Goal: Task Accomplishment & Management: Complete application form

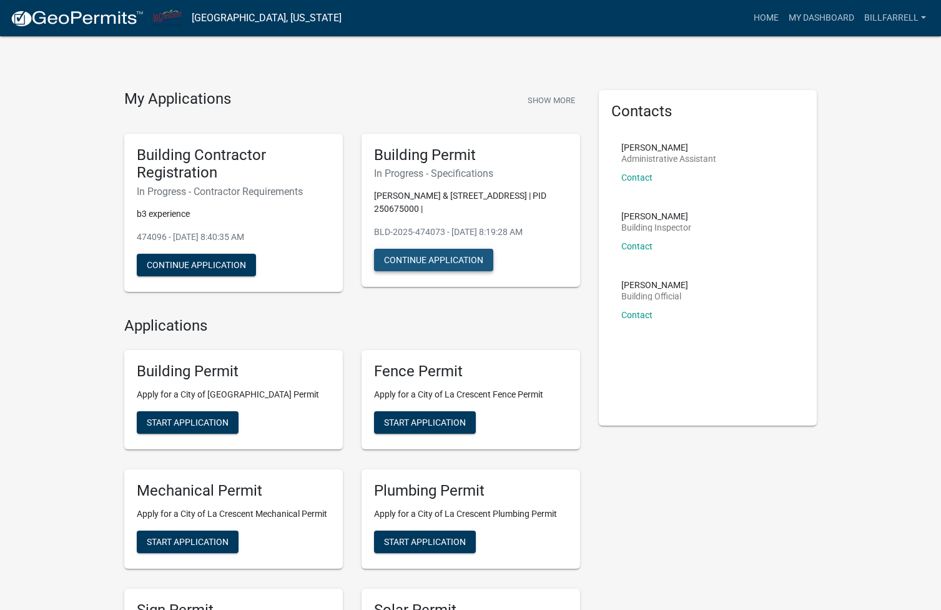
click at [449, 259] on button "Continue Application" at bounding box center [433, 260] width 119 height 22
click at [835, 12] on link "My Dashboard" at bounding box center [822, 18] width 76 height 24
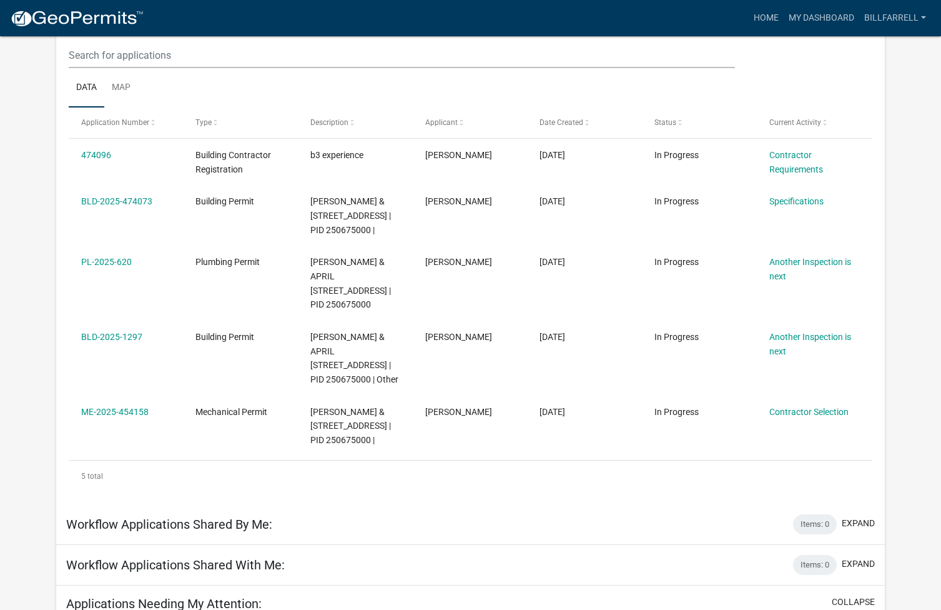
scroll to position [172, 0]
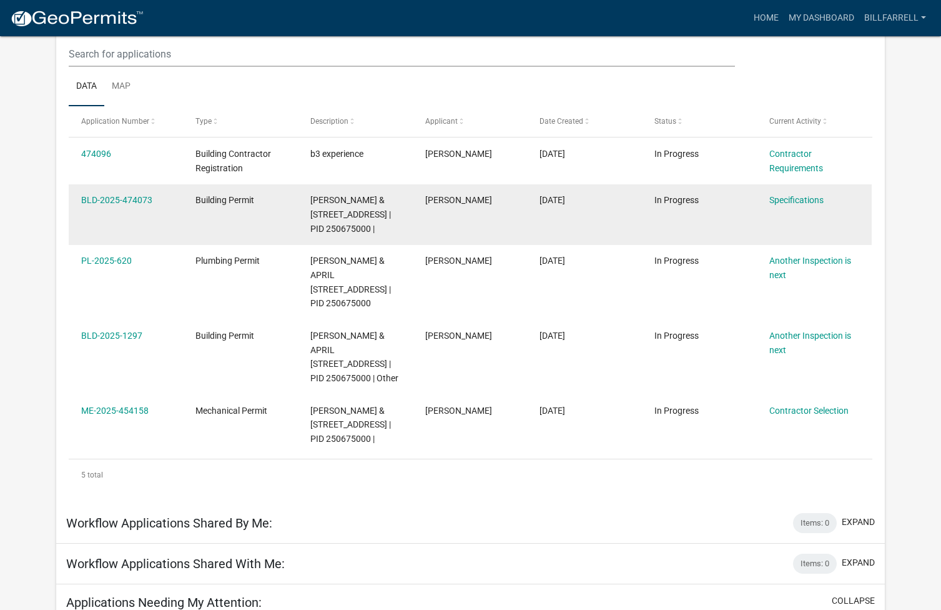
click at [347, 224] on span "[PERSON_NAME] & [STREET_ADDRESS] | PID 250675000 |" at bounding box center [350, 214] width 81 height 39
click at [803, 201] on link "Specifications" at bounding box center [797, 200] width 54 height 10
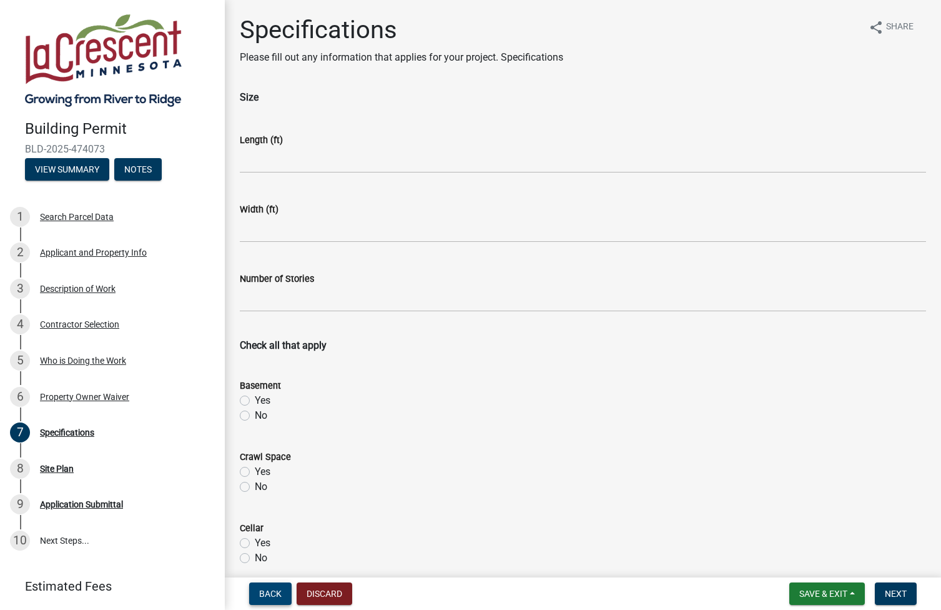
click at [269, 595] on span "Back" at bounding box center [270, 593] width 22 height 10
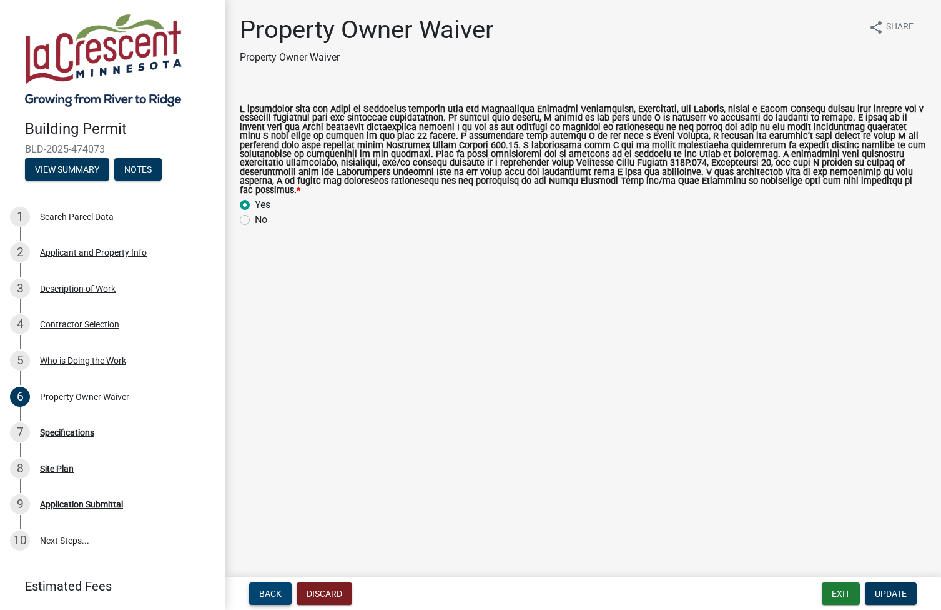
click at [269, 595] on span "Back" at bounding box center [270, 593] width 22 height 10
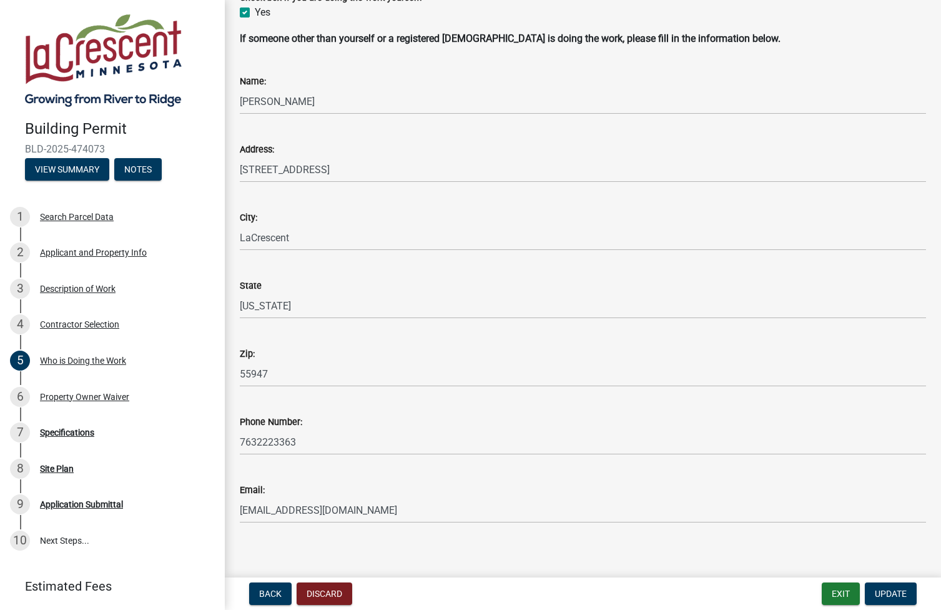
scroll to position [104, 0]
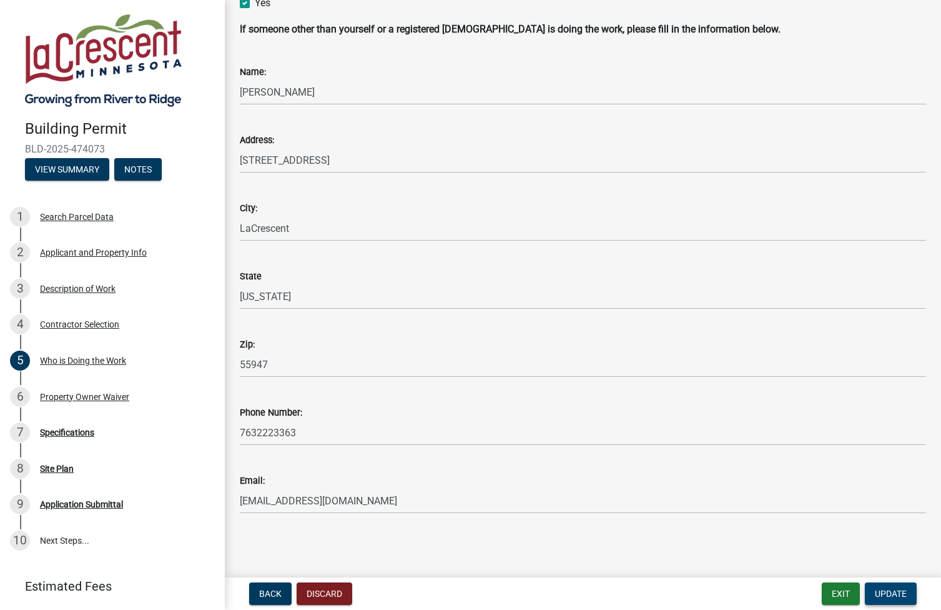
click at [891, 595] on span "Update" at bounding box center [891, 593] width 32 height 10
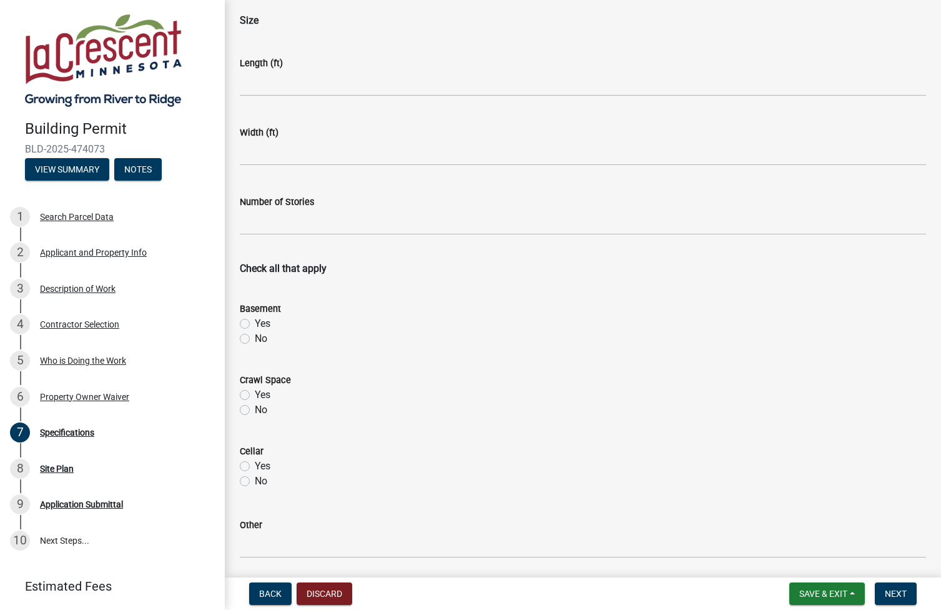
scroll to position [0, 0]
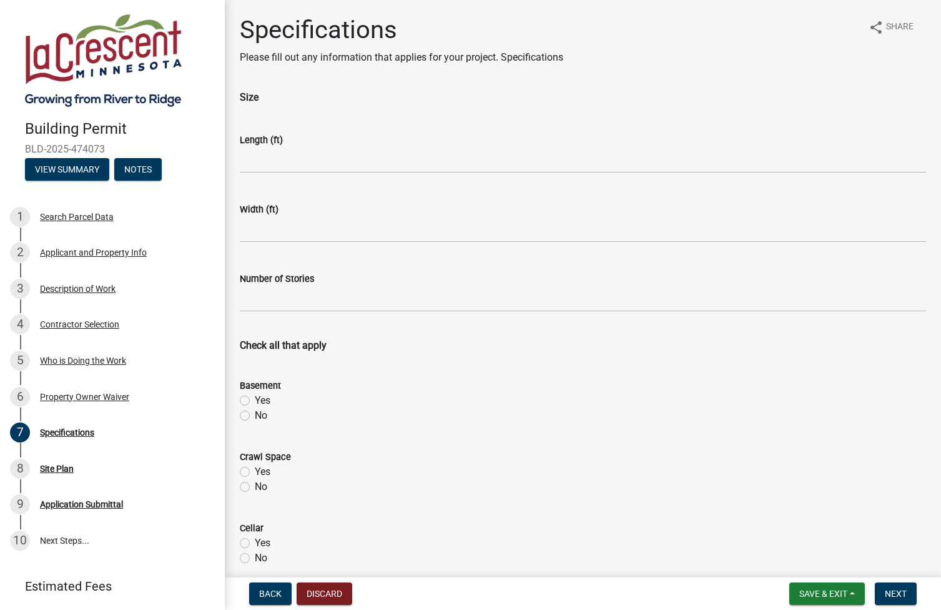
click at [270, 142] on label "Length (ft)" at bounding box center [261, 140] width 43 height 9
click at [287, 160] on input "text" at bounding box center [583, 160] width 686 height 26
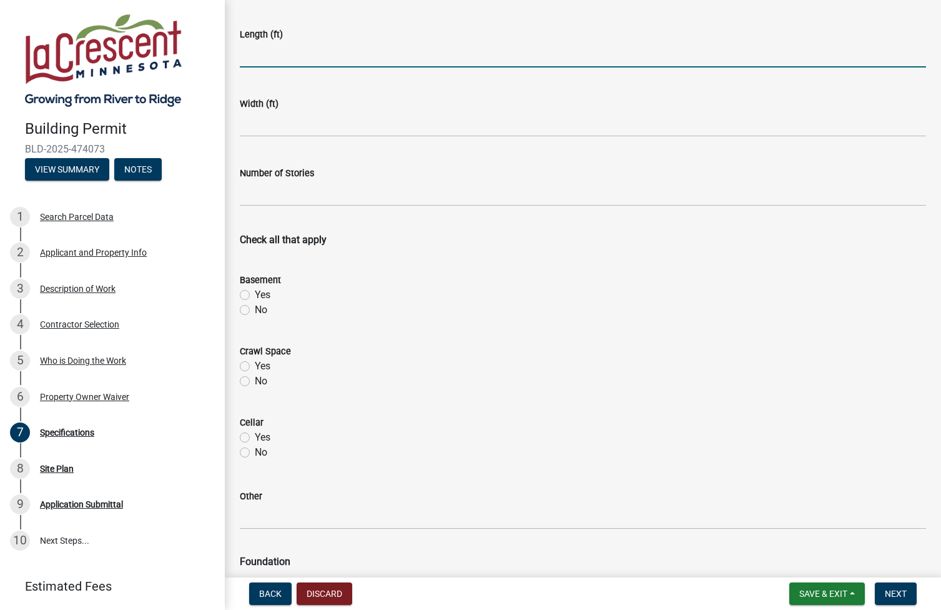
scroll to position [51, 0]
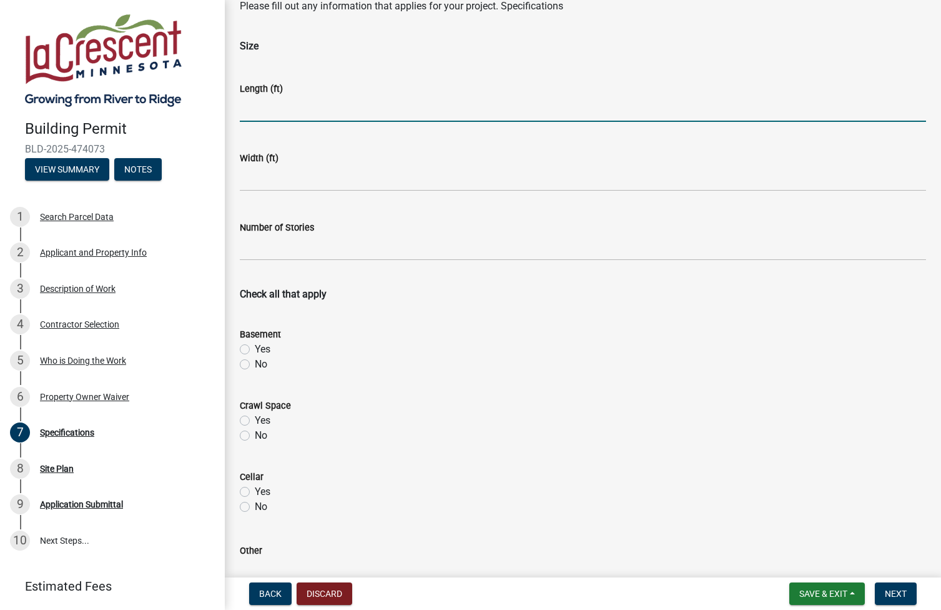
click at [255, 366] on label "No" at bounding box center [261, 364] width 12 height 15
click at [255, 365] on input "No" at bounding box center [259, 361] width 8 height 8
radio input "true"
click at [255, 434] on label "No" at bounding box center [261, 435] width 12 height 15
click at [255, 434] on input "No" at bounding box center [259, 432] width 8 height 8
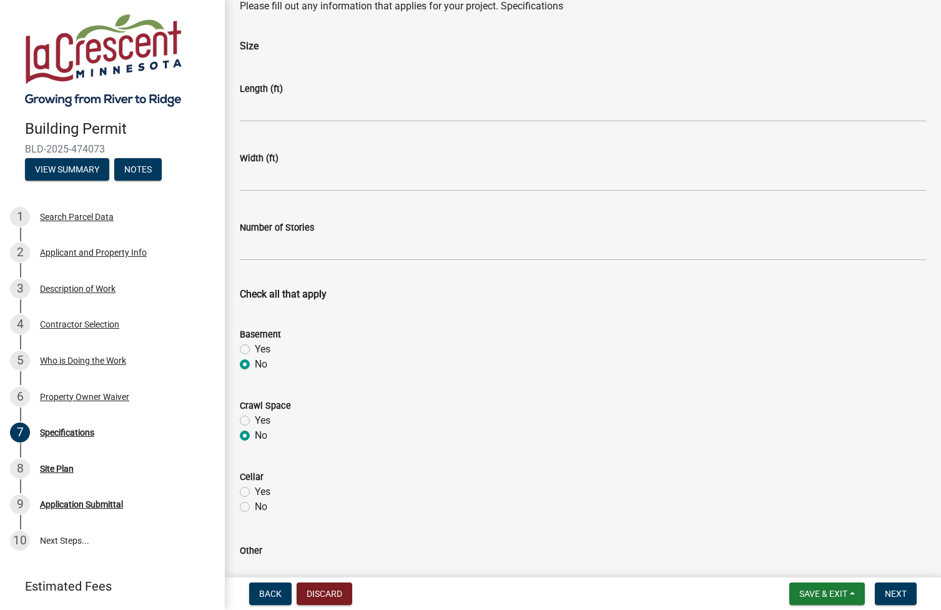
radio input "true"
click at [255, 503] on label "No" at bounding box center [261, 506] width 12 height 15
click at [255, 503] on input "No" at bounding box center [259, 503] width 8 height 8
radio input "true"
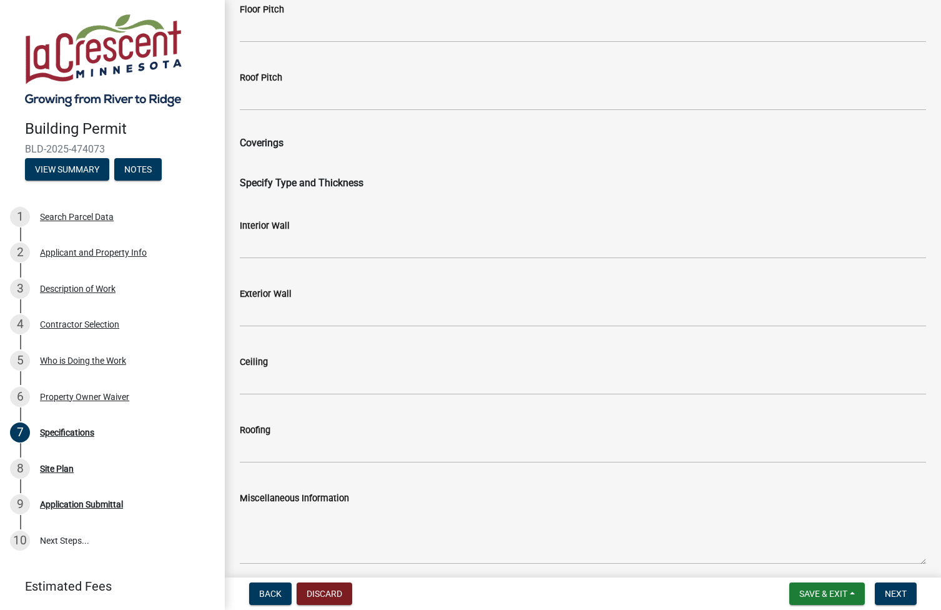
scroll to position [1756, 0]
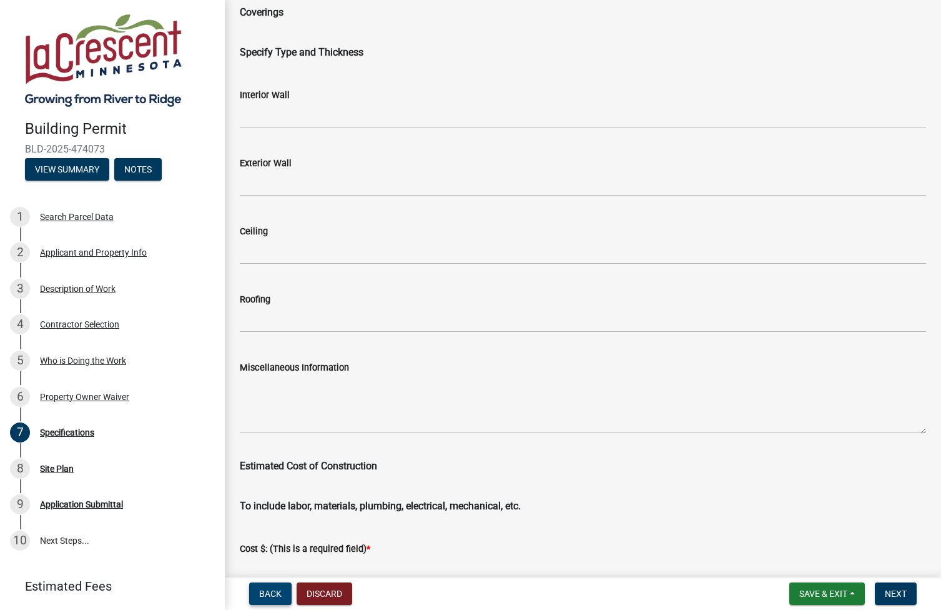
click at [268, 590] on span "Back" at bounding box center [270, 593] width 22 height 10
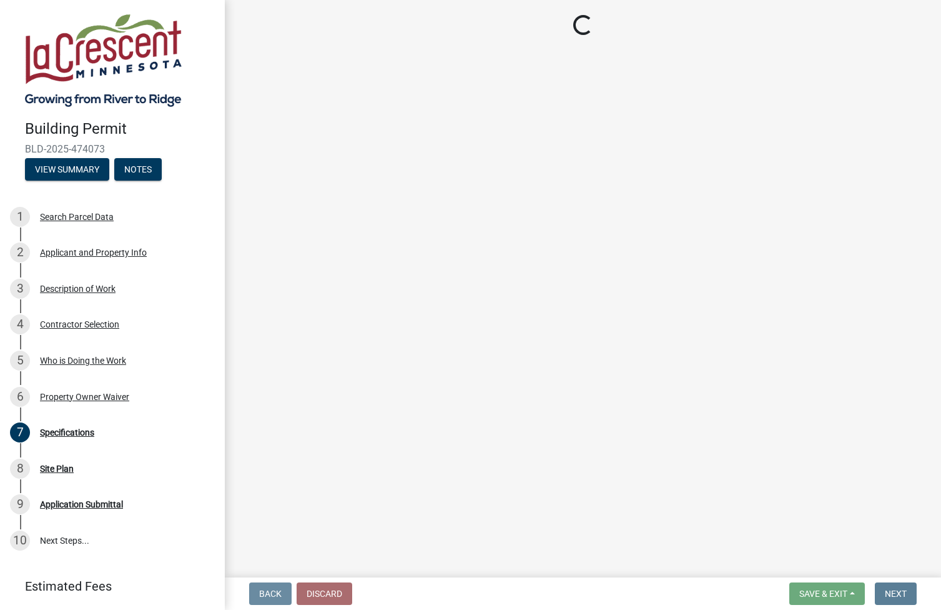
scroll to position [0, 0]
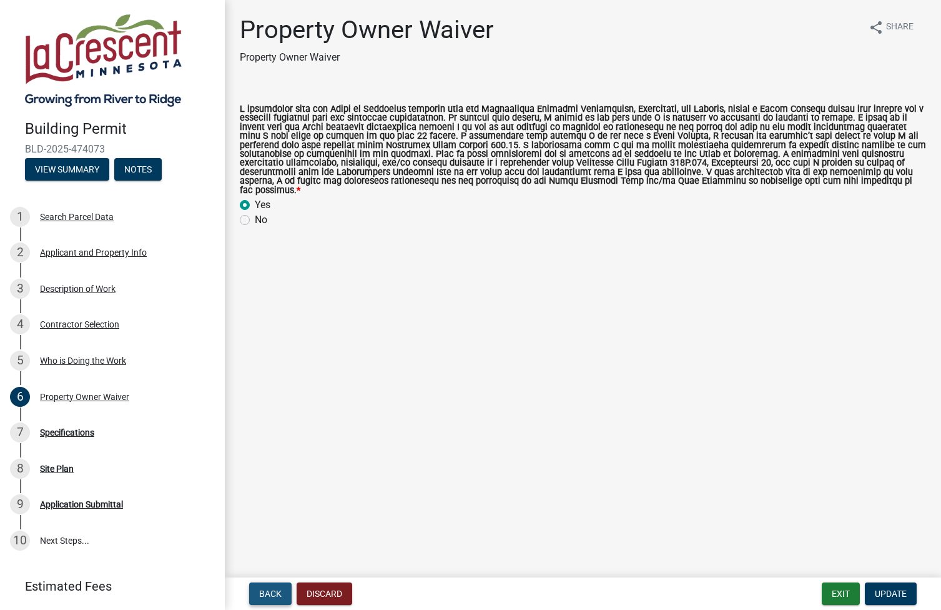
click at [268, 590] on span "Back" at bounding box center [270, 593] width 22 height 10
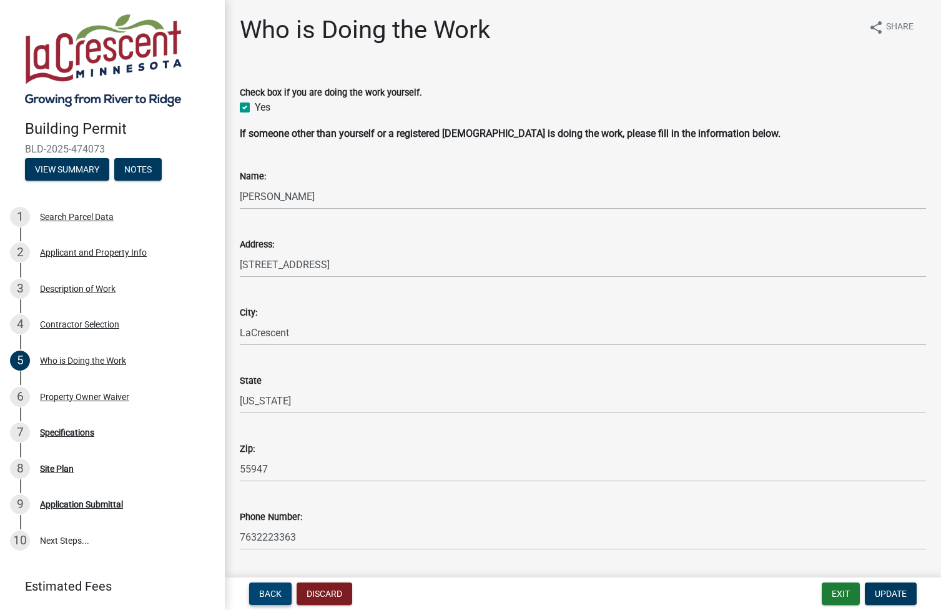
click at [268, 589] on span "Back" at bounding box center [270, 593] width 22 height 10
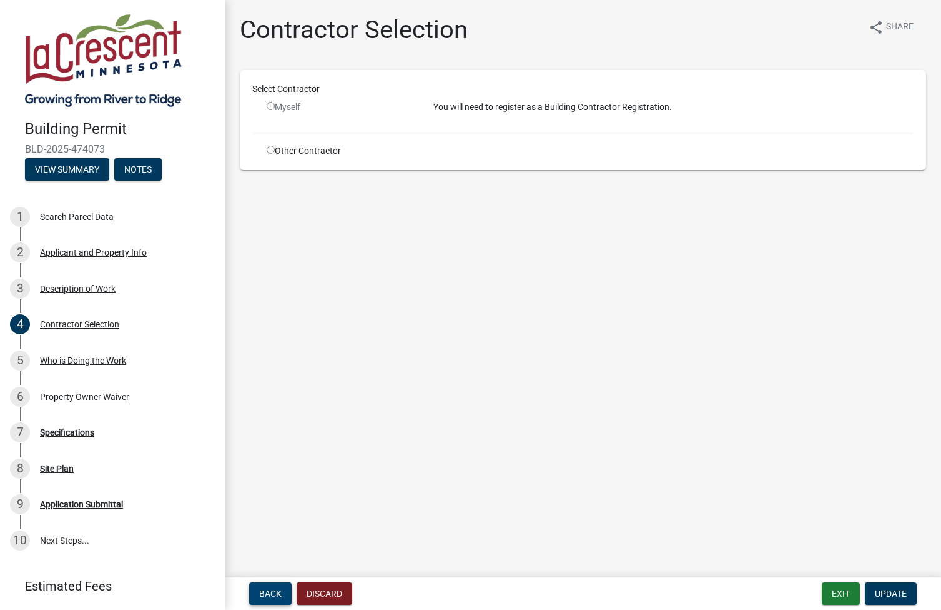
click at [268, 589] on span "Back" at bounding box center [270, 593] width 22 height 10
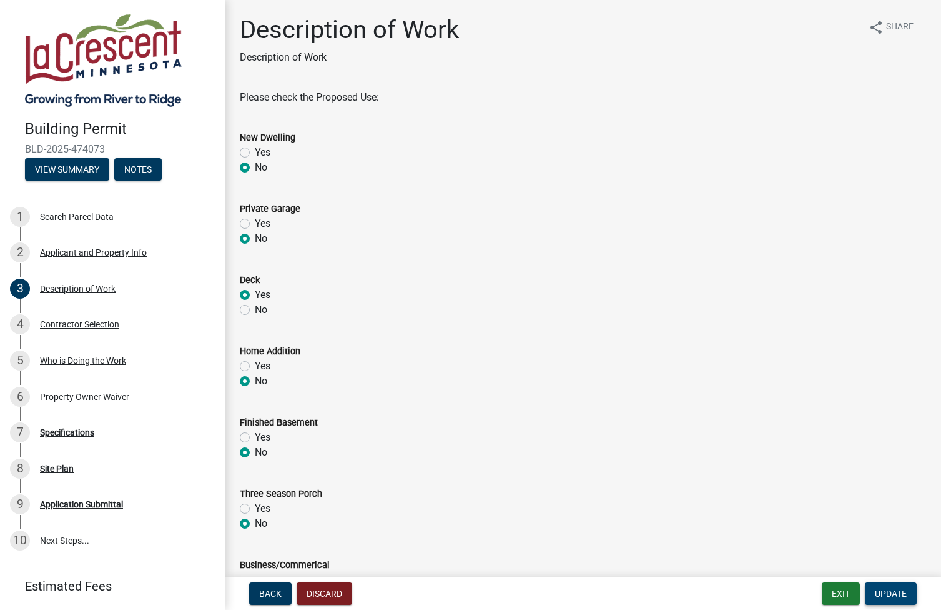
click at [905, 587] on button "Update" at bounding box center [891, 593] width 52 height 22
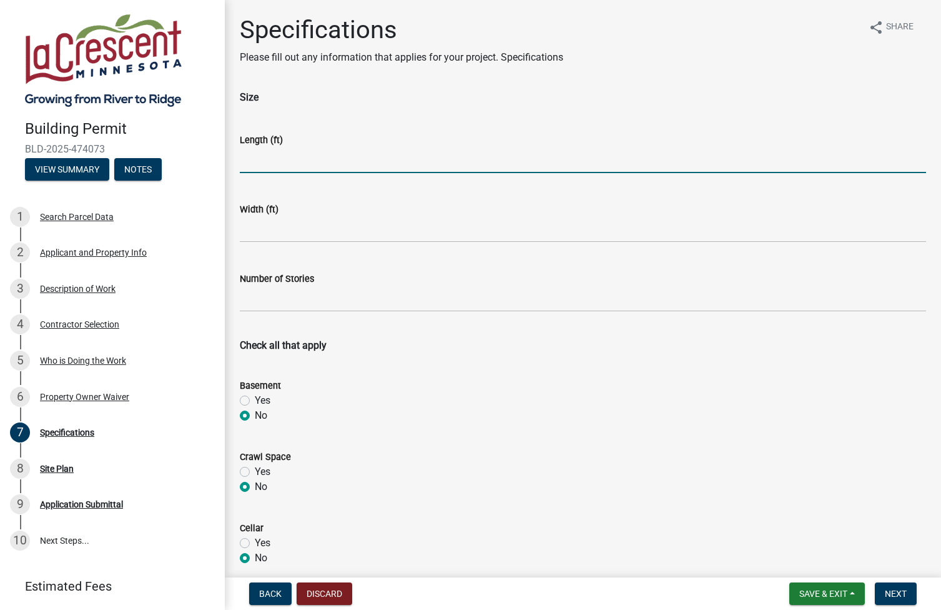
click at [296, 147] on input "text" at bounding box center [583, 160] width 686 height 26
type input "12"
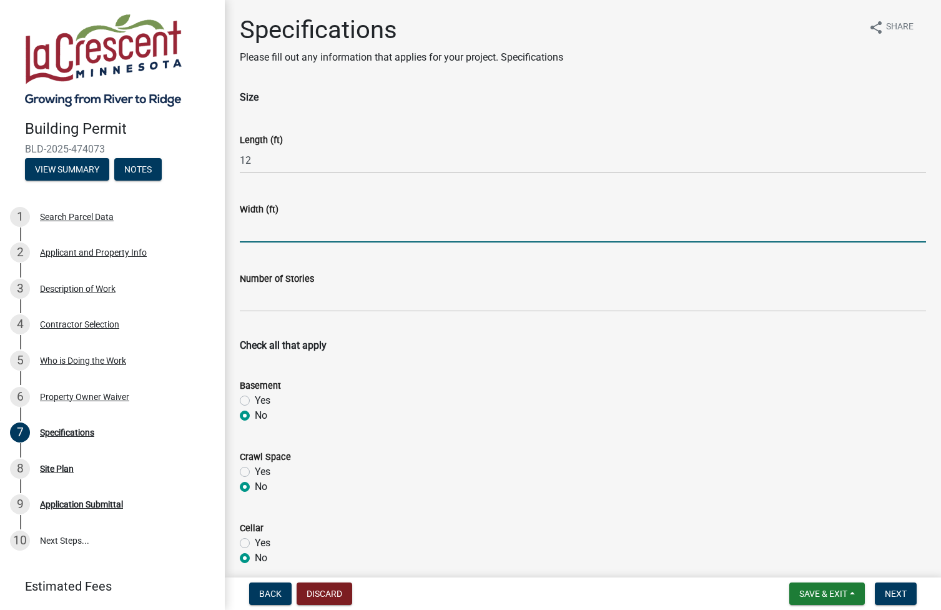
click at [320, 226] on input "text" at bounding box center [583, 230] width 686 height 26
type input "12"
click at [305, 297] on input "text" at bounding box center [583, 299] width 686 height 26
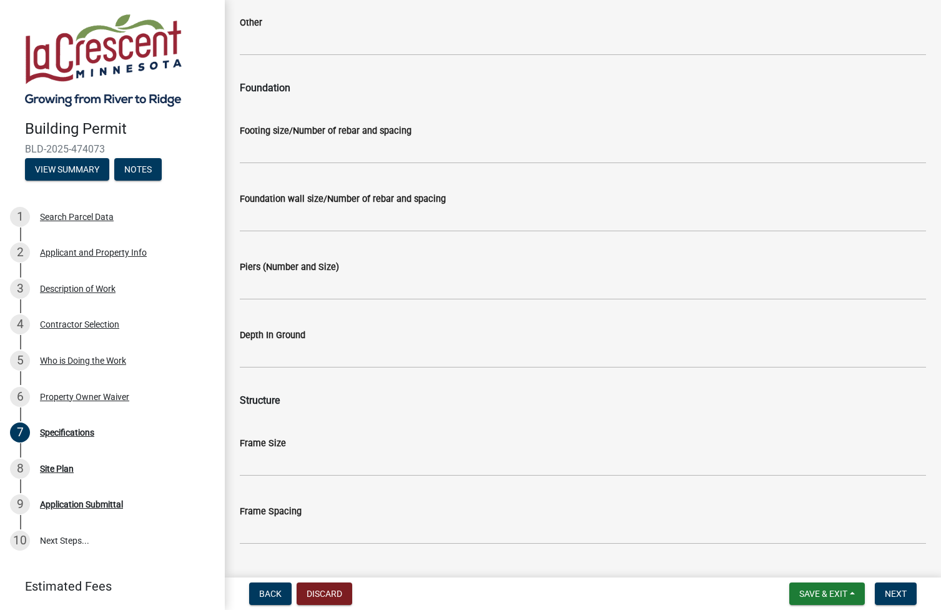
scroll to position [581, 0]
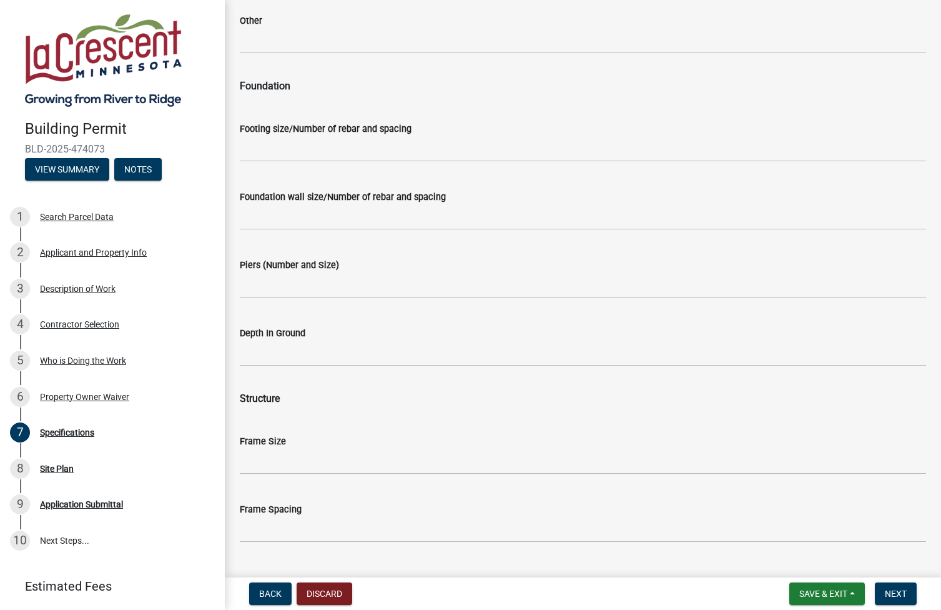
type input "1"
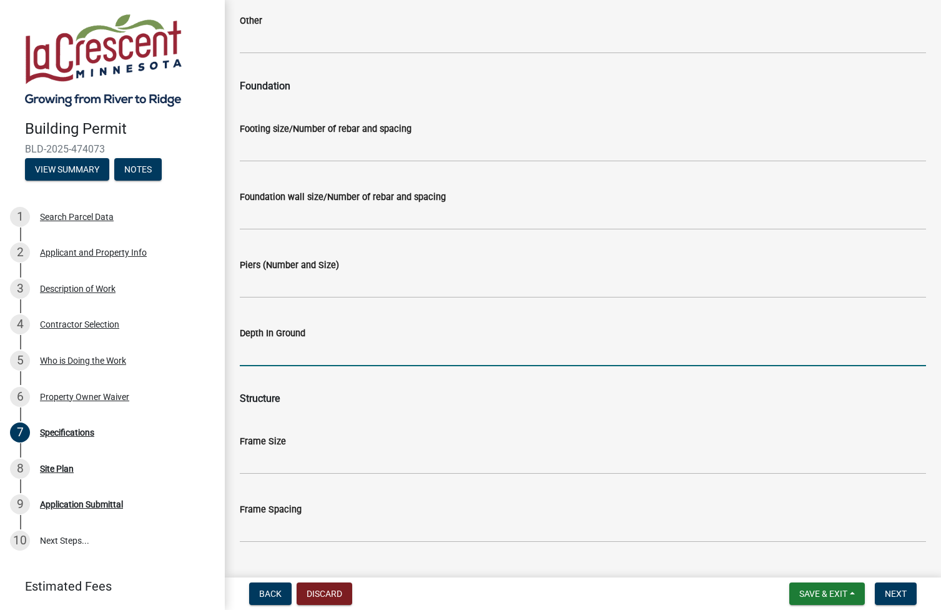
click at [306, 356] on input "Depth In Ground" at bounding box center [583, 353] width 686 height 26
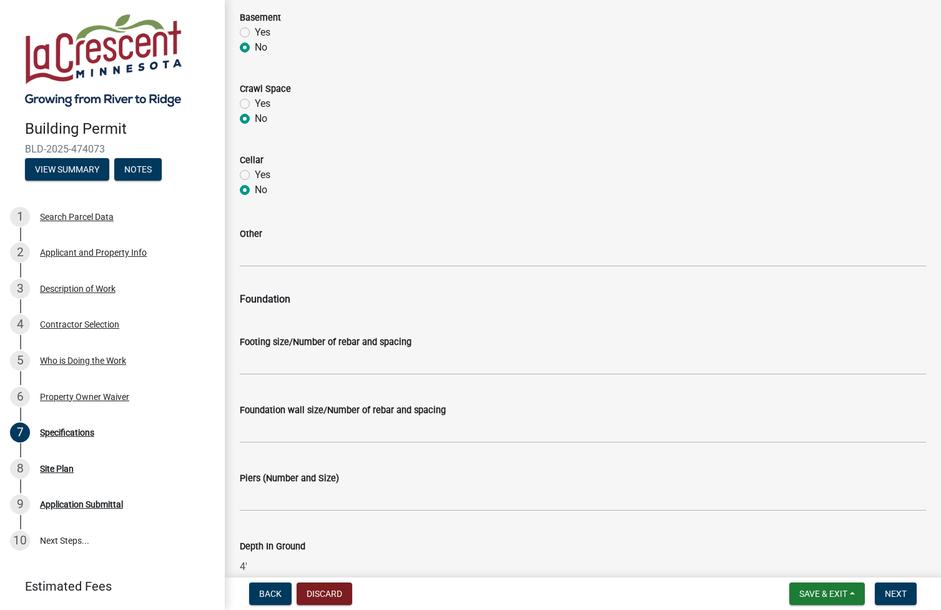
scroll to position [333, 0]
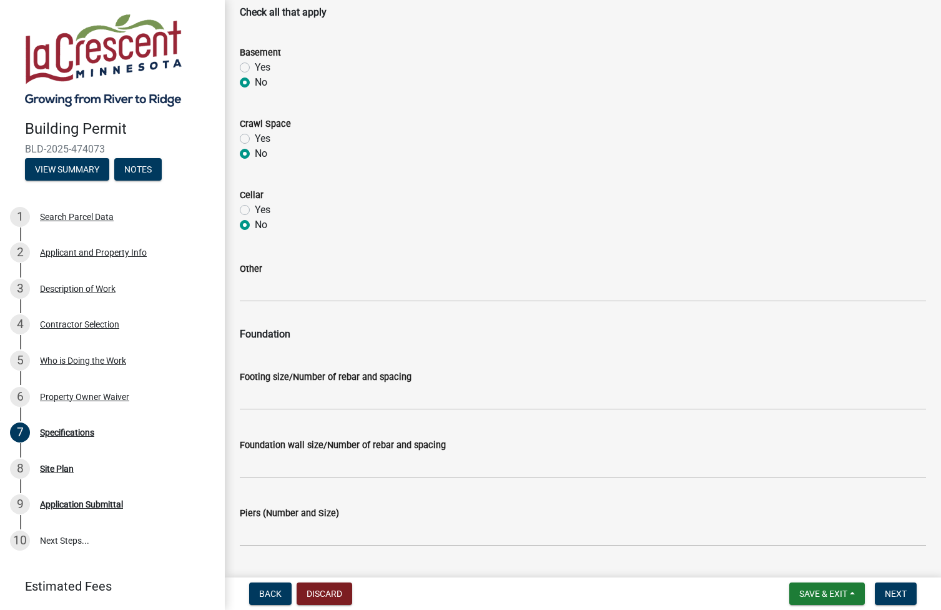
type input "4'"
click at [304, 320] on div "Foundation" at bounding box center [583, 327] width 686 height 30
click at [288, 285] on input "Other" at bounding box center [583, 289] width 686 height 26
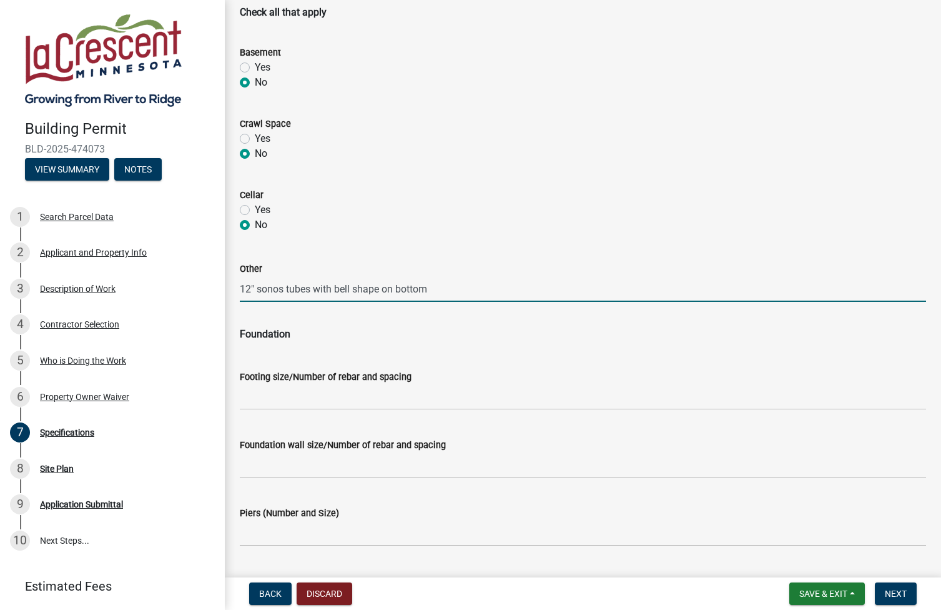
click at [240, 289] on input "12" sonos tubes with bell shape on bottom" at bounding box center [583, 289] width 686 height 26
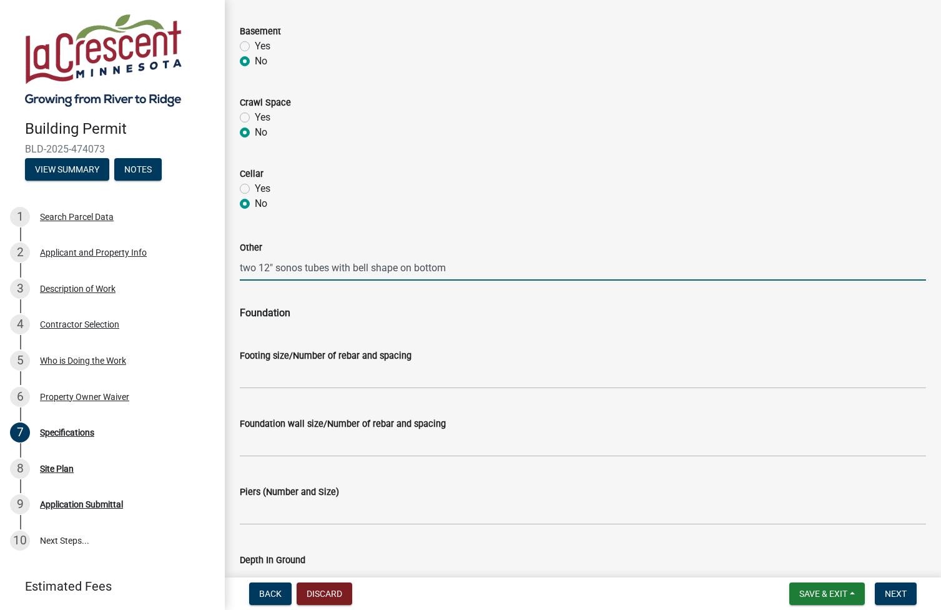
type input "two 12" sonos tubes with bell shape on bottom"
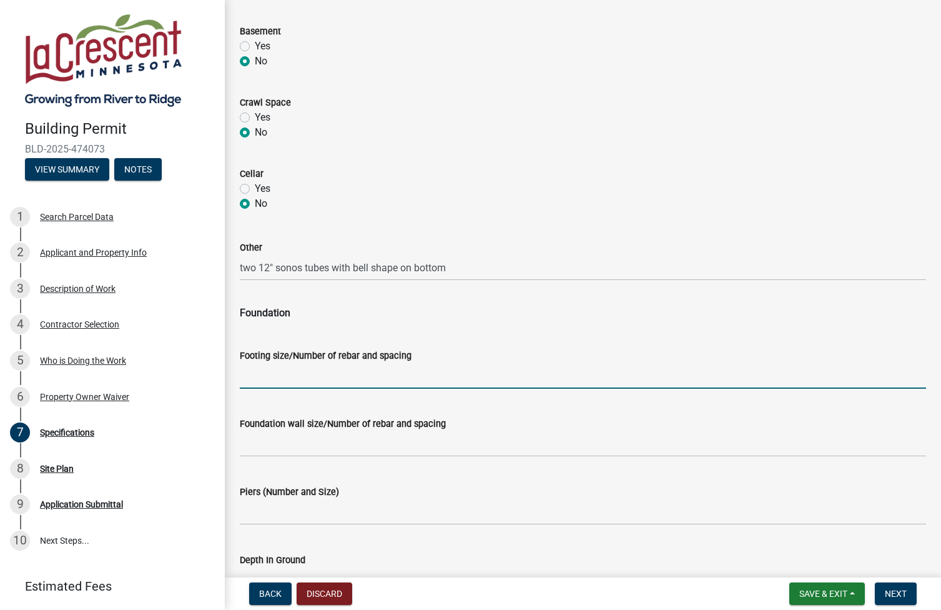
click at [346, 378] on input "Footing size/Number of rebar and spacing" at bounding box center [583, 376] width 686 height 26
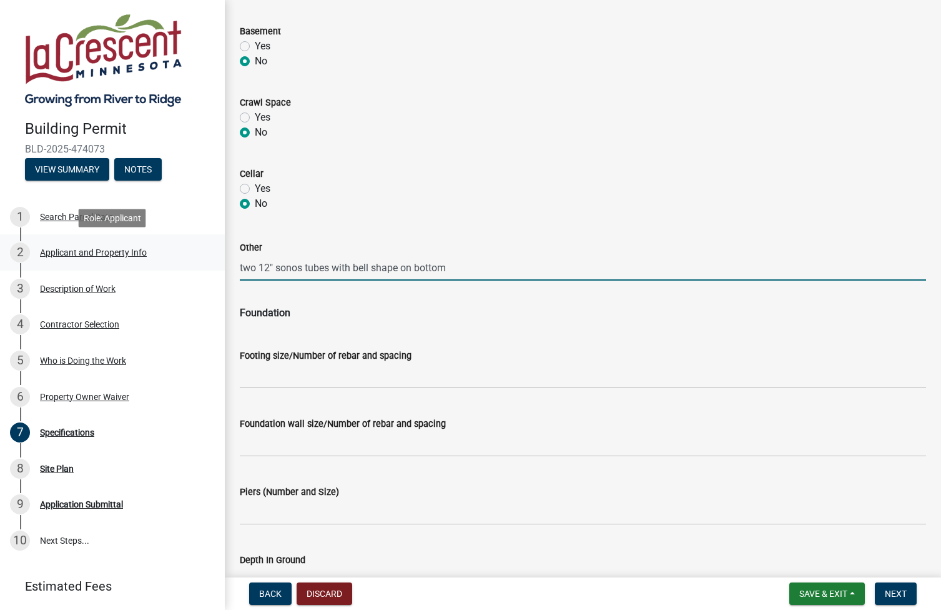
drag, startPoint x: 477, startPoint y: 263, endPoint x: 202, endPoint y: 260, distance: 274.2
click at [202, 260] on div "Building Permit BLD-2025-474073 View Summary Notes 1 Search Parcel Data 2 Appli…" at bounding box center [470, 305] width 941 height 610
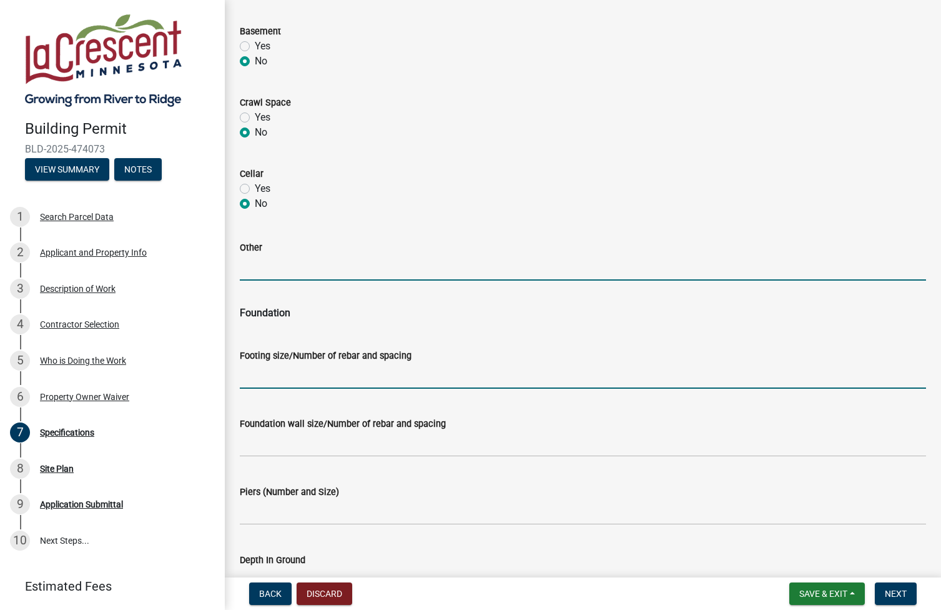
click at [312, 368] on input "Footing size/Number of rebar and spacing" at bounding box center [583, 376] width 686 height 26
paste input "two 12" sonos tubes with bell shape on bottom"
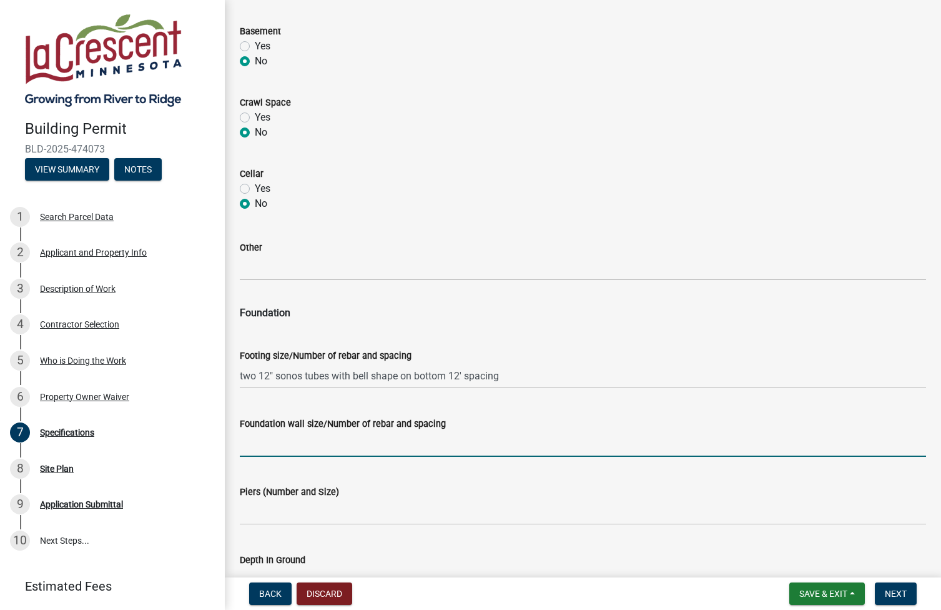
click at [372, 439] on input "Foundation wall size/Number of rebar and spacing" at bounding box center [583, 444] width 686 height 26
click at [240, 374] on input "two 12" sonos tubes with bell shape on bottom 12' spacing" at bounding box center [583, 376] width 686 height 26
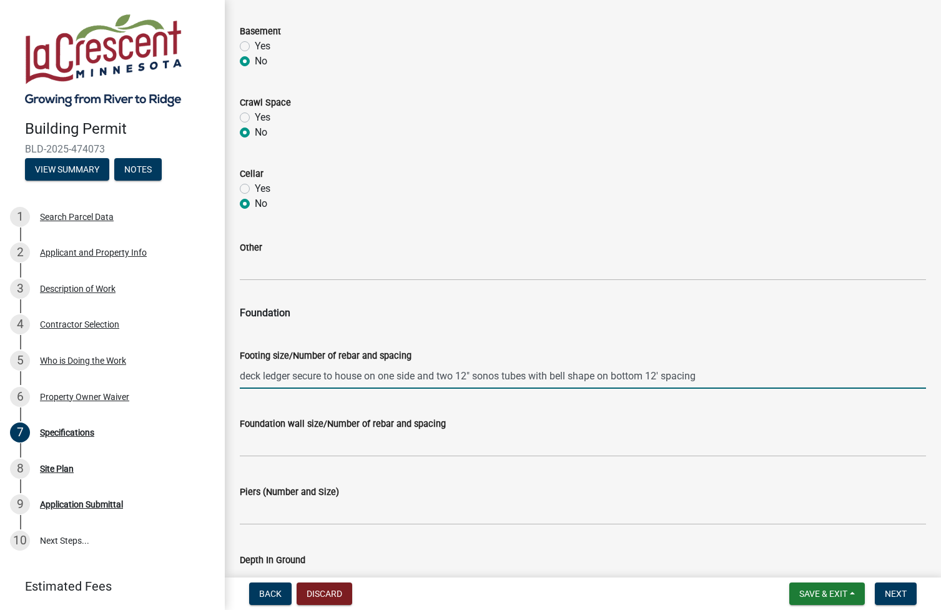
click at [725, 378] on input "deck ledger secure to house on one side and two 12" sonos tubes with bell shape…" at bounding box center [583, 376] width 686 height 26
drag, startPoint x: 773, startPoint y: 375, endPoint x: 194, endPoint y: 375, distance: 579.1
click at [194, 375] on div "Building Permit BLD-2025-474073 View Summary Notes 1 Search Parcel Data 2 Appli…" at bounding box center [470, 305] width 941 height 610
type input "deck ledger secure to house on one side and two 12" sonos tubes with bell shape…"
click at [397, 446] on input "Foundation wall size/Number of rebar and spacing" at bounding box center [583, 444] width 686 height 26
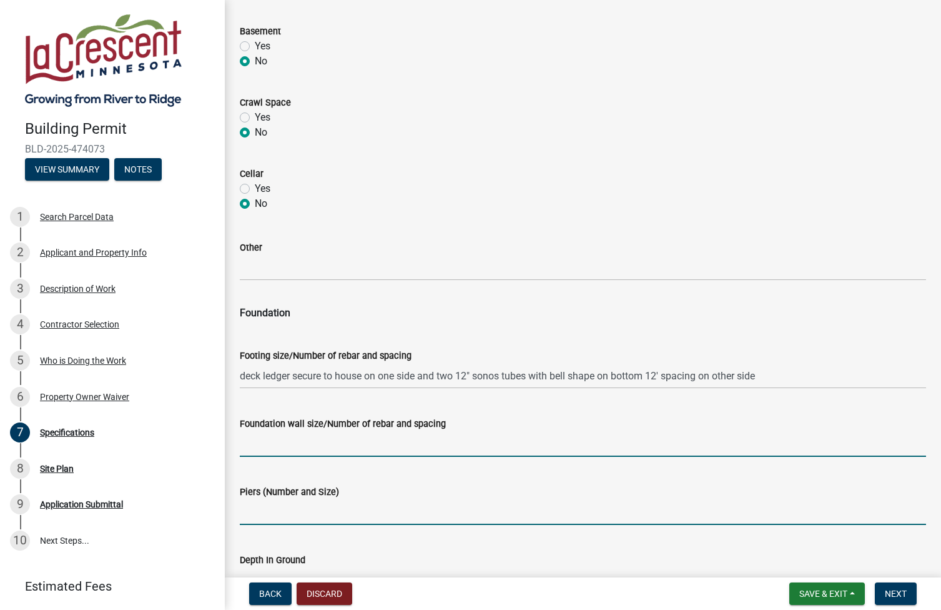
click at [385, 508] on input "Piers (Number and Size)" at bounding box center [583, 512] width 686 height 26
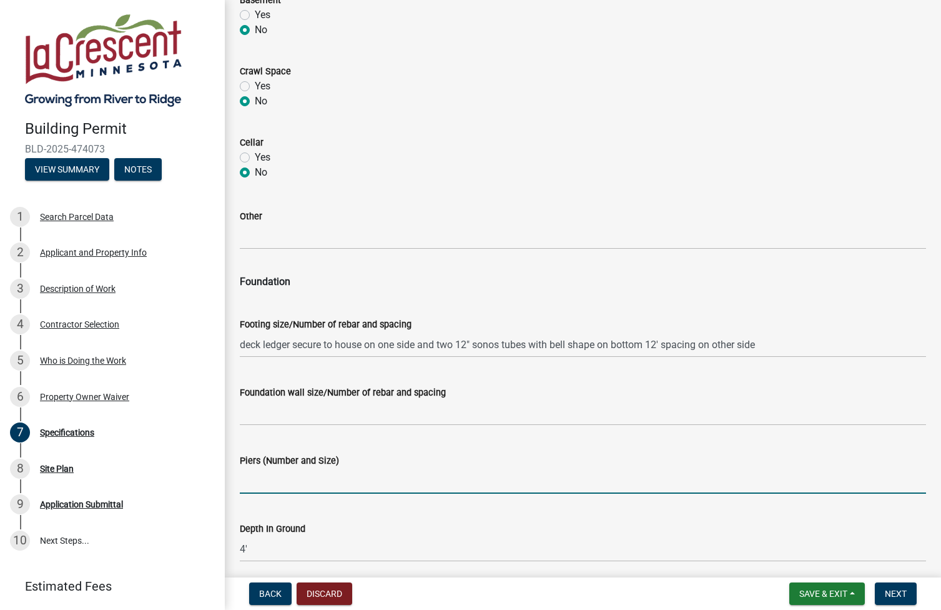
scroll to position [387, 0]
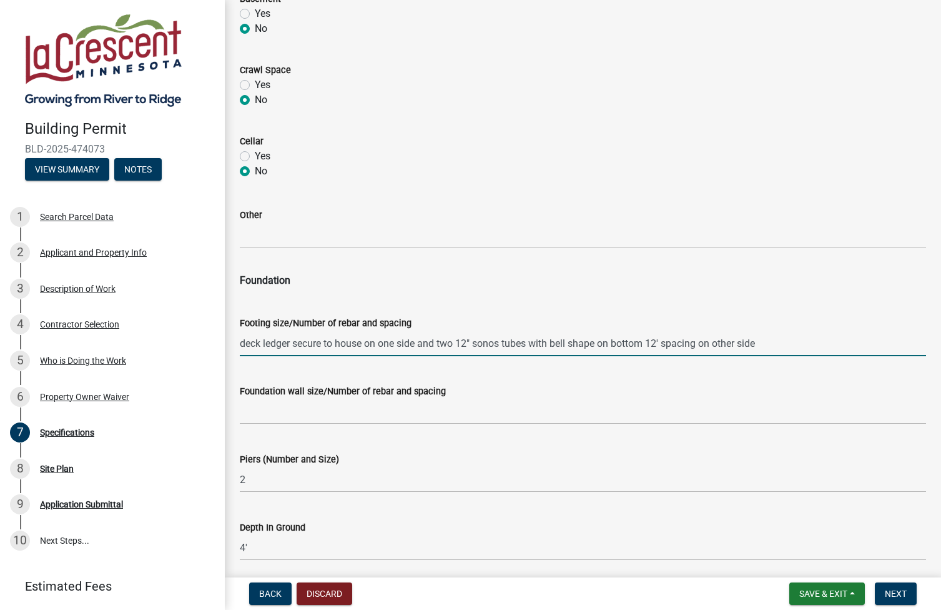
drag, startPoint x: 438, startPoint y: 344, endPoint x: 768, endPoint y: 342, distance: 330.4
click at [768, 342] on input "deck ledger secure to house on one side and two 12" sonos tubes with bell shape…" at bounding box center [583, 343] width 686 height 26
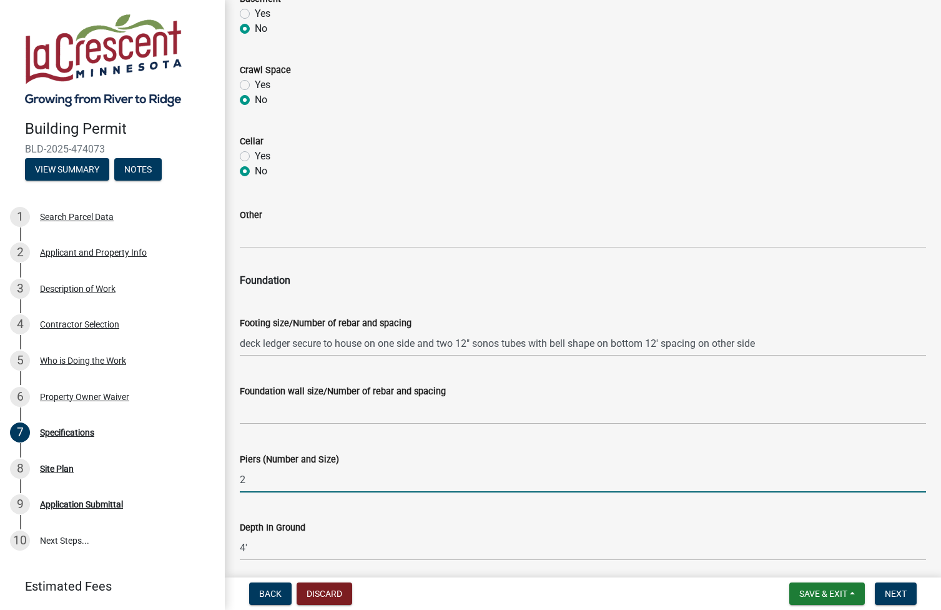
drag, startPoint x: 289, startPoint y: 473, endPoint x: 240, endPoint y: 473, distance: 48.7
click at [240, 473] on input "2" at bounding box center [583, 480] width 686 height 26
paste input "two 12" sonos tubes with bell shape on bottom 12' spacing on other side"
type input "two 12" sonos tubes with bell shape on bottom 12' spacing on other side2"
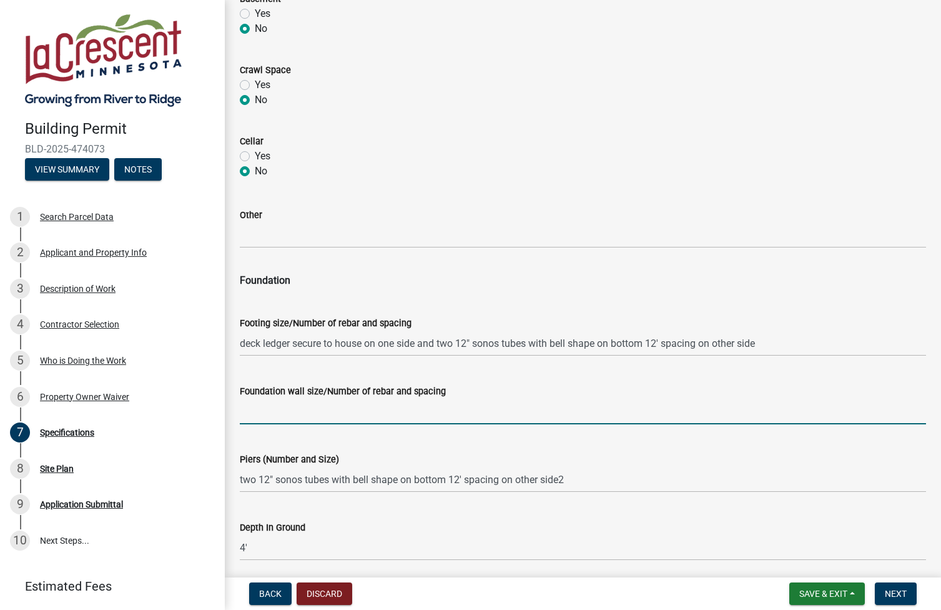
click at [278, 412] on input "Foundation wall size/Number of rebar and spacing" at bounding box center [583, 412] width 686 height 26
type input "12' x 12' deck size"
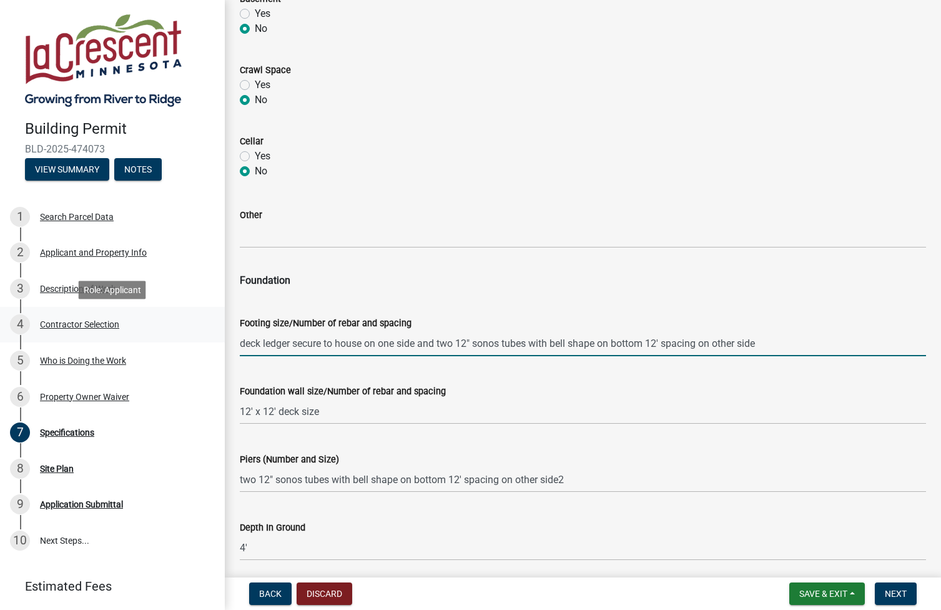
drag, startPoint x: 778, startPoint y: 338, endPoint x: 183, endPoint y: 335, distance: 595.3
click at [182, 335] on div "Building Permit BLD-2025-474073 View Summary Notes 1 Search Parcel Data 2 Appli…" at bounding box center [470, 305] width 941 height 610
click at [414, 316] on div "Footing size/Number of rebar and spacing" at bounding box center [583, 322] width 686 height 15
click at [240, 341] on input "deck ledger secure to house on one side and two 12" sonos tubes with bell shape…" at bounding box center [583, 343] width 686 height 26
drag, startPoint x: 858, startPoint y: 342, endPoint x: 232, endPoint y: 345, distance: 625.9
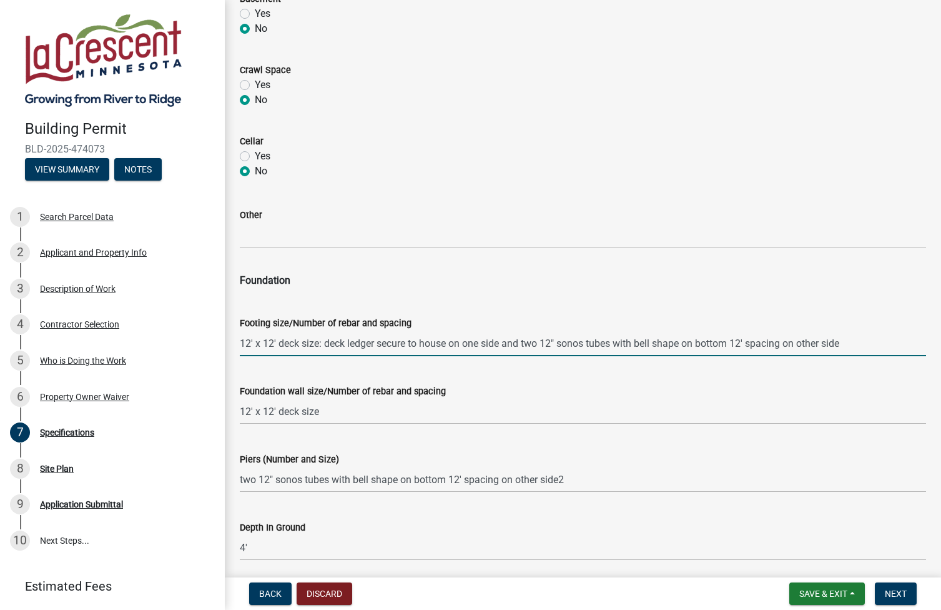
click at [232, 345] on div "Footing size/Number of rebar and spacing 12' x 12' deck size: deck ledger secur…" at bounding box center [582, 327] width 705 height 58
type input "12' x 12' deck size: deck ledger secure to house on one side and two 12" sonos …"
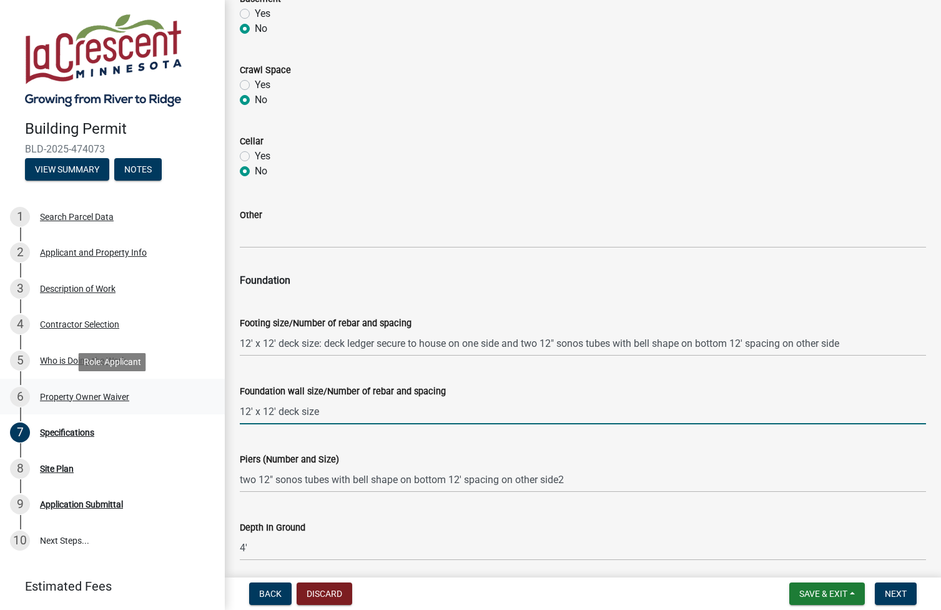
drag, startPoint x: 320, startPoint y: 411, endPoint x: 223, endPoint y: 411, distance: 96.8
click at [223, 411] on div "Building Permit BLD-2025-474073 View Summary Notes 1 Search Parcel Data 2 Appli…" at bounding box center [470, 305] width 941 height 610
paste input ": deck ledger secure to house on one side and two 12" sonos tubes with bell sha…"
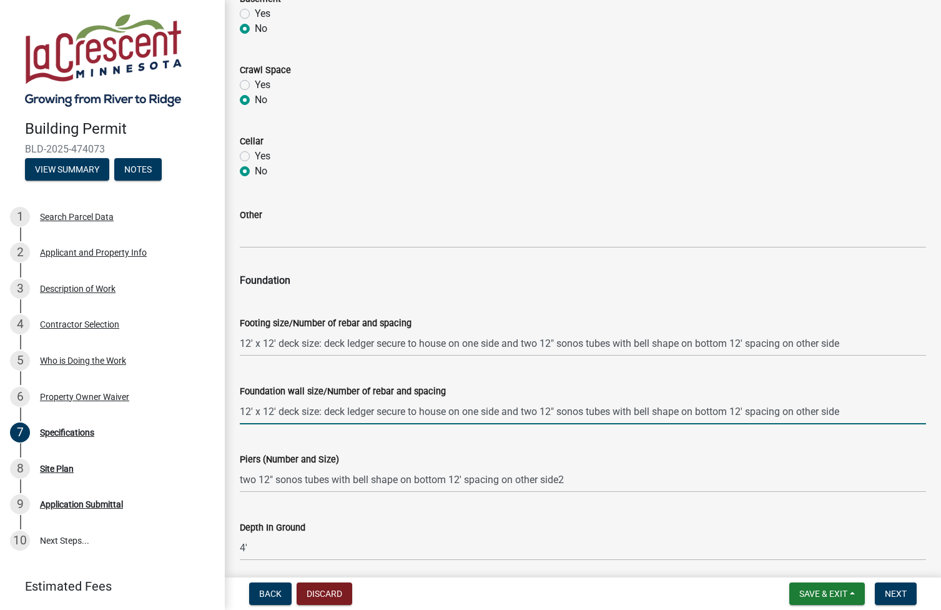
scroll to position [405, 0]
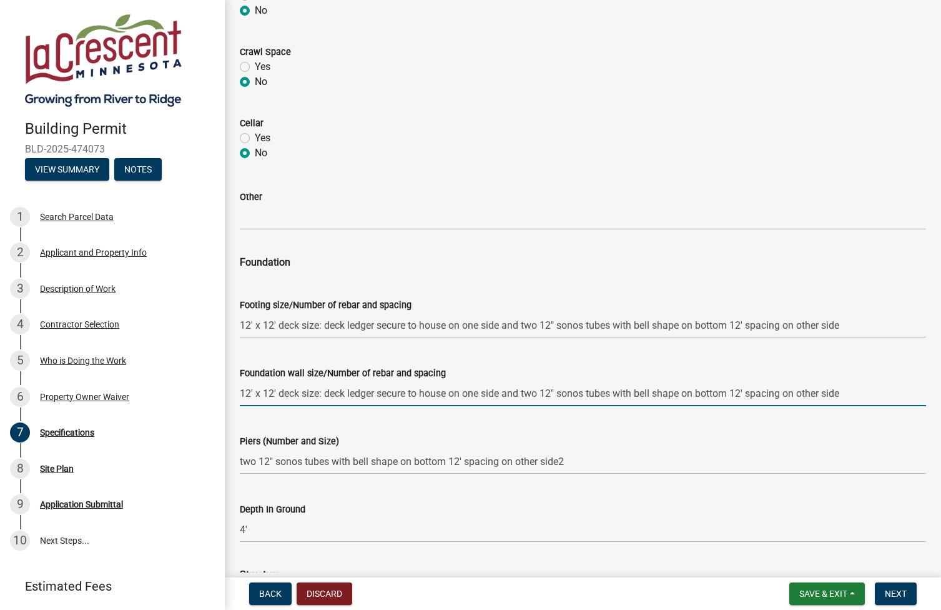
type input "12' x 12' deck size: deck ledger secure to house on one side and two 12" sonos …"
click at [591, 460] on input "two 12" sonos tubes with bell shape on bottom 12' spacing on other side2" at bounding box center [583, 462] width 686 height 26
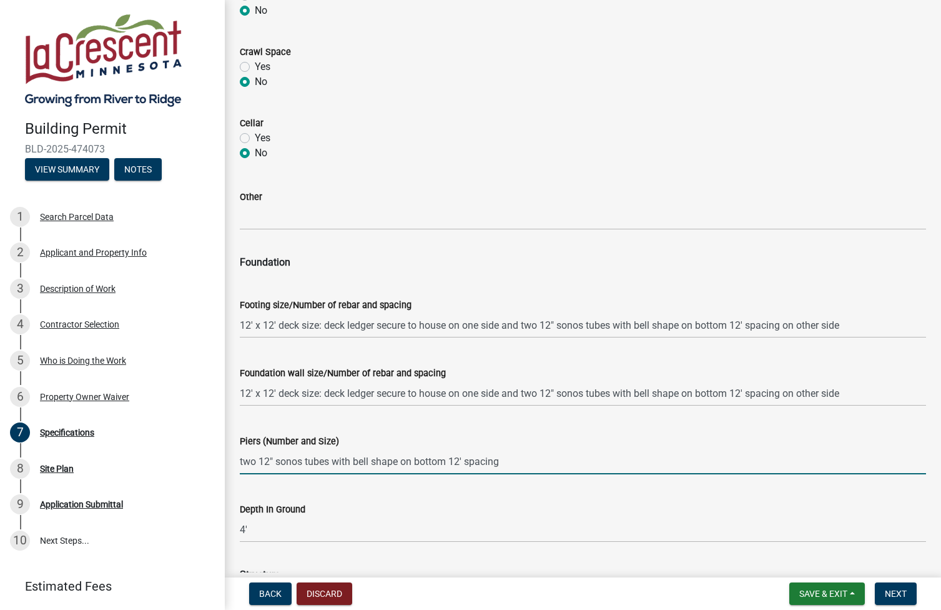
type input "two 12" sonos tubes with bell shape on bottom 12' spacing"
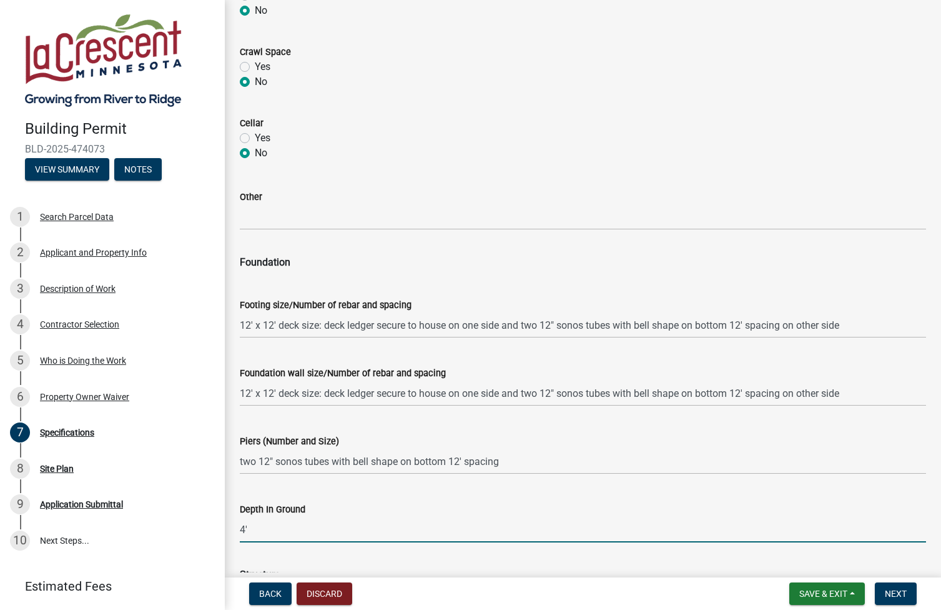
click at [331, 517] on input "4'" at bounding box center [583, 530] width 686 height 26
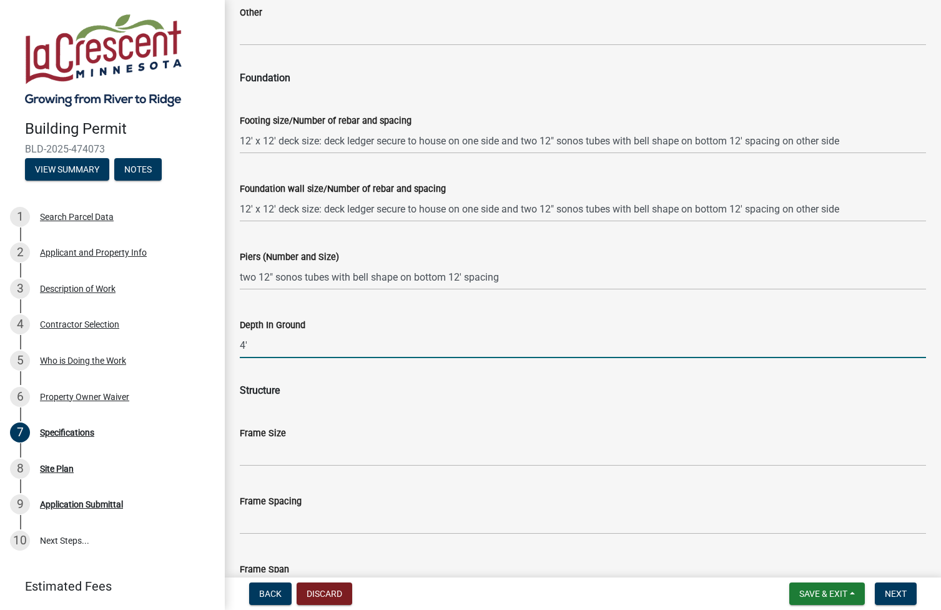
scroll to position [592, 0]
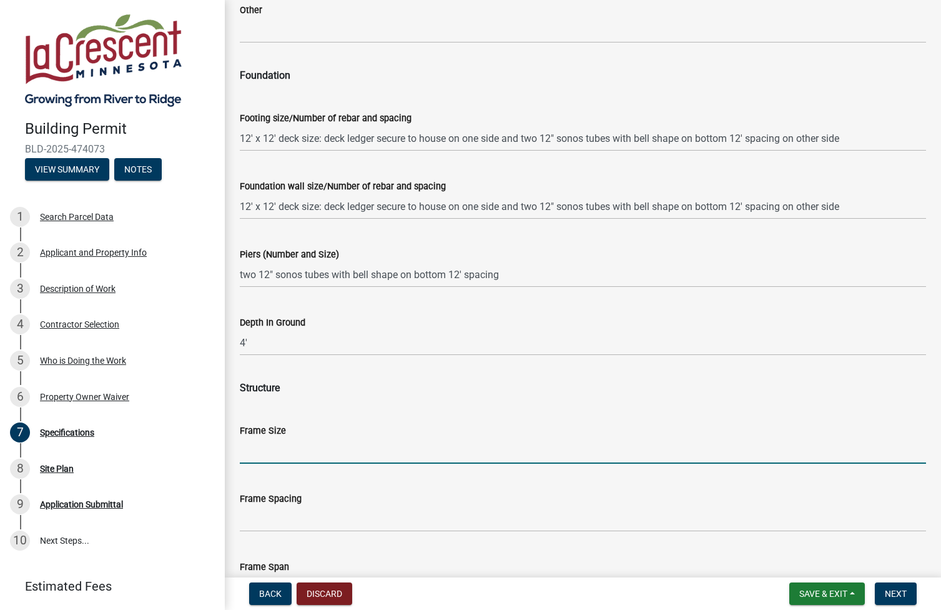
click at [302, 449] on input "Frame Size" at bounding box center [583, 451] width 686 height 26
type input "12' x 12'"
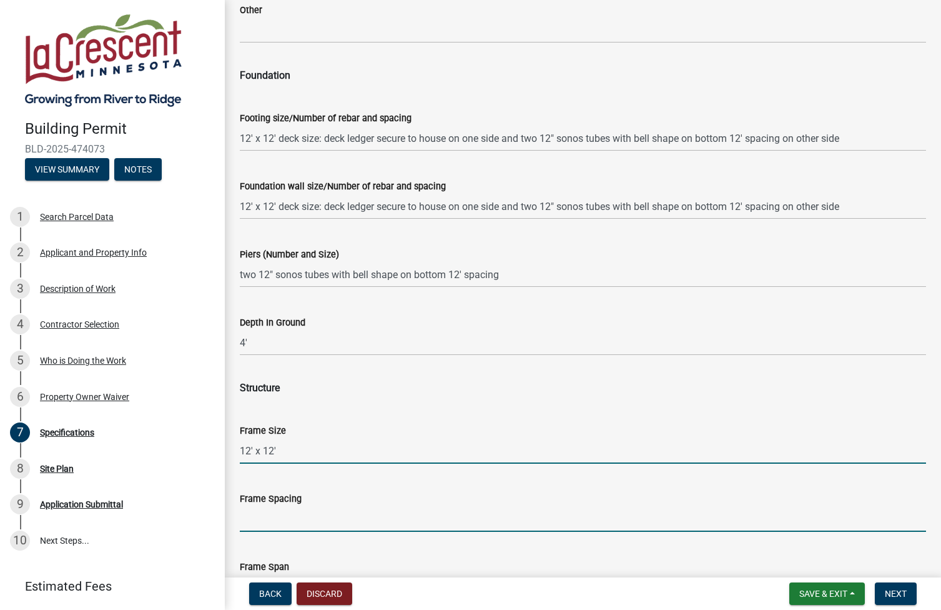
click at [275, 521] on input "Frame Spacing" at bounding box center [583, 519] width 686 height 26
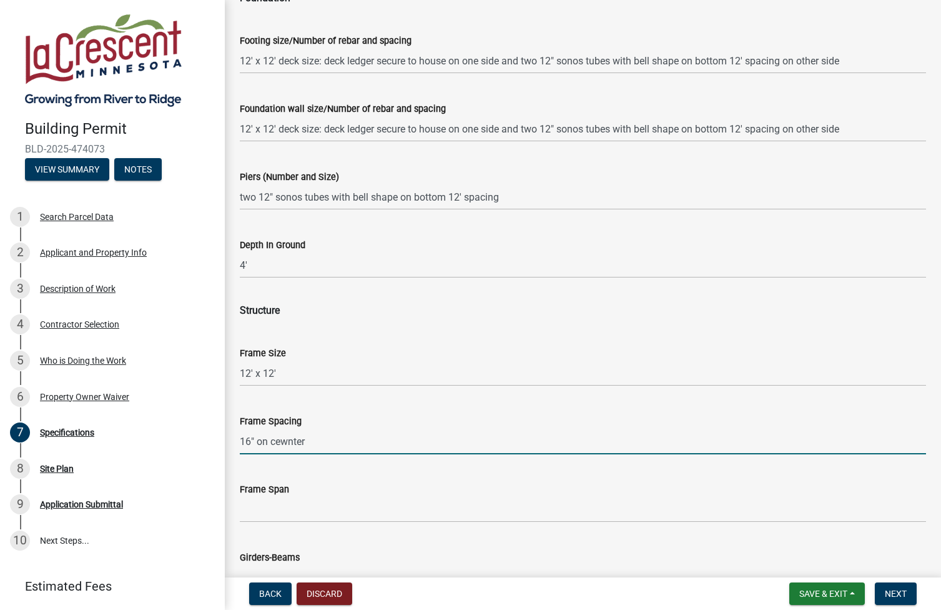
scroll to position [733, 0]
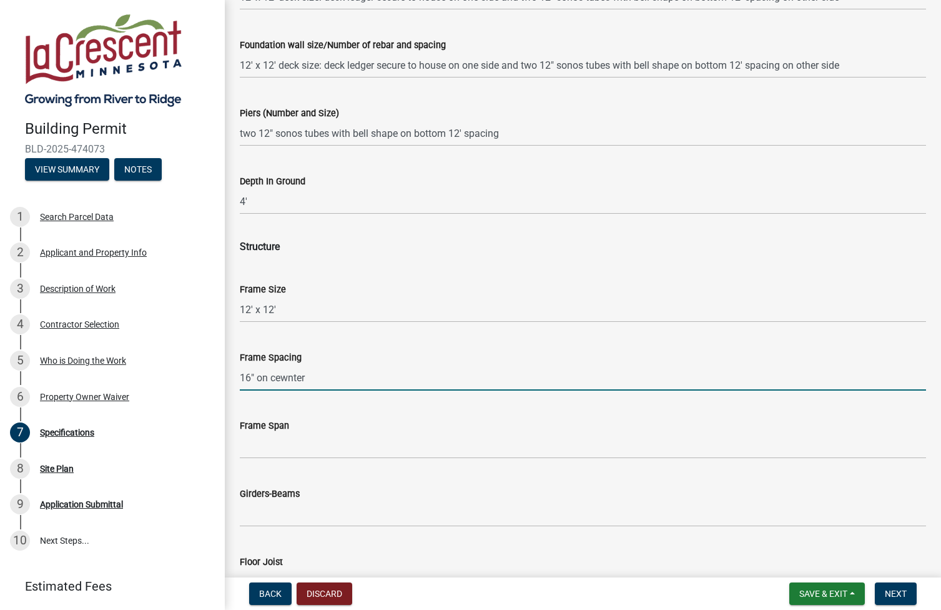
type input "16" on cewnter"
click at [284, 447] on input "Frame Span" at bounding box center [583, 446] width 686 height 26
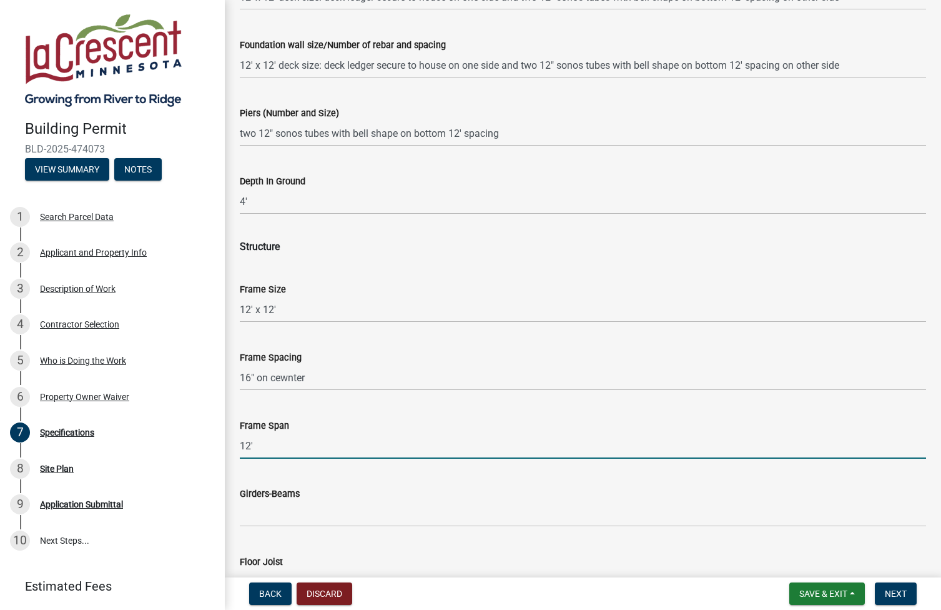
type input "12'"
click at [314, 514] on input "Girders-Beams" at bounding box center [583, 514] width 686 height 26
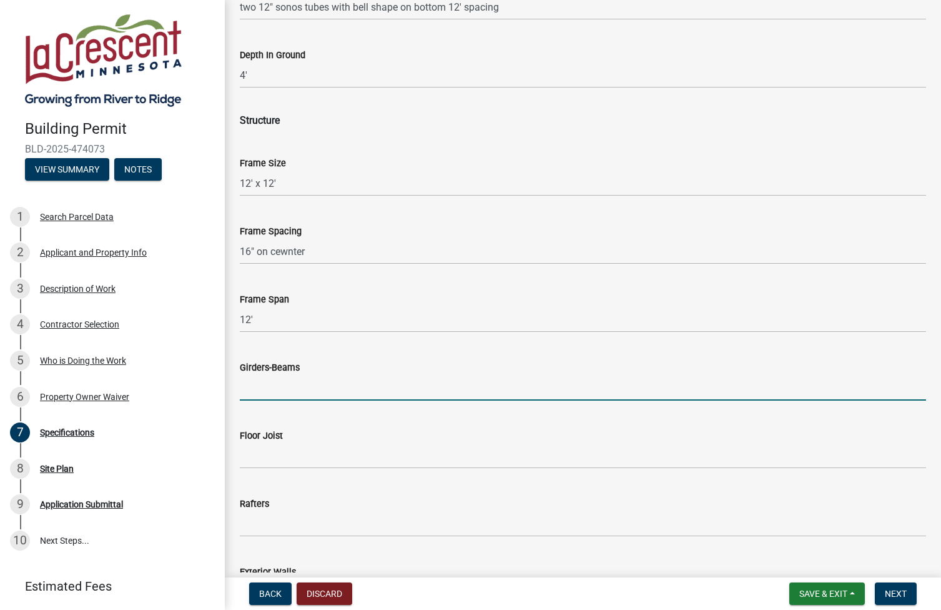
scroll to position [865, 0]
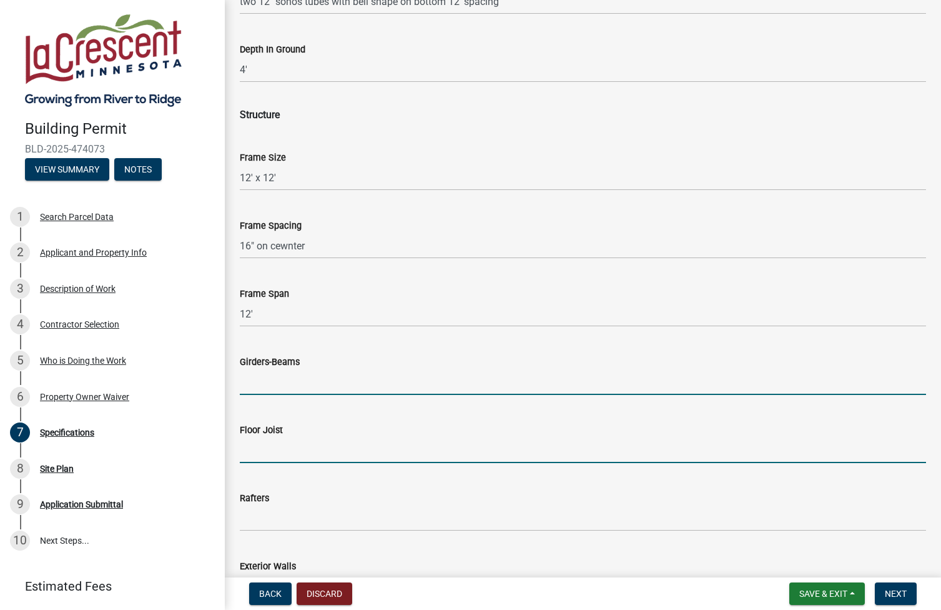
click at [285, 442] on input "Floor Joist" at bounding box center [583, 450] width 686 height 26
type input "1"
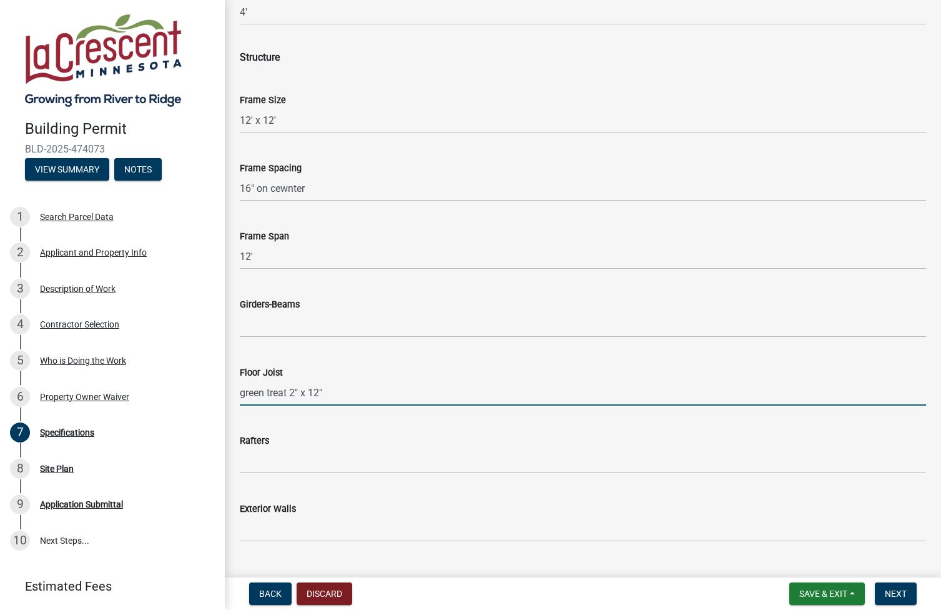
scroll to position [924, 0]
type input "green treat 2" x 12""
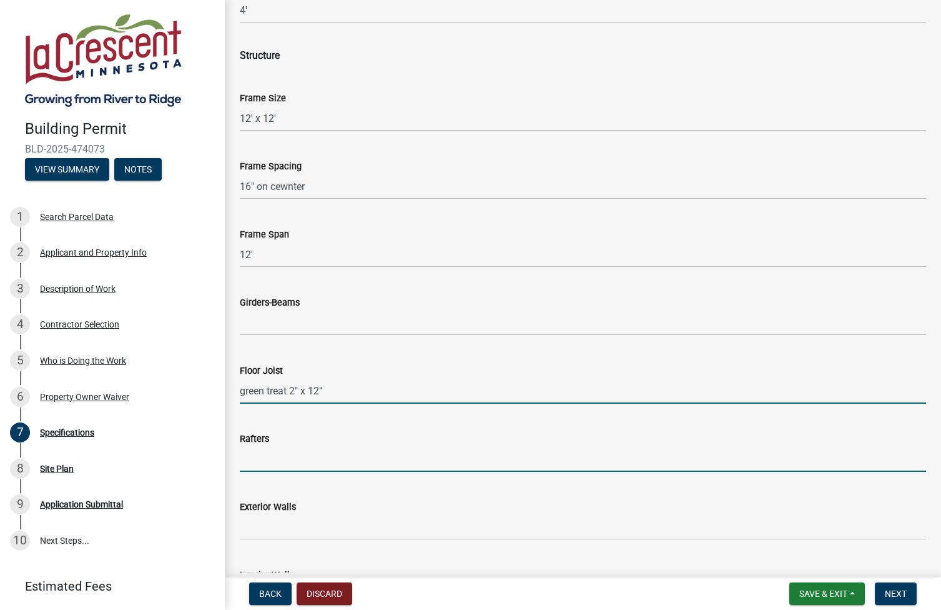
click at [280, 460] on input "Rafters" at bounding box center [583, 459] width 686 height 26
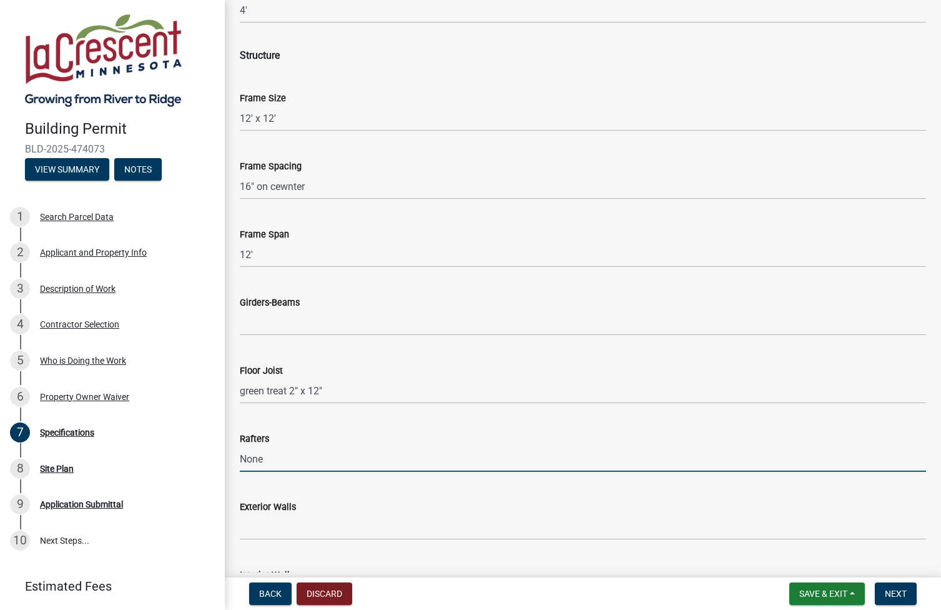
type input "None"
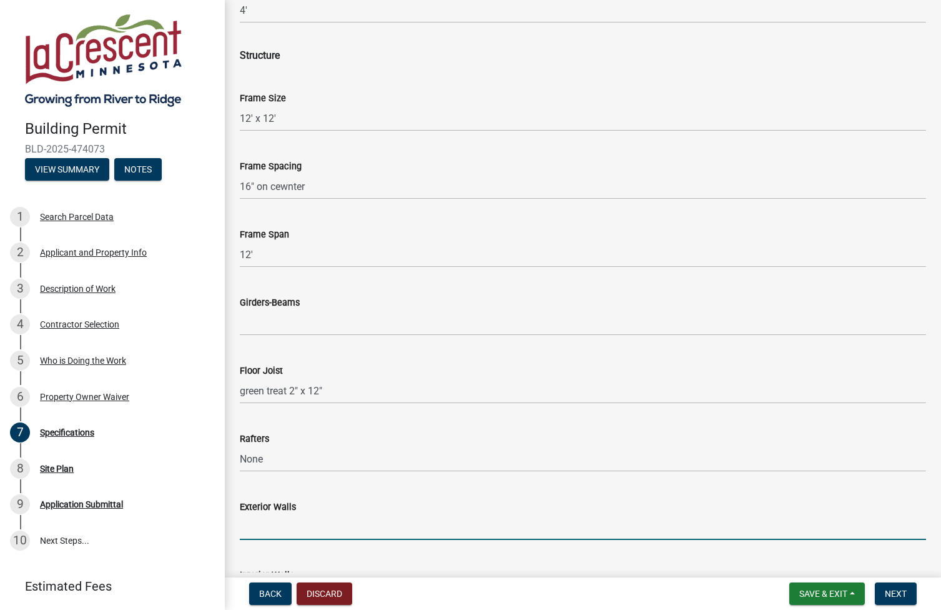
click at [308, 538] on input "Exterior Walls" at bounding box center [583, 527] width 686 height 26
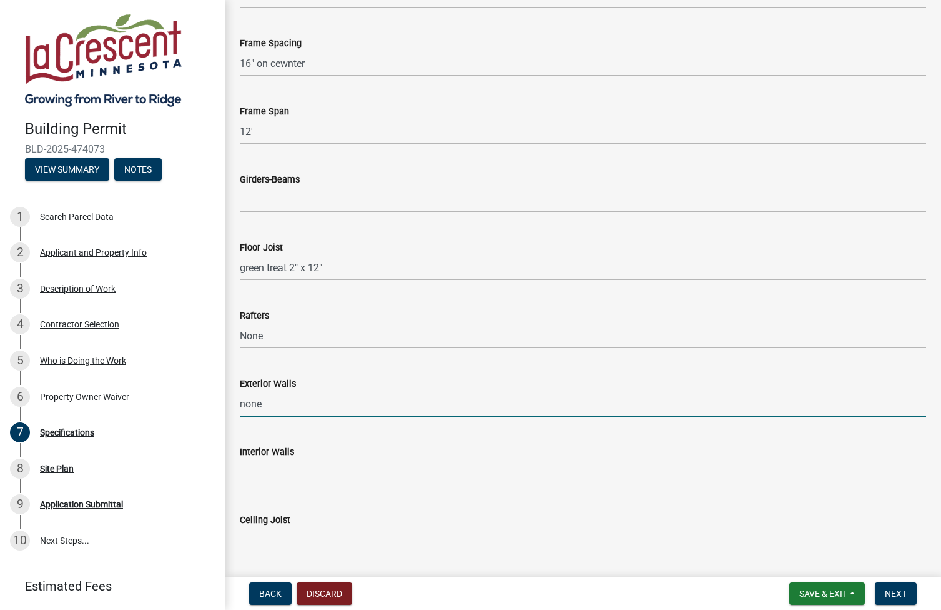
scroll to position [1051, 0]
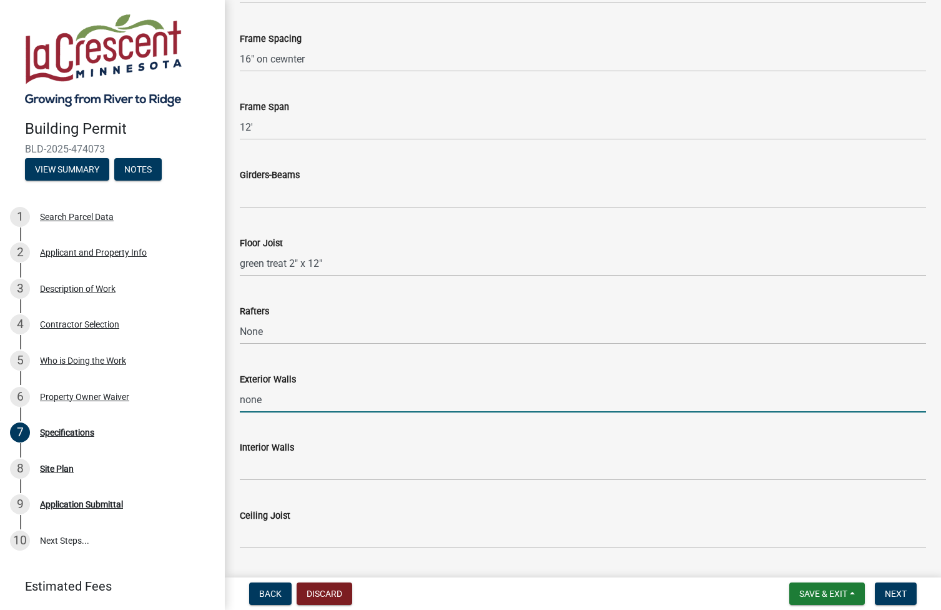
type input "none"
click at [309, 470] on input "Interior Walls" at bounding box center [583, 468] width 686 height 26
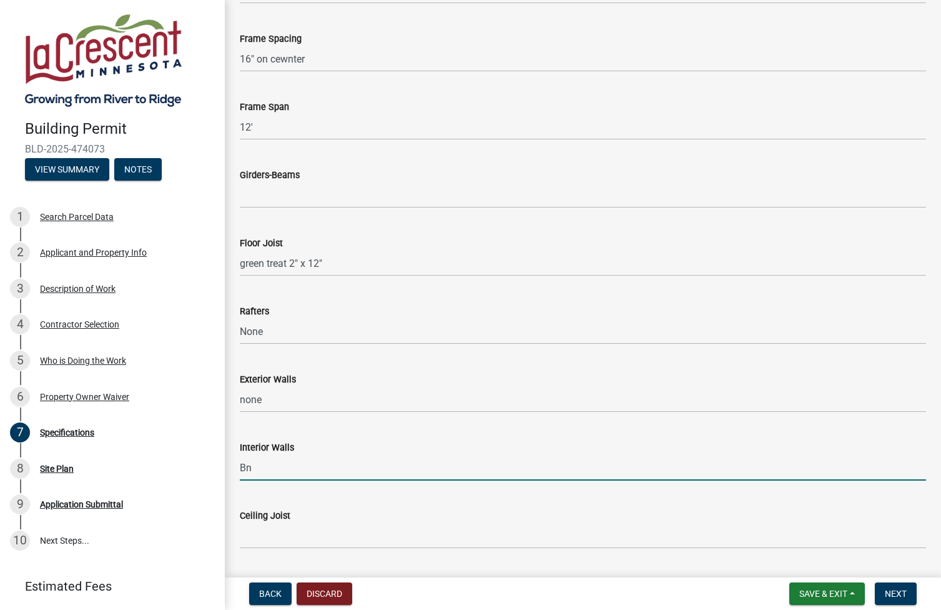
type input "B"
type input "None"
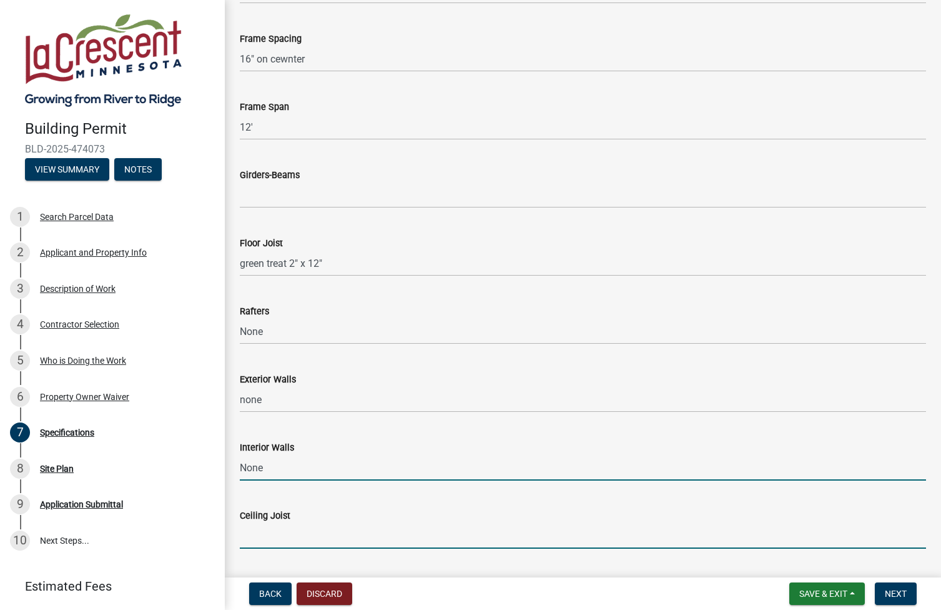
click at [332, 540] on input "Ceiling Joist" at bounding box center [583, 536] width 686 height 26
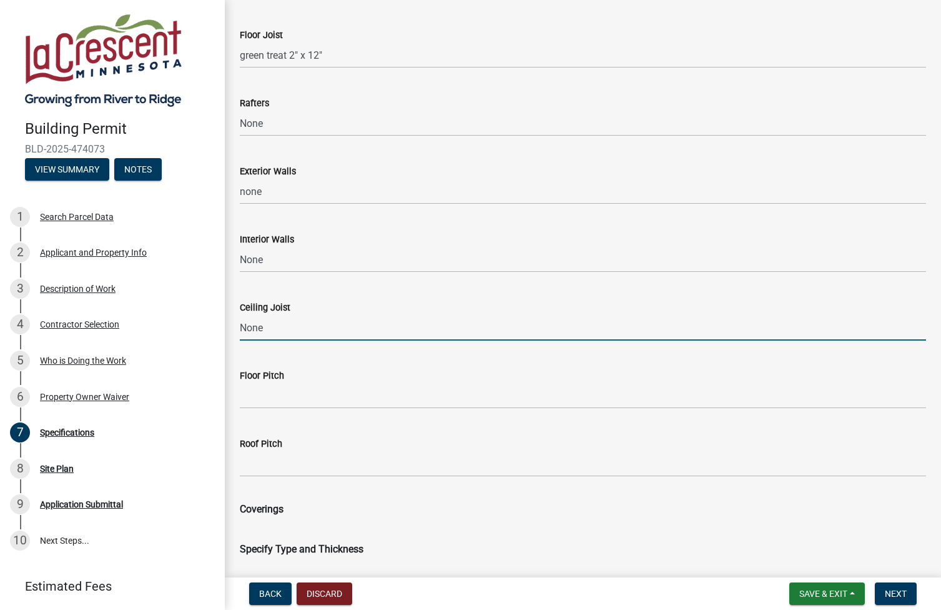
scroll to position [1268, 0]
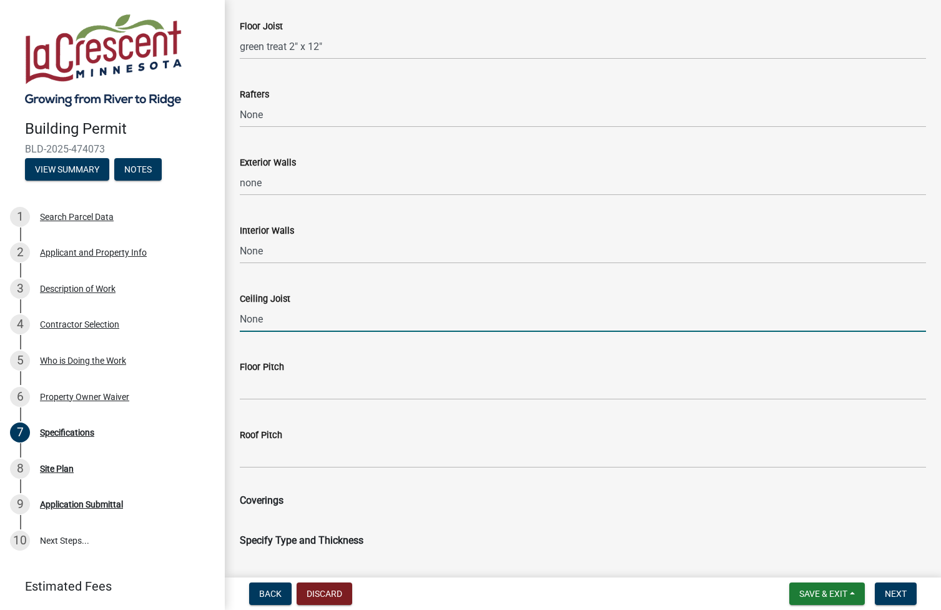
type input "None"
click at [282, 387] on input "Floor Pitch" at bounding box center [583, 387] width 686 height 26
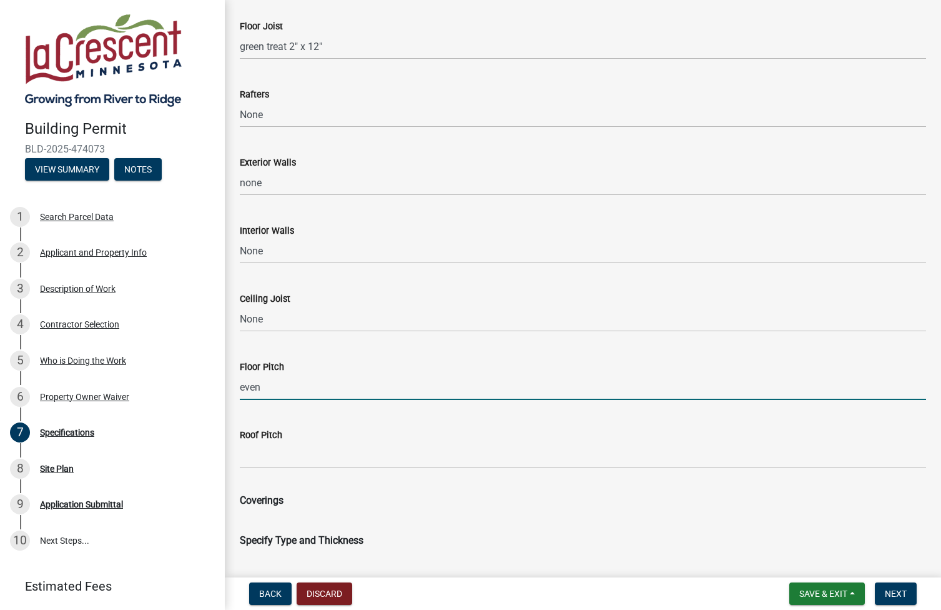
type input "even"
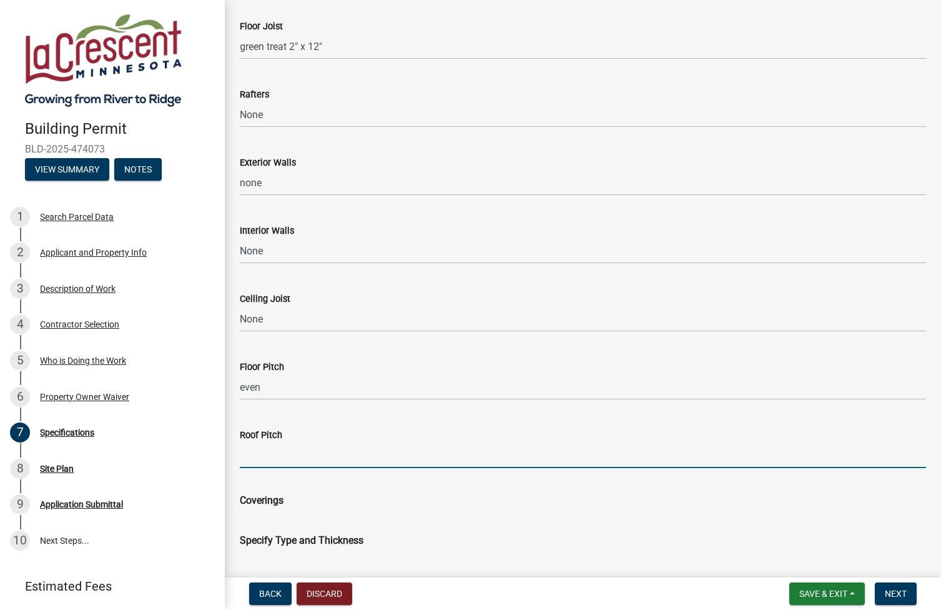
click at [287, 463] on input "Roof Pitch" at bounding box center [583, 455] width 686 height 26
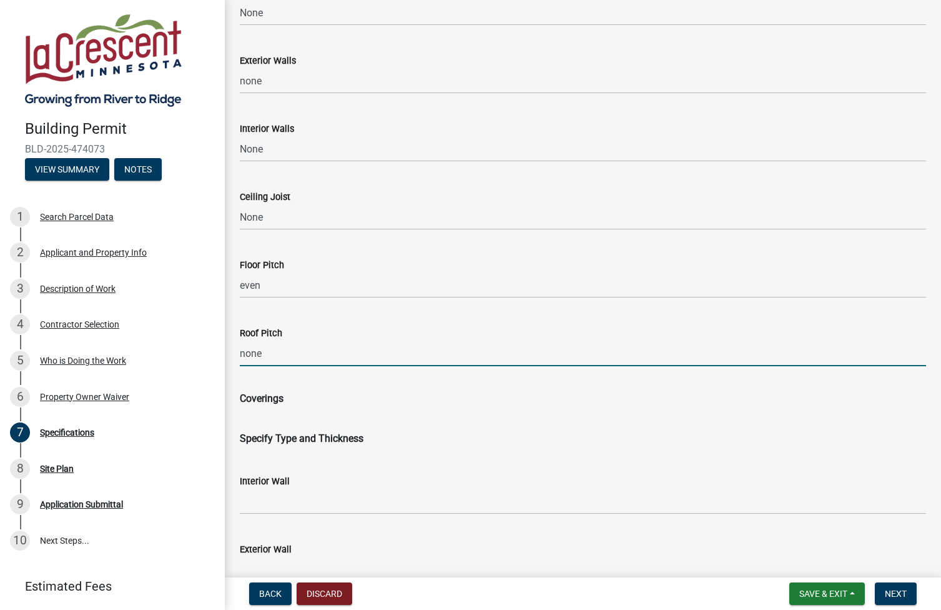
scroll to position [1384, 0]
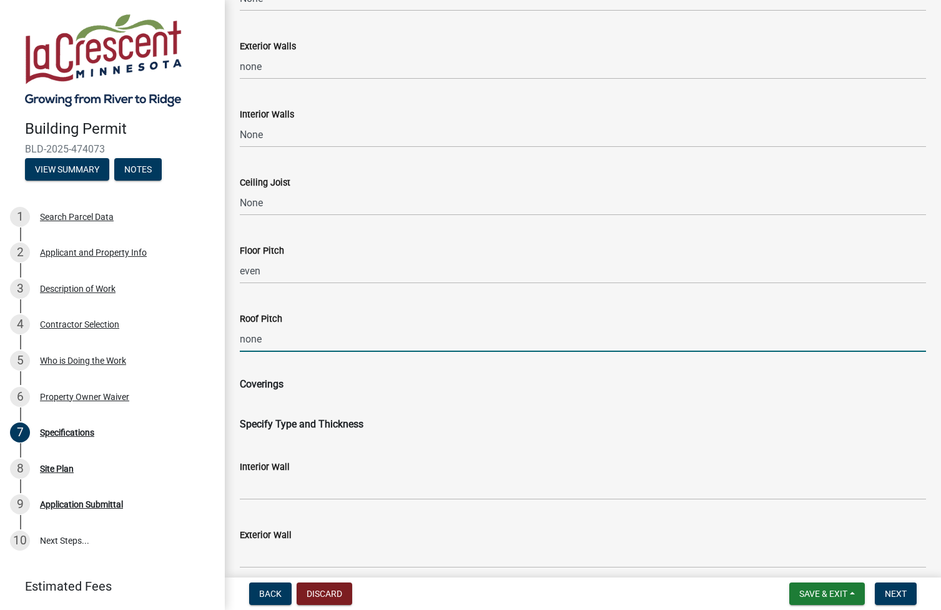
type input "none"
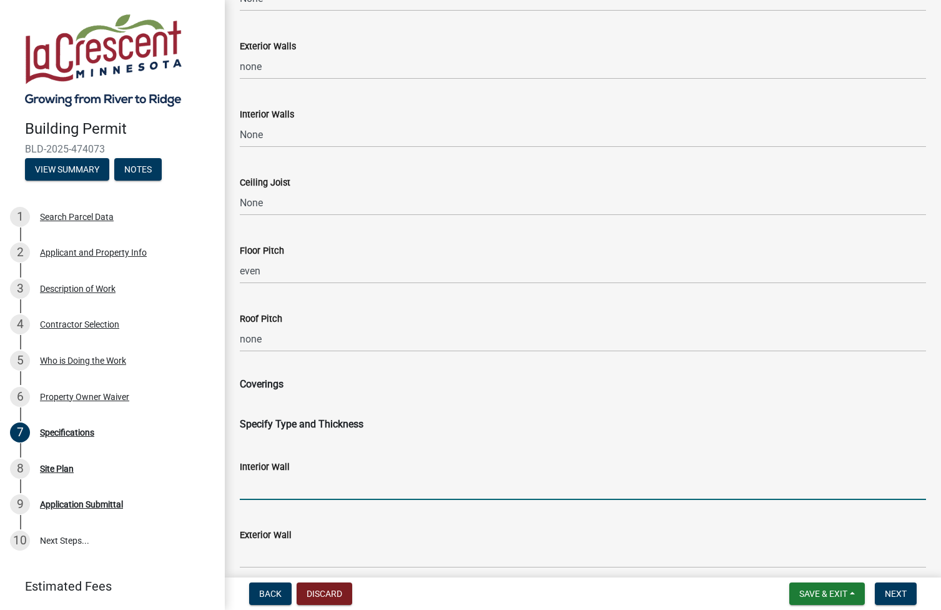
click at [269, 493] on input "Interior Wall" at bounding box center [583, 487] width 686 height 26
type input "none"
click at [290, 560] on input "Exterior Wall" at bounding box center [583, 555] width 686 height 26
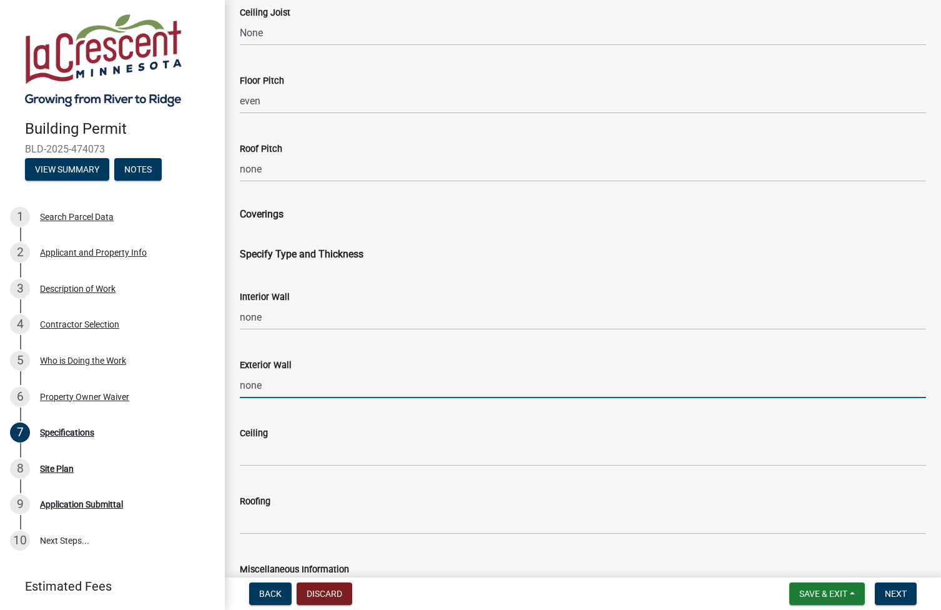
scroll to position [1561, 0]
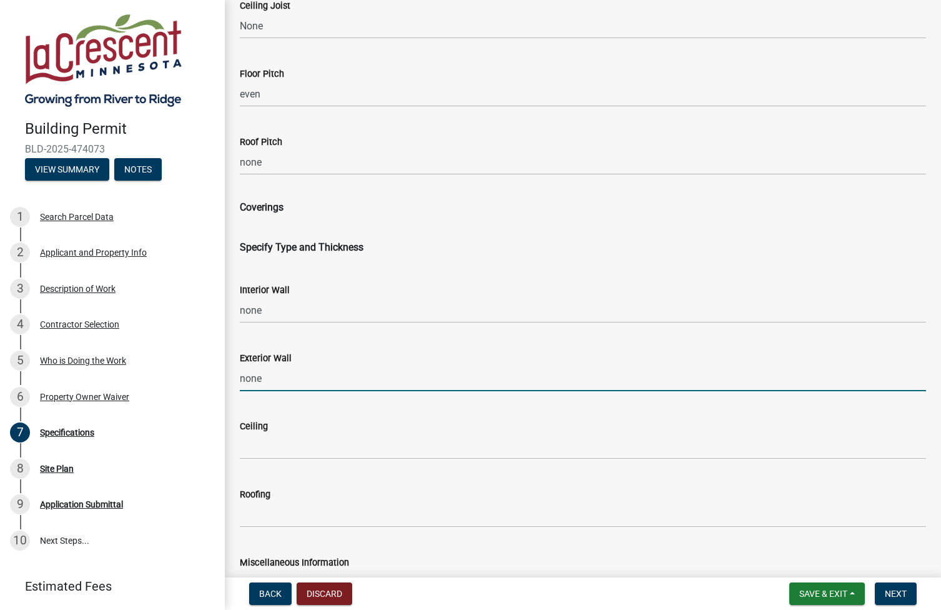
type input "none"
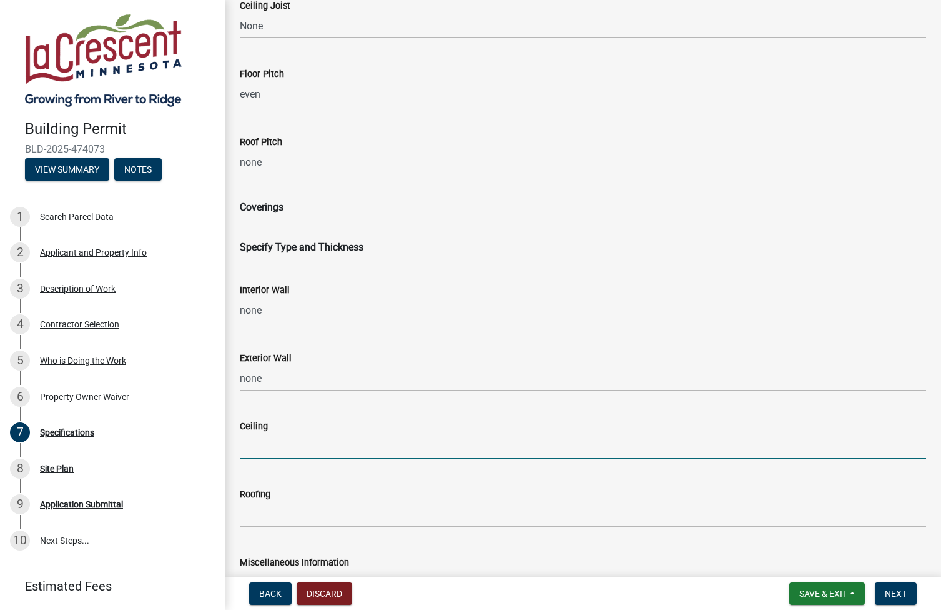
click at [289, 448] on input "Ceiling" at bounding box center [583, 447] width 686 height 26
type input "none"
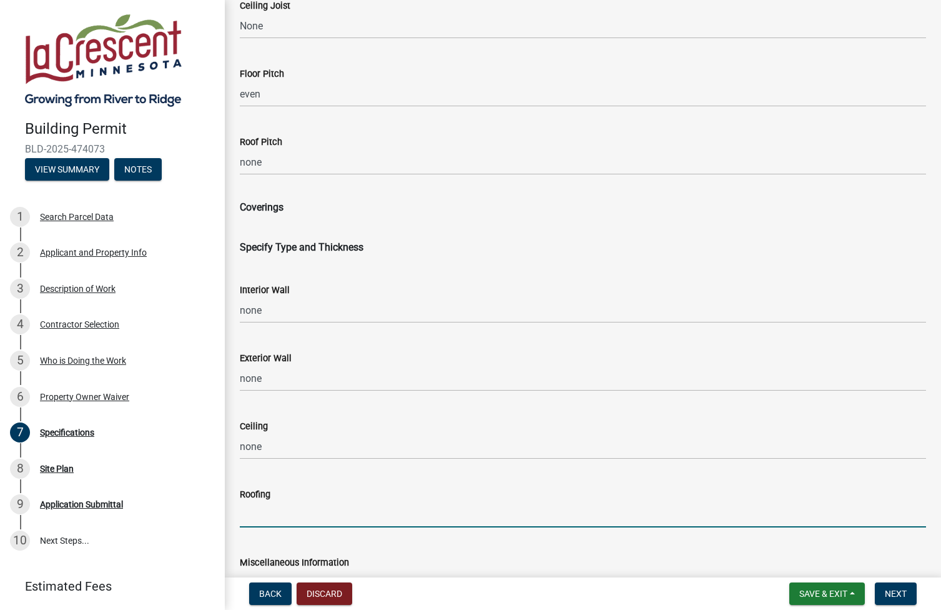
click at [291, 521] on input "Roofing" at bounding box center [583, 515] width 686 height 26
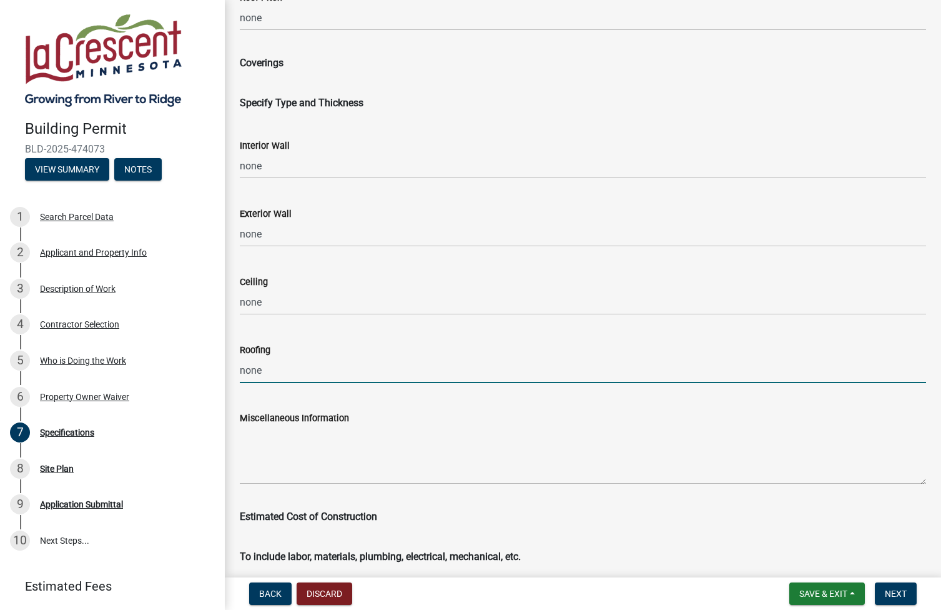
scroll to position [1721, 0]
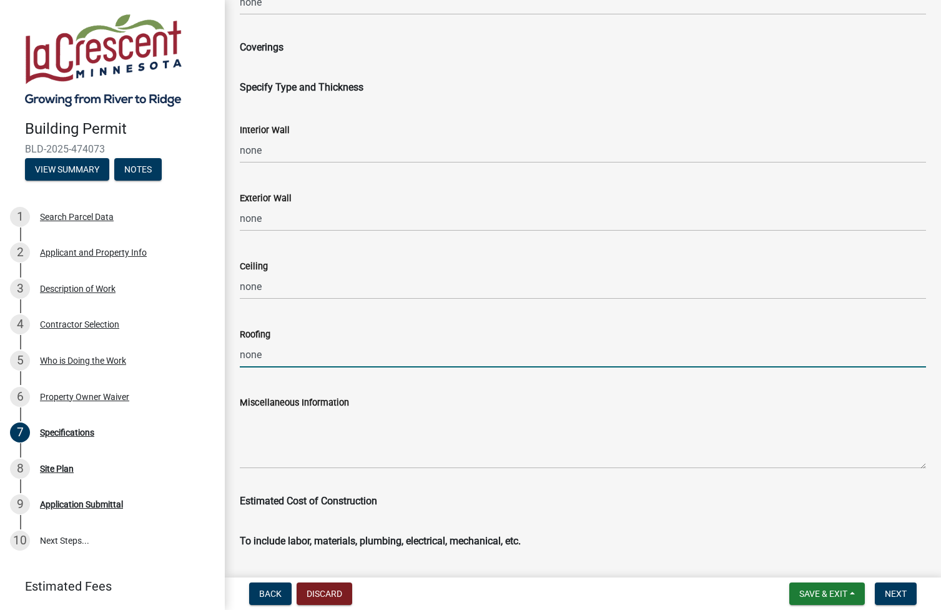
type input "none"
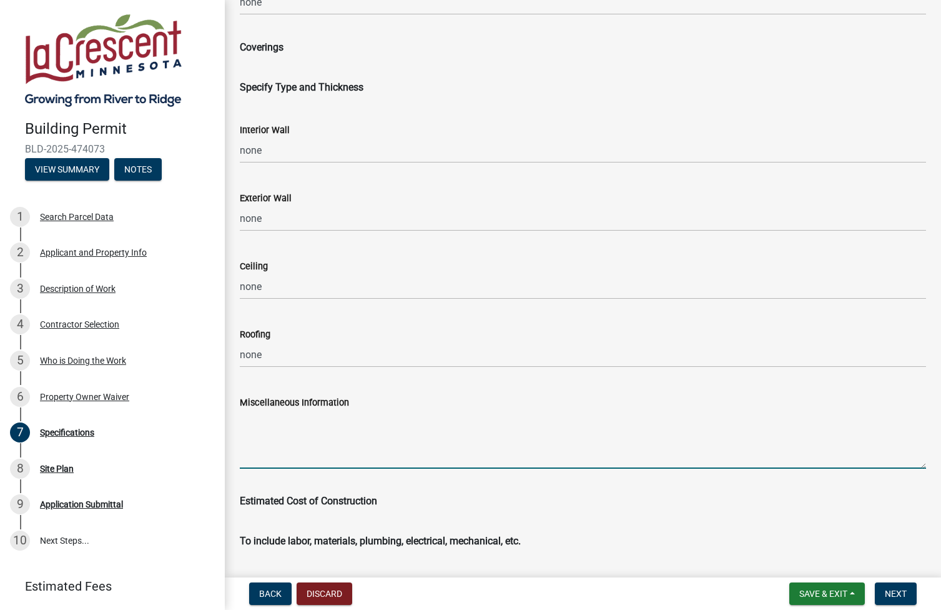
click at [320, 455] on textarea "Miscellaneous Information" at bounding box center [583, 439] width 686 height 59
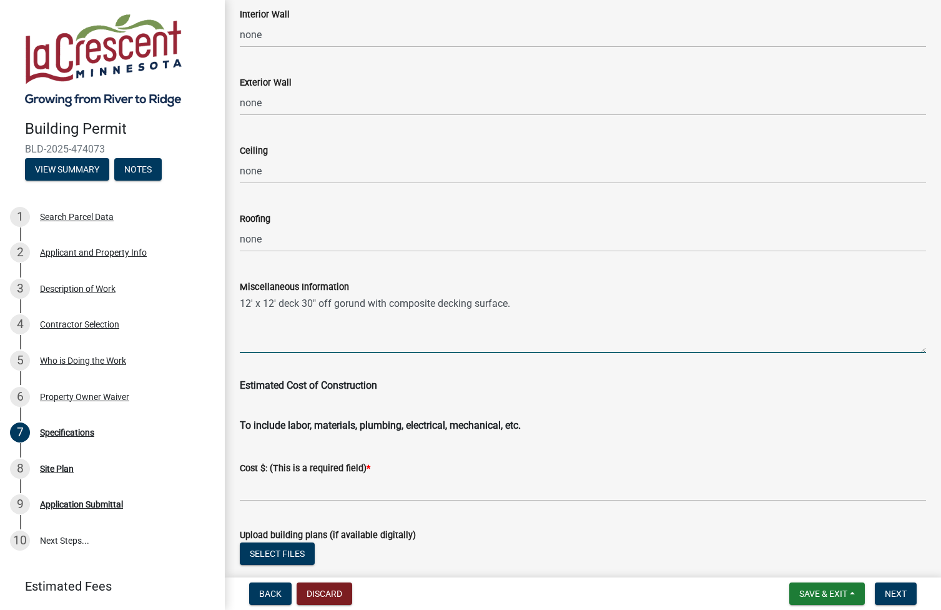
scroll to position [1837, 0]
type textarea "12' x 12' deck 30" off gorund with composite decking surface."
click at [374, 463] on div "Cost $: (This is a required field) *" at bounding box center [583, 467] width 686 height 15
click at [387, 466] on div "Cost $: (This is a required field) *" at bounding box center [583, 467] width 686 height 15
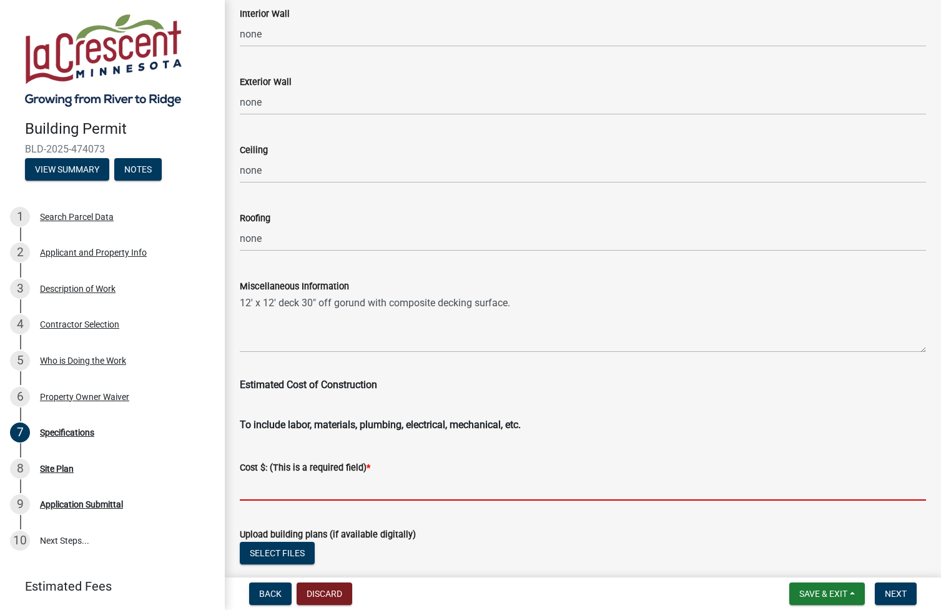
click at [397, 480] on input "text" at bounding box center [583, 488] width 686 height 26
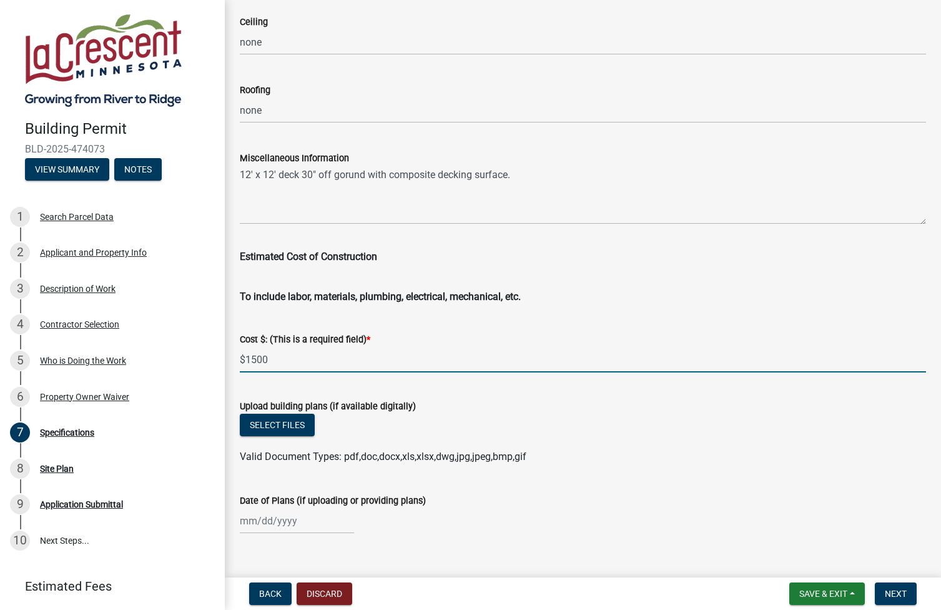
scroll to position [1966, 0]
type input "1500"
click at [284, 523] on div at bounding box center [297, 520] width 114 height 26
select select "9"
select select "2025"
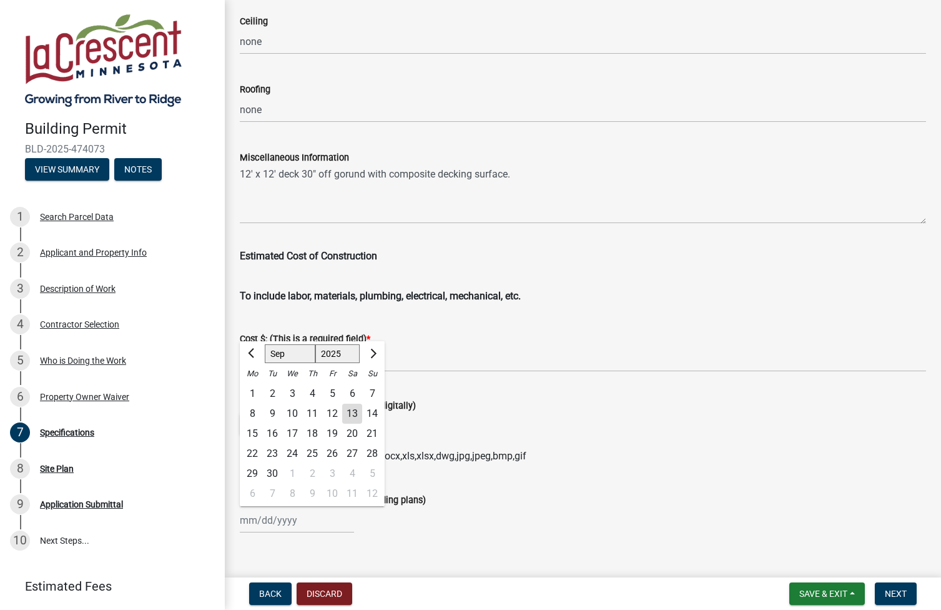
click at [353, 412] on div "13" at bounding box center [352, 414] width 20 height 20
type input "[DATE]"
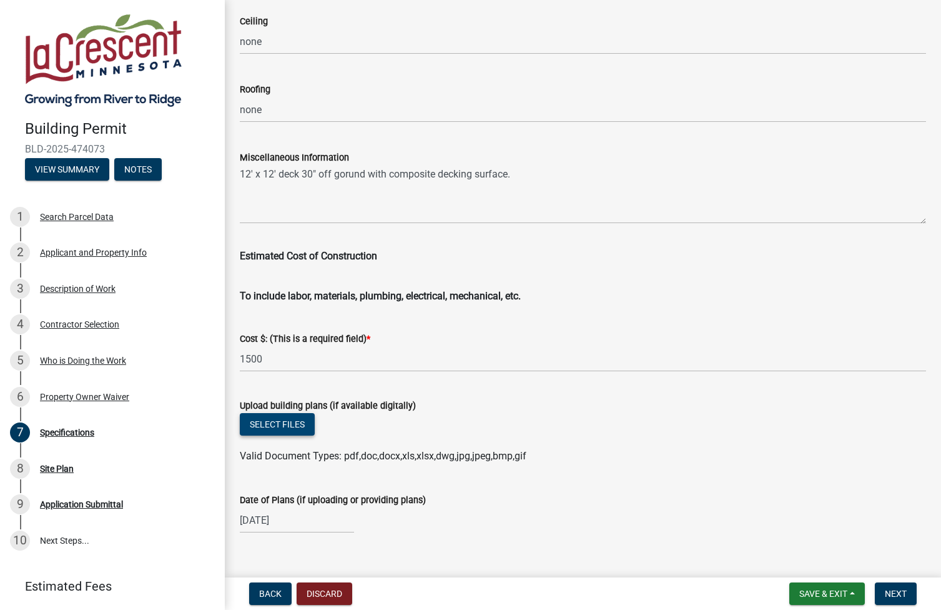
click at [297, 422] on button "Select files" at bounding box center [277, 424] width 75 height 22
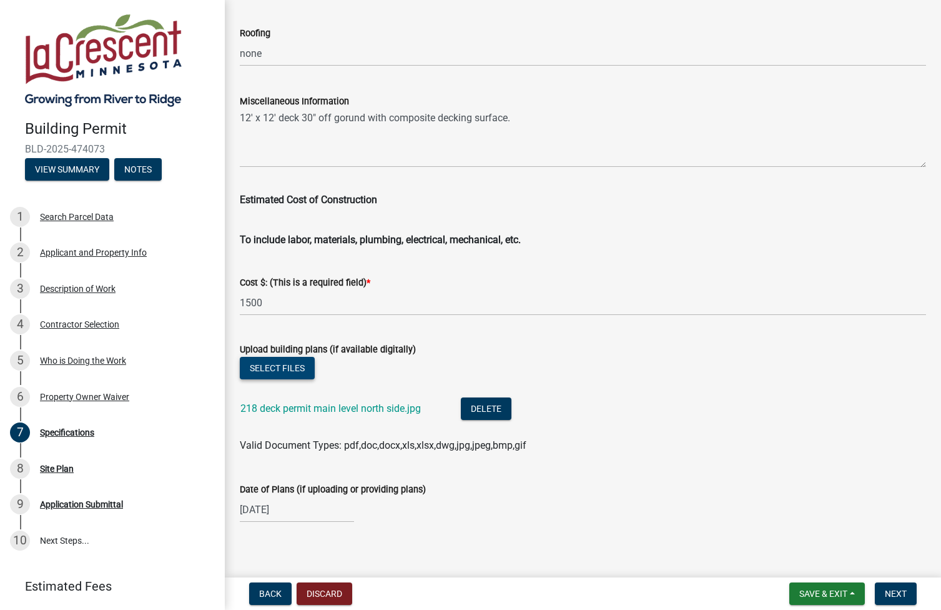
scroll to position [2032, 0]
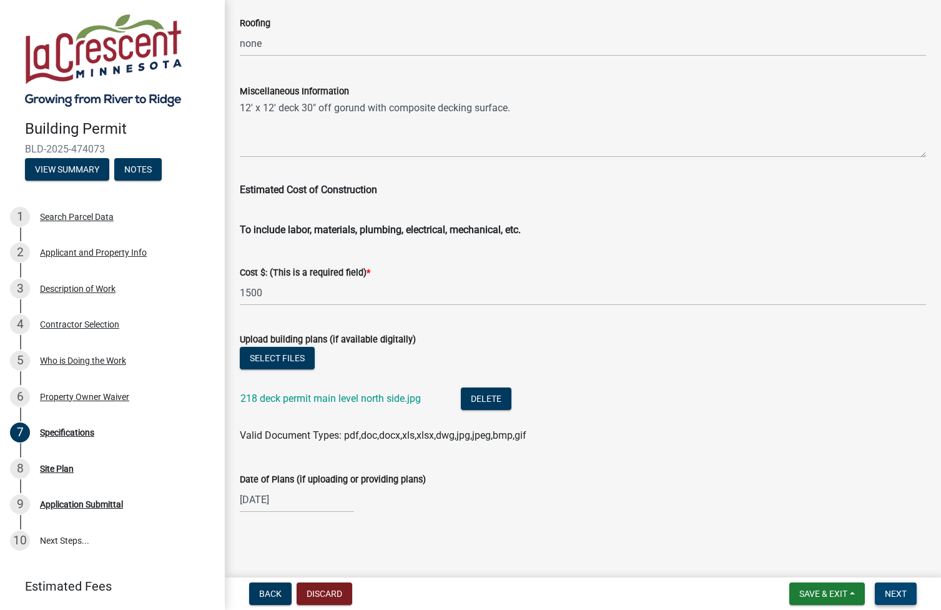
click at [896, 593] on span "Next" at bounding box center [896, 593] width 22 height 10
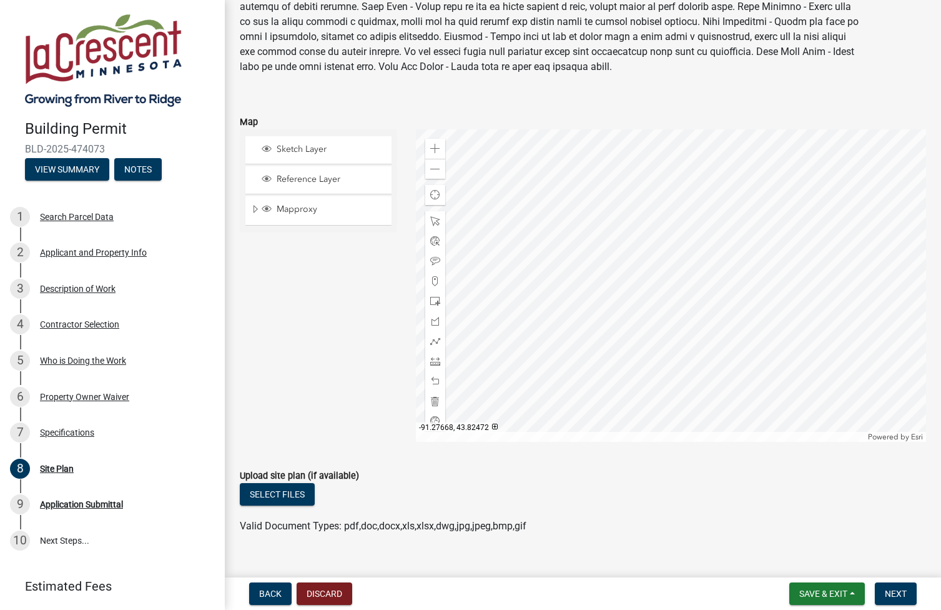
scroll to position [132, 0]
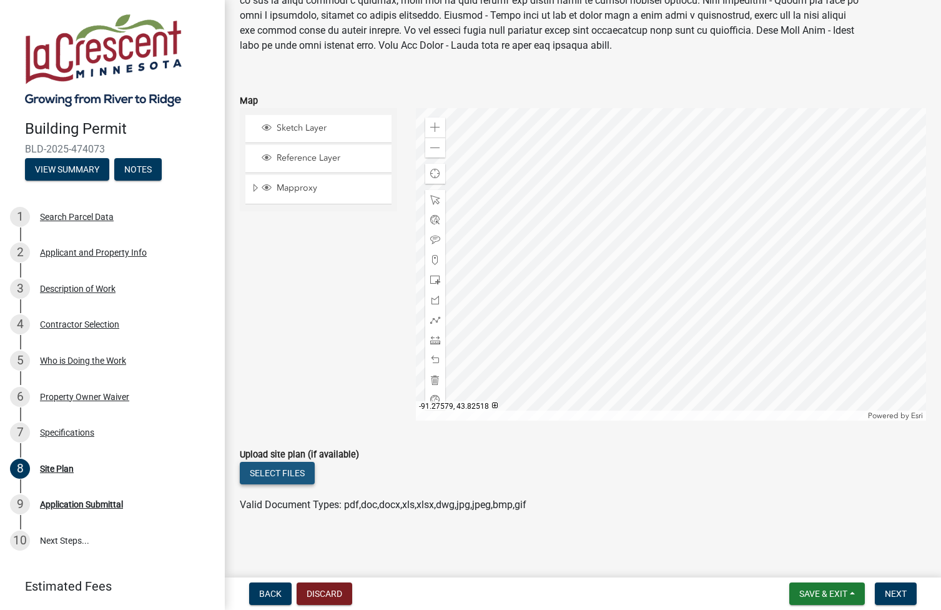
click at [282, 473] on button "Select files" at bounding box center [277, 473] width 75 height 22
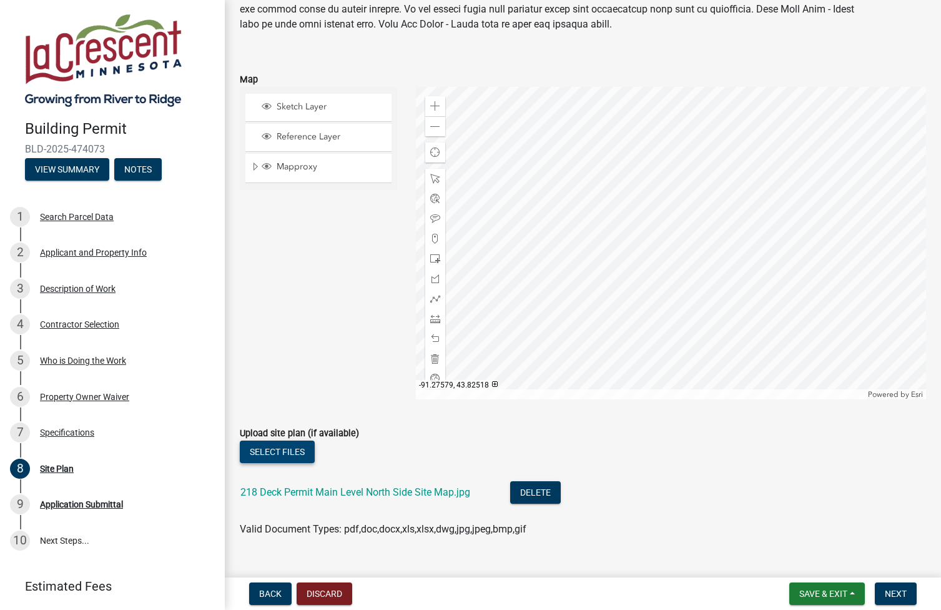
scroll to position [177, 0]
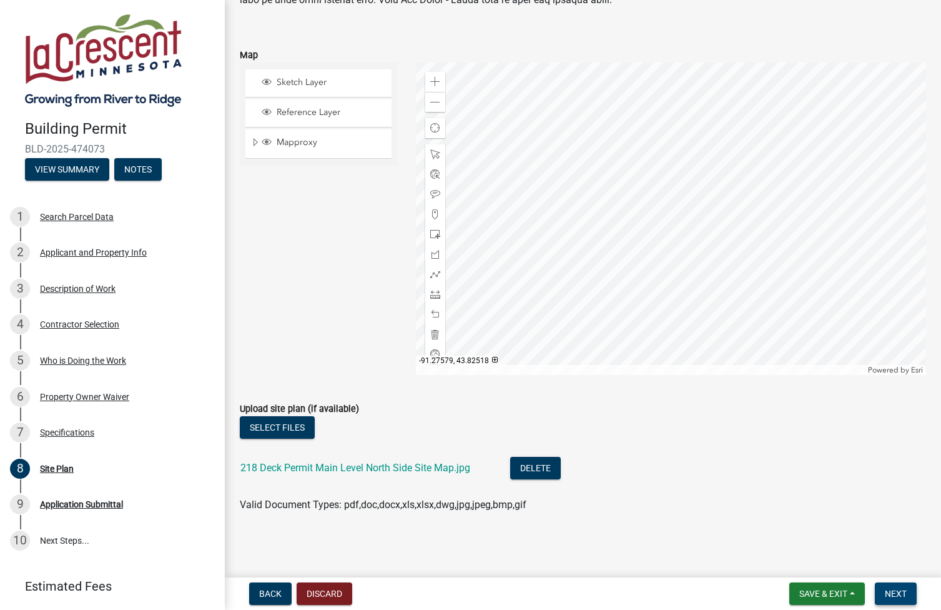
click at [902, 593] on span "Next" at bounding box center [896, 593] width 22 height 10
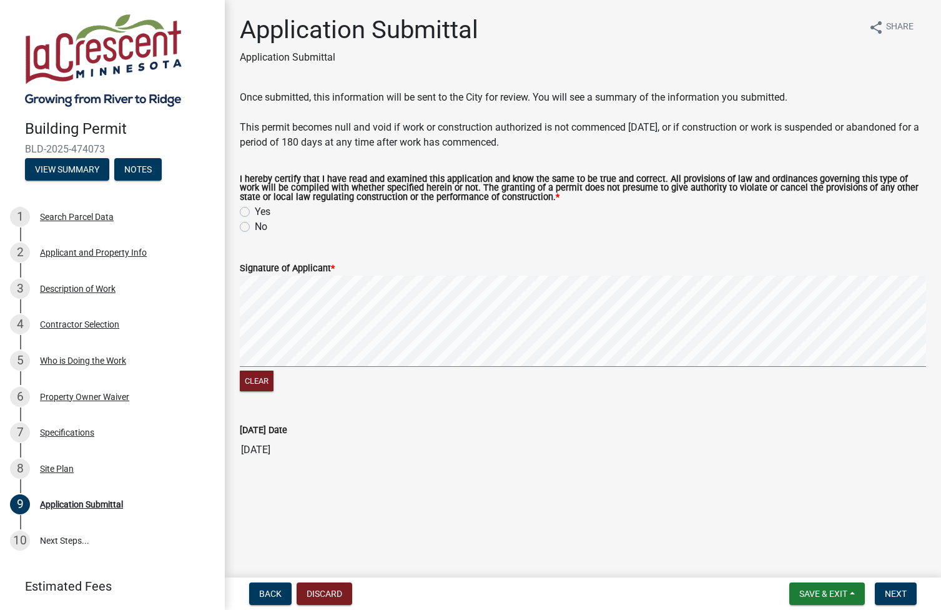
click at [255, 211] on label "Yes" at bounding box center [263, 211] width 16 height 15
click at [255, 211] on input "Yes" at bounding box center [259, 208] width 8 height 8
radio input "true"
click at [332, 270] on span "*" at bounding box center [333, 268] width 4 height 11
click at [333, 266] on span "*" at bounding box center [333, 268] width 4 height 11
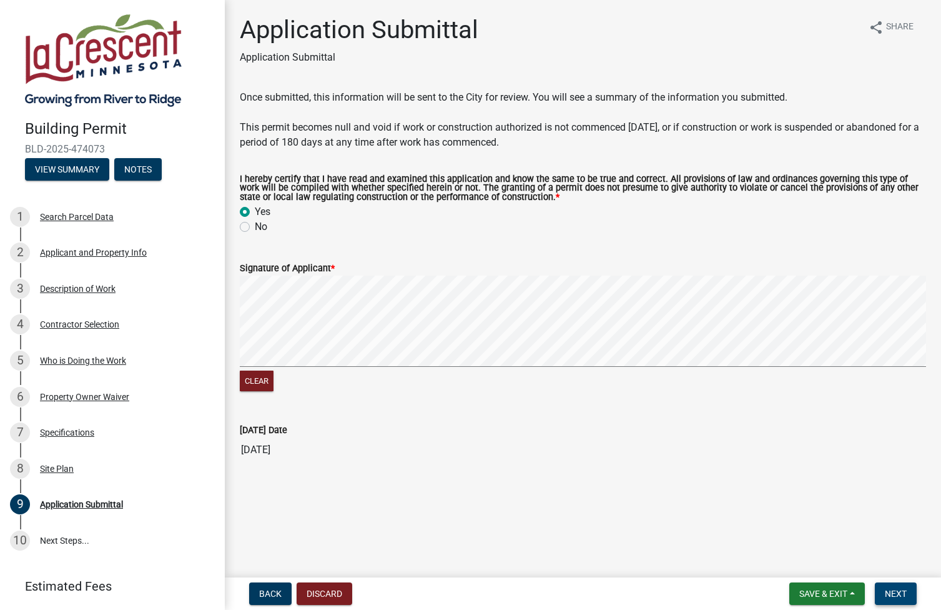
click at [900, 592] on span "Next" at bounding box center [896, 593] width 22 height 10
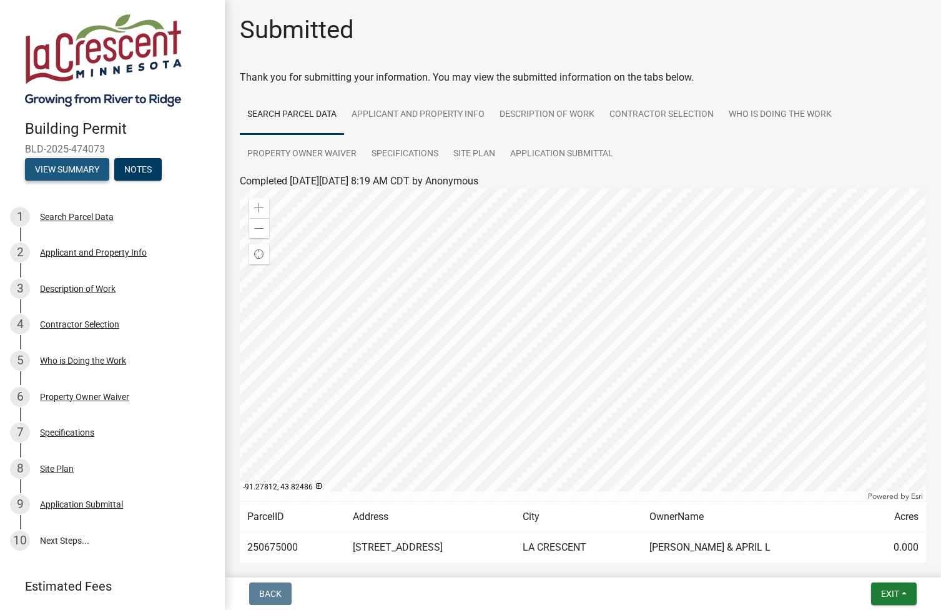
click at [72, 169] on button "View Summary" at bounding box center [67, 169] width 84 height 22
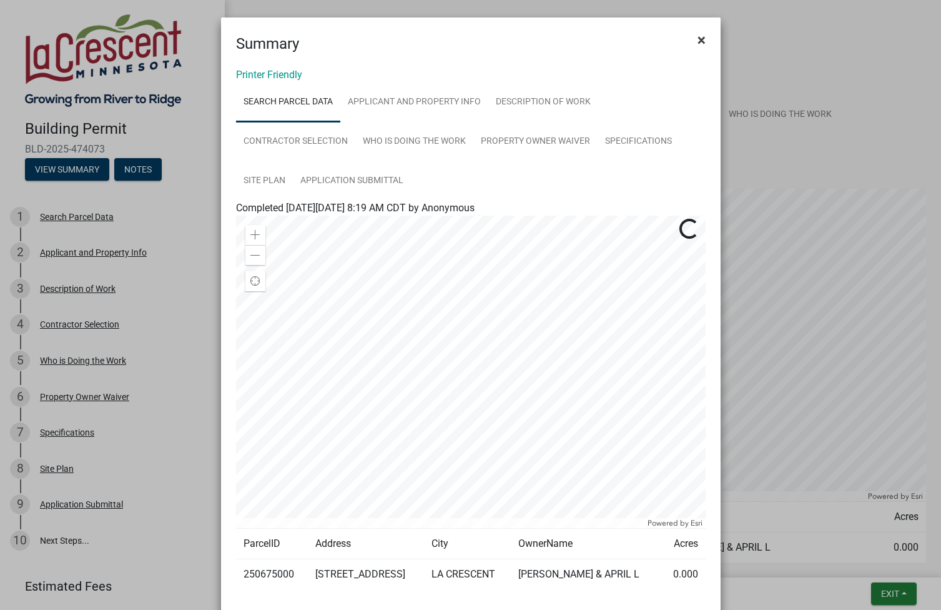
click at [703, 39] on span "×" at bounding box center [702, 39] width 8 height 17
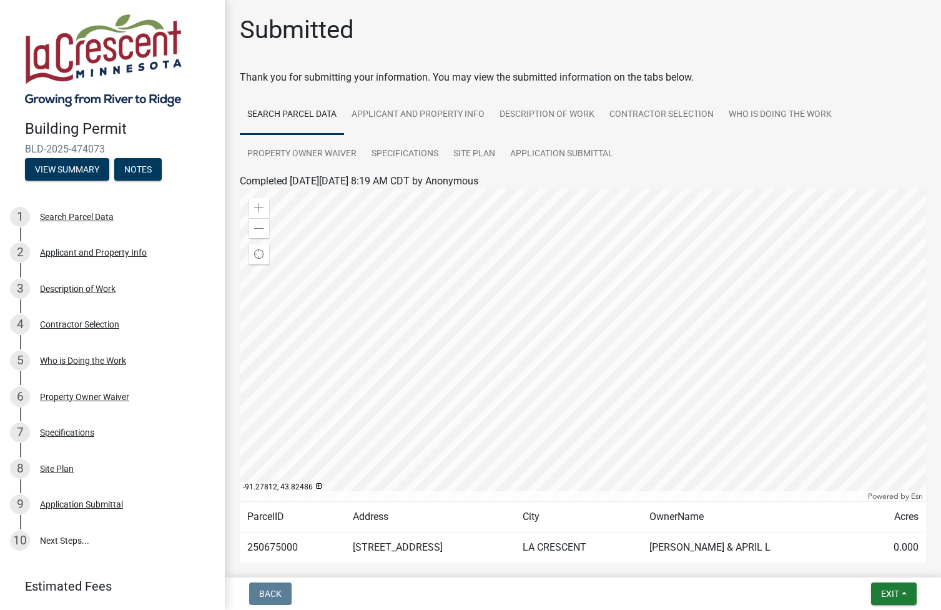
click at [116, 56] on img at bounding box center [103, 60] width 157 height 94
click at [77, 144] on span "BLD-2025-474073" at bounding box center [112, 149] width 175 height 12
click at [76, 218] on div "Search Parcel Data" at bounding box center [77, 216] width 74 height 9
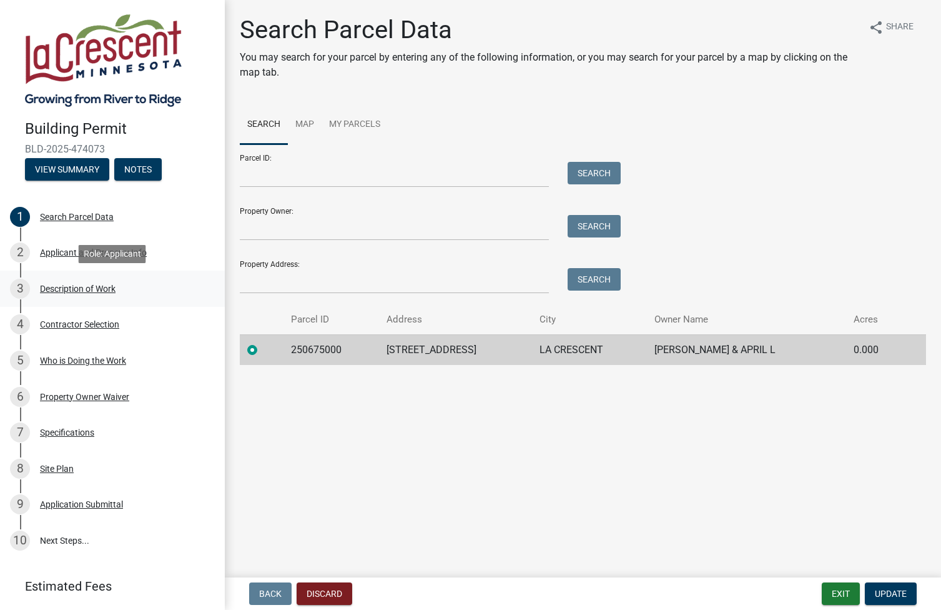
click at [89, 287] on div "Description of Work" at bounding box center [78, 288] width 76 height 9
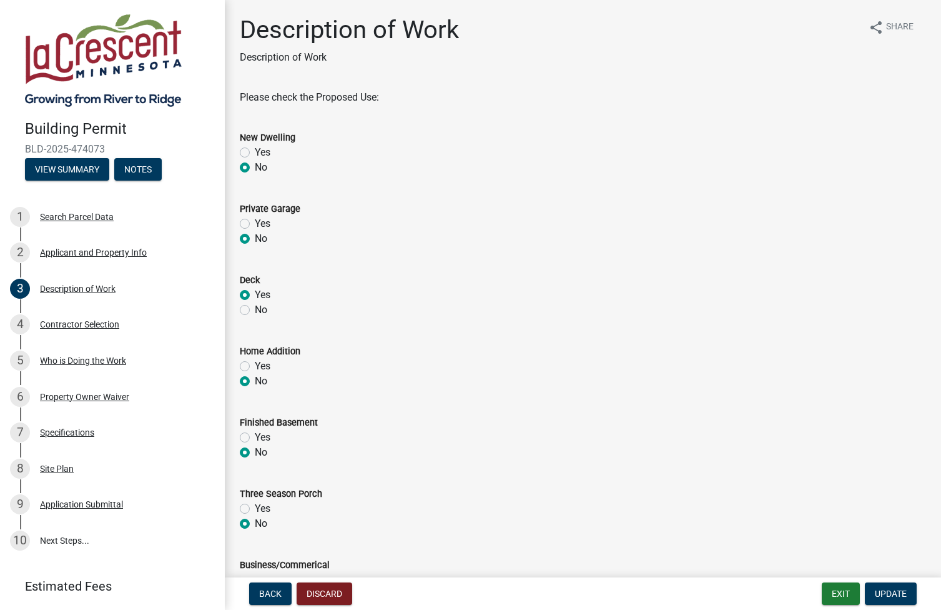
click at [116, 67] on img at bounding box center [103, 60] width 157 height 94
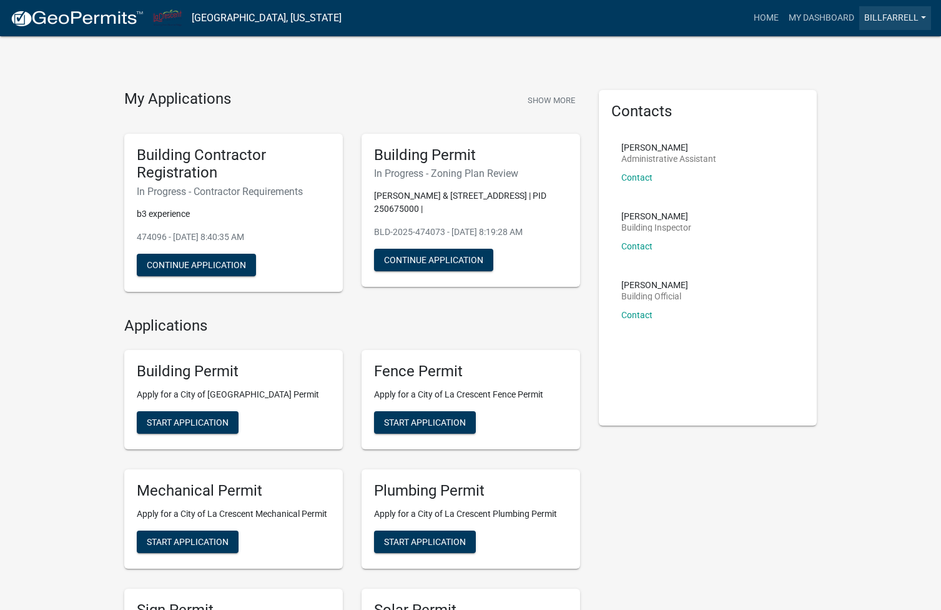
click at [885, 16] on link "billfarrell" at bounding box center [896, 18] width 72 height 24
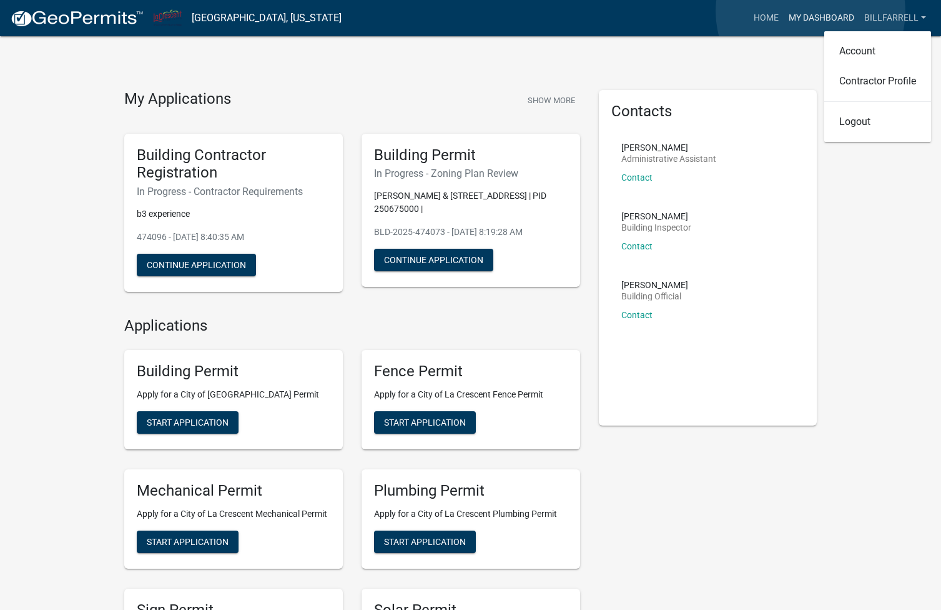
click at [811, 11] on link "My Dashboard" at bounding box center [822, 18] width 76 height 24
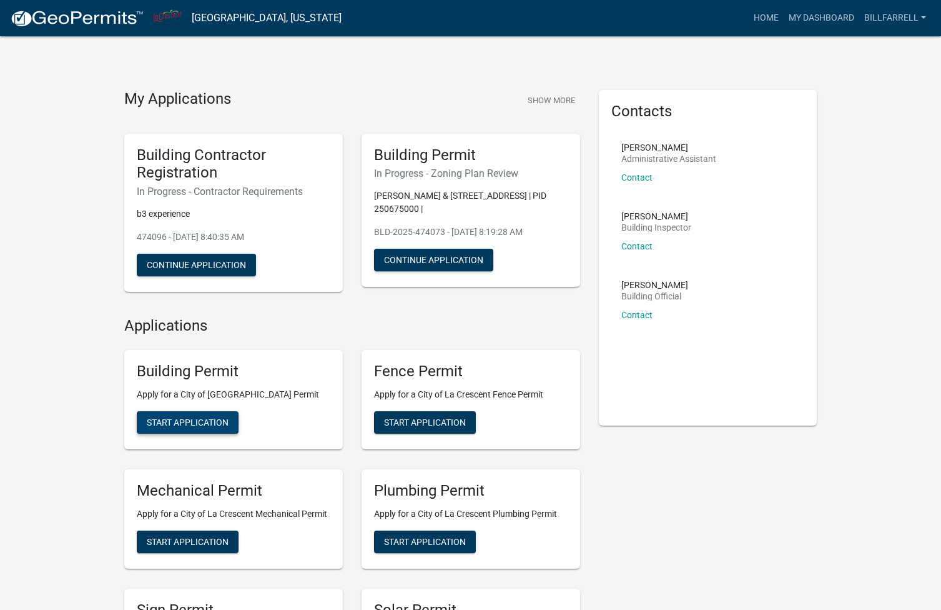
click at [214, 418] on span "Start Application" at bounding box center [188, 422] width 82 height 10
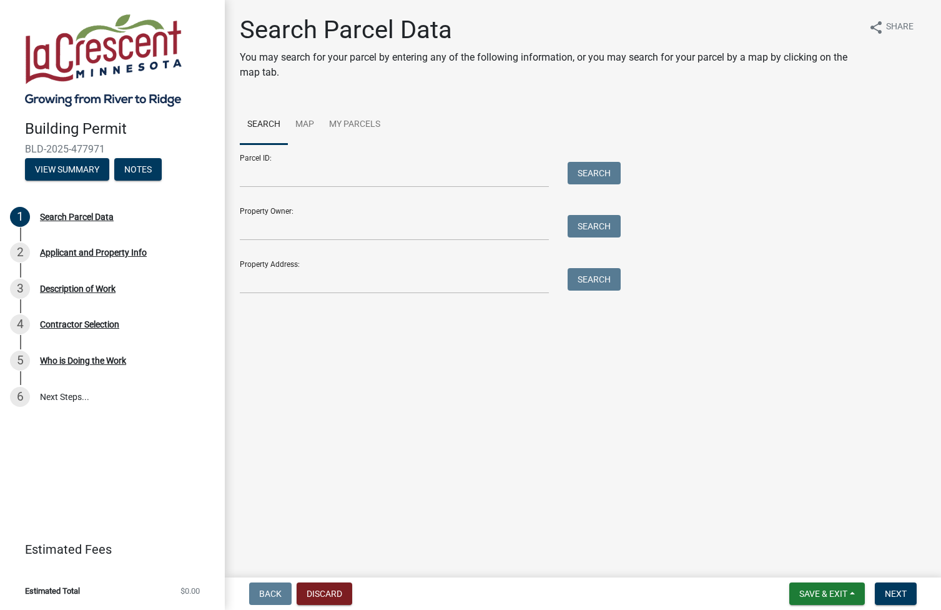
click at [267, 263] on div "Property Address: Search" at bounding box center [427, 271] width 375 height 43
click at [270, 279] on input "Property Address:" at bounding box center [394, 281] width 309 height 26
type input "218 shore acres rd"
click at [593, 277] on button "Search" at bounding box center [594, 279] width 53 height 22
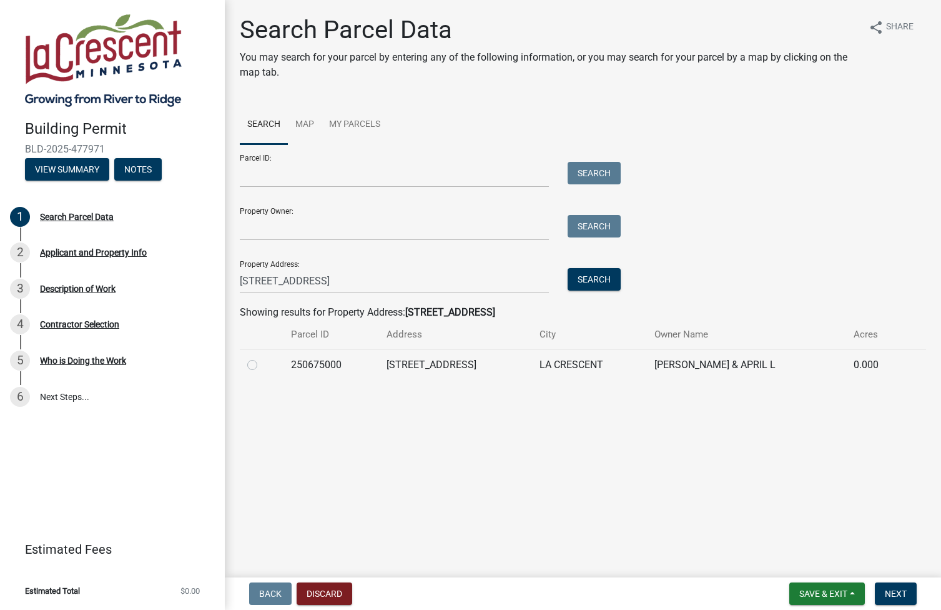
click at [697, 357] on td "[PERSON_NAME] & APRIL L" at bounding box center [746, 364] width 199 height 31
click at [896, 593] on span "Next" at bounding box center [896, 593] width 22 height 10
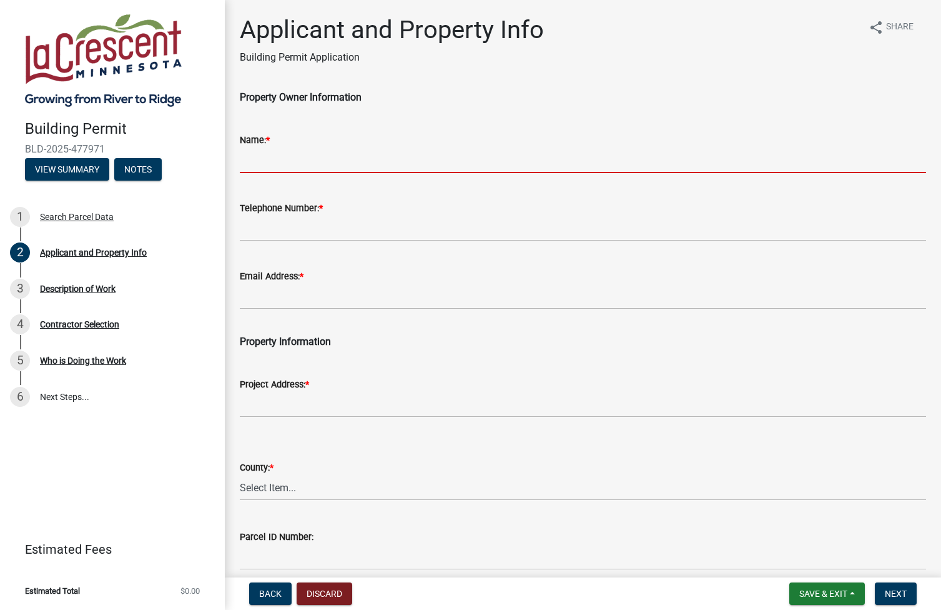
click at [295, 159] on input "Name: *" at bounding box center [583, 160] width 686 height 26
type input "[PERSON_NAME]"
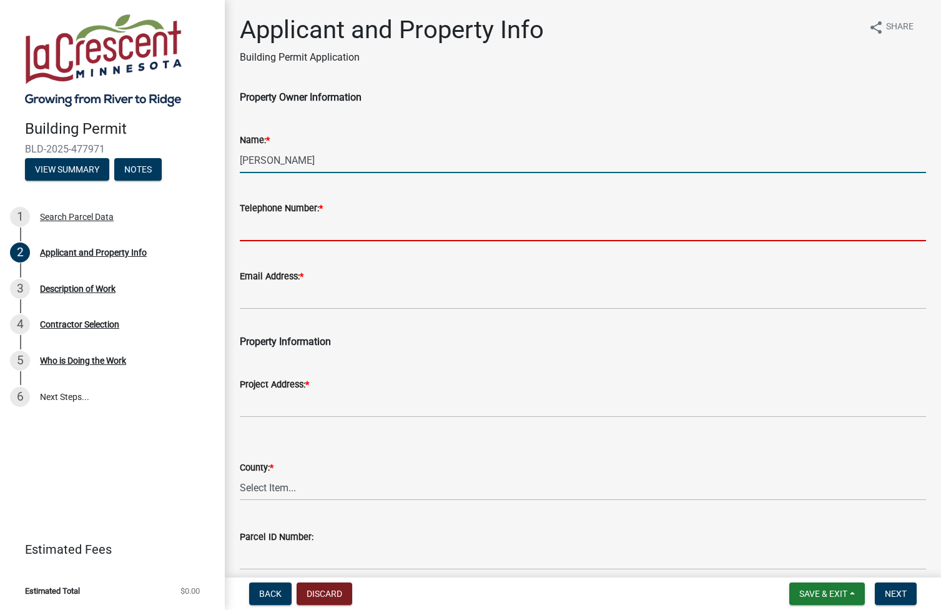
type input "7632223363"
type input "[EMAIL_ADDRESS][DOMAIN_NAME]"
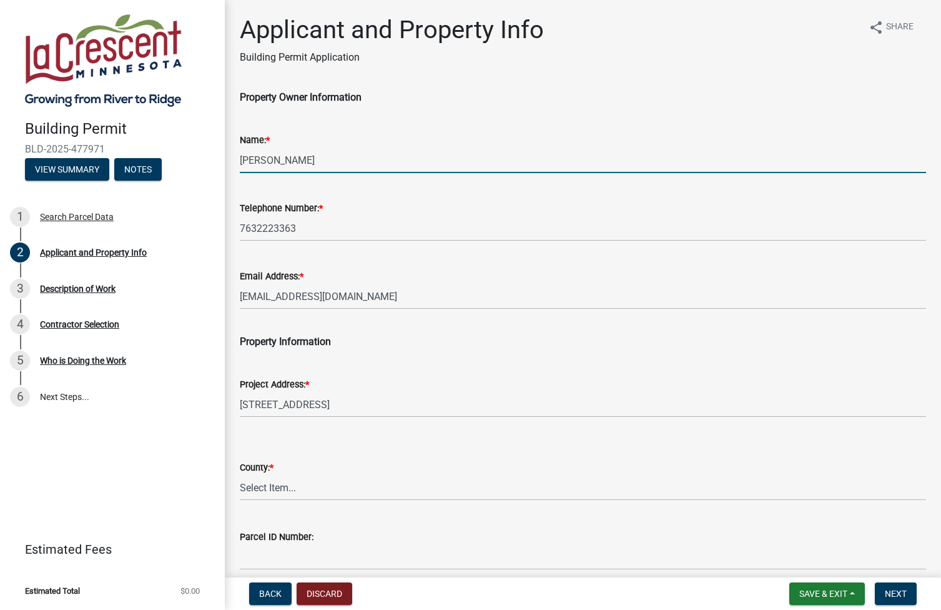
click at [285, 157] on input "[PERSON_NAME]" at bounding box center [583, 160] width 686 height 26
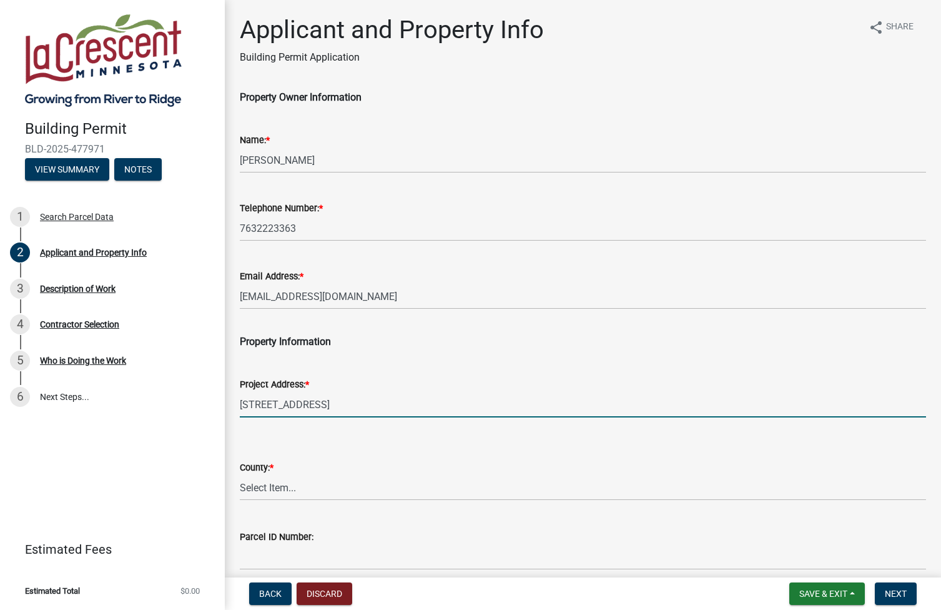
click at [307, 397] on input "422 Shore Acres Rd" at bounding box center [583, 405] width 686 height 26
type input "[STREET_ADDRESS]"
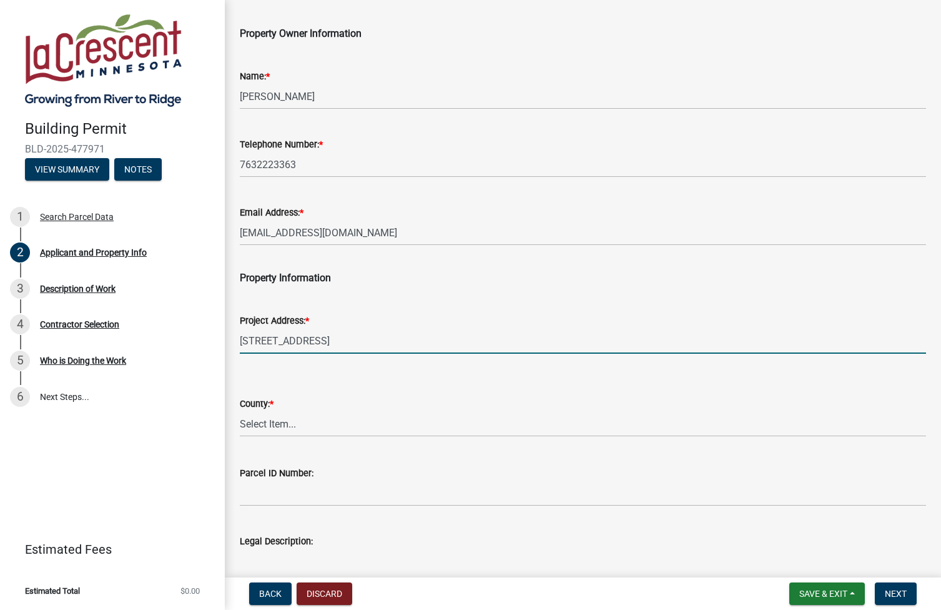
scroll to position [157, 0]
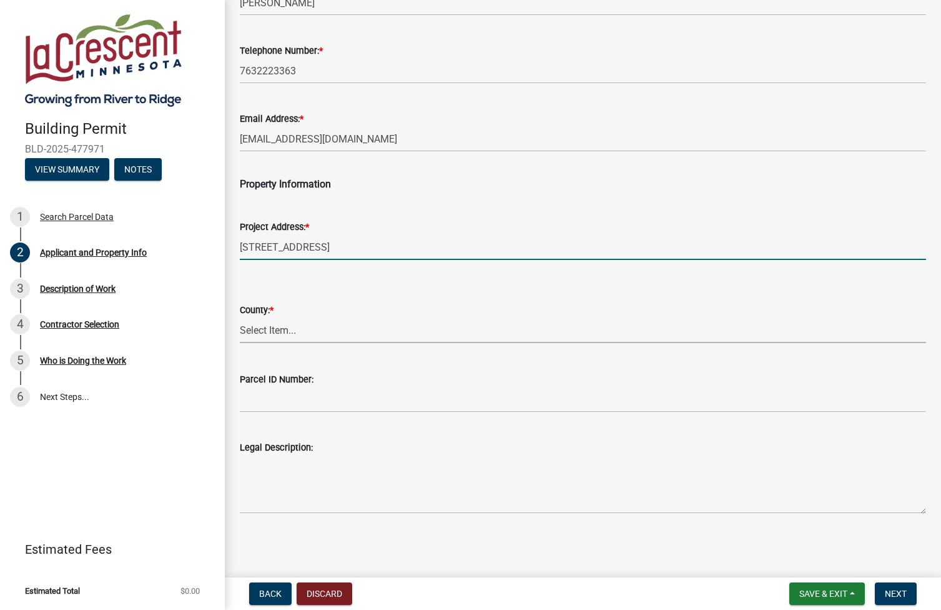
click at [302, 327] on select "Select Item... Houston Winona" at bounding box center [583, 330] width 686 height 26
click at [240, 317] on select "Select Item... Houston Winona" at bounding box center [583, 330] width 686 height 26
select select "e838c9e2-1e6e-4405-bddc-a3335cd38b08"
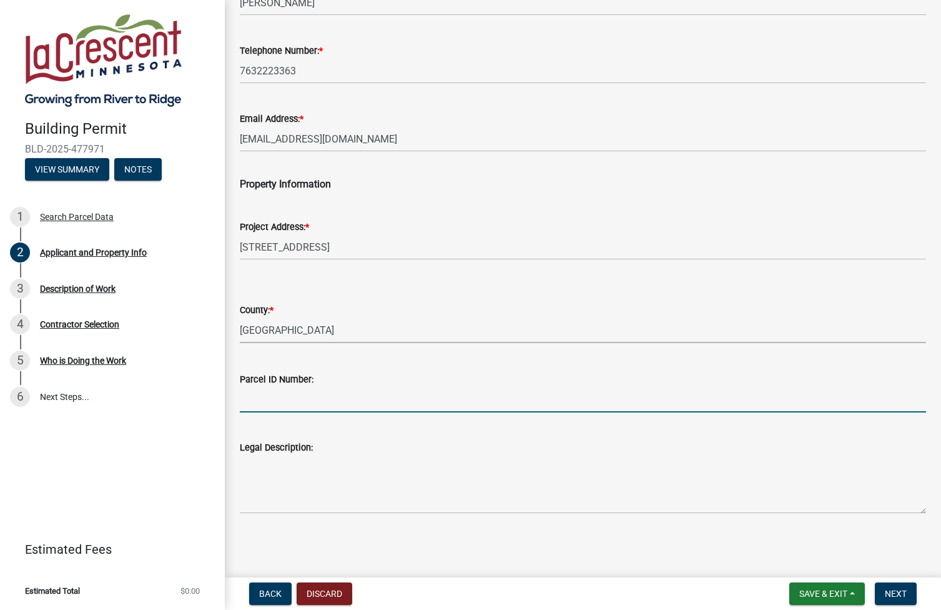
click at [322, 387] on input "Parcel ID Number:" at bounding box center [583, 400] width 686 height 26
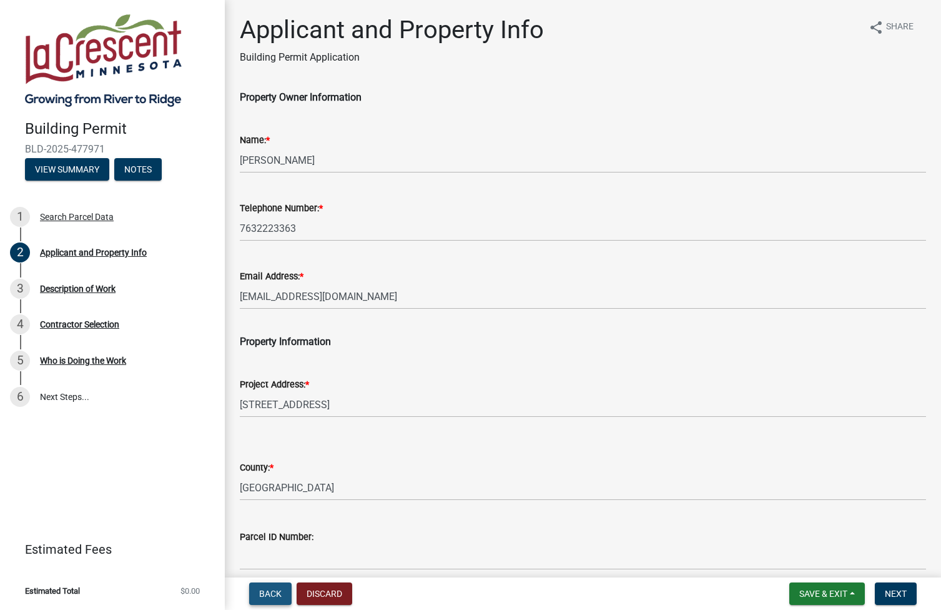
click at [263, 590] on span "Back" at bounding box center [270, 593] width 22 height 10
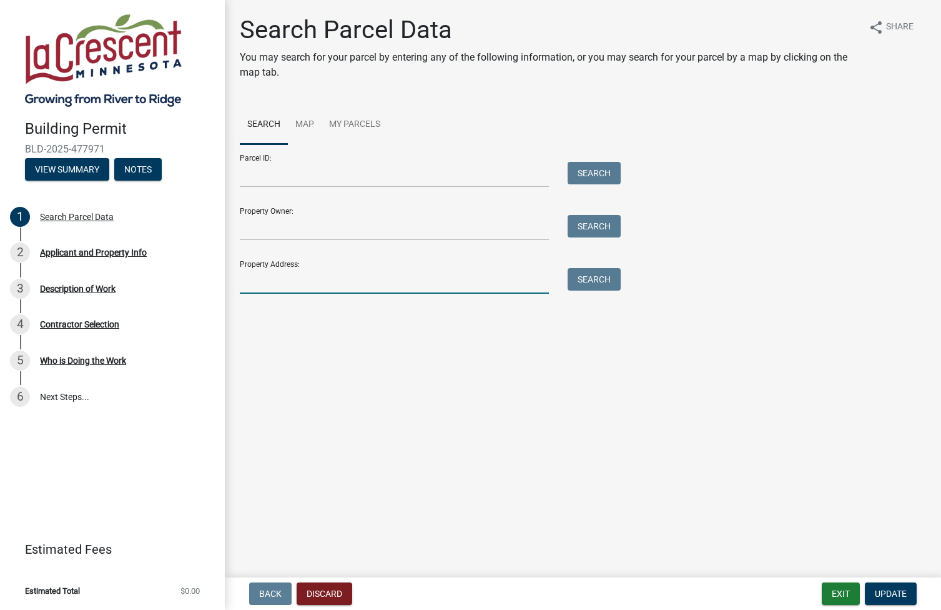
click at [326, 280] on input "Property Address:" at bounding box center [394, 281] width 309 height 26
type input "218 shore acres rd"
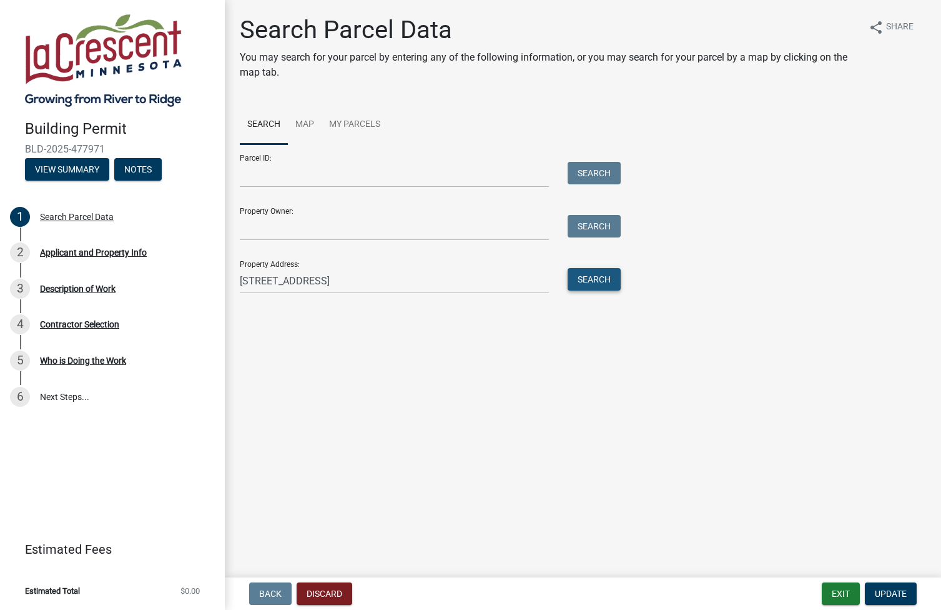
click at [598, 279] on button "Search" at bounding box center [594, 279] width 53 height 22
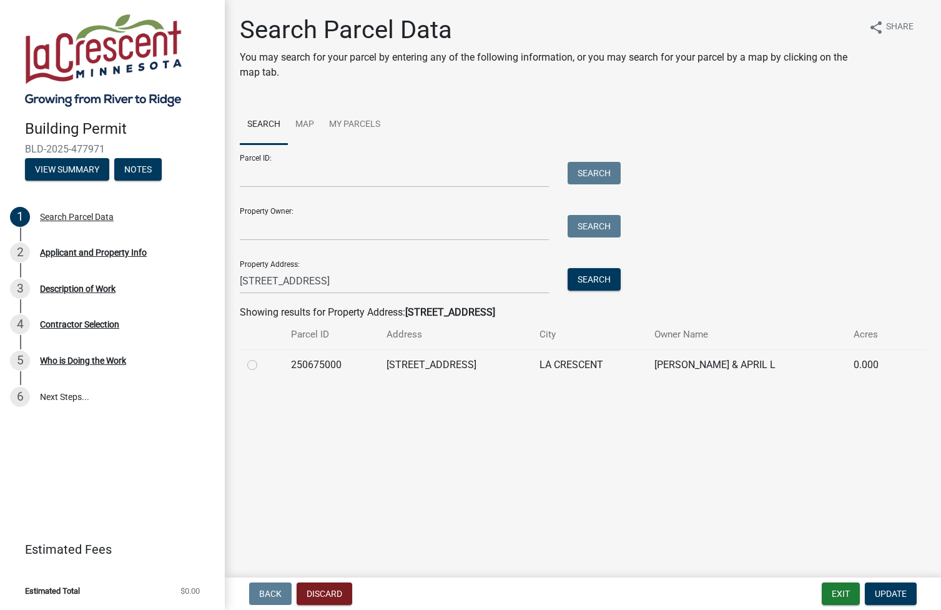
click at [262, 357] on label at bounding box center [262, 357] width 0 height 0
click at [262, 364] on input "radio" at bounding box center [266, 361] width 8 height 8
radio input "true"
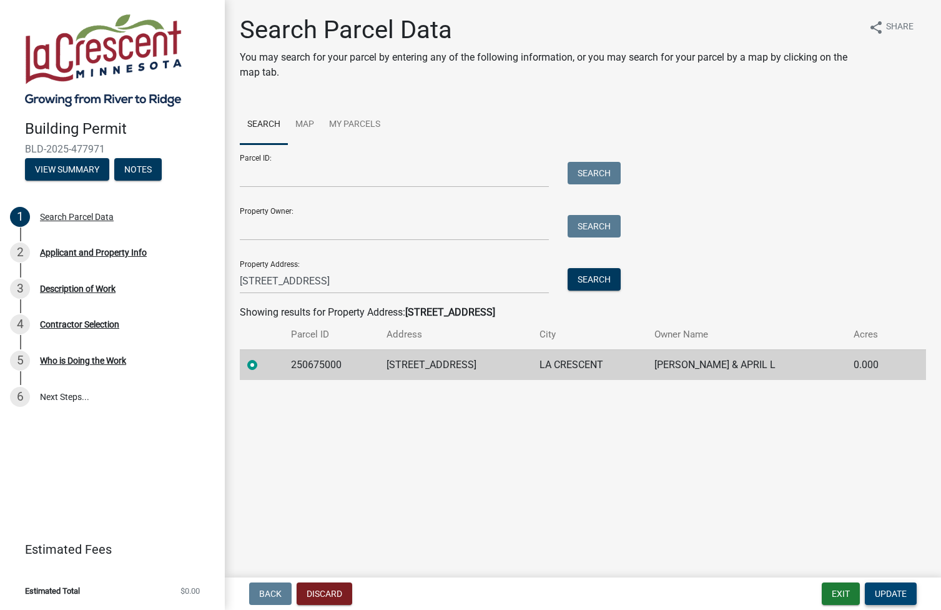
click at [893, 592] on span "Update" at bounding box center [891, 593] width 32 height 10
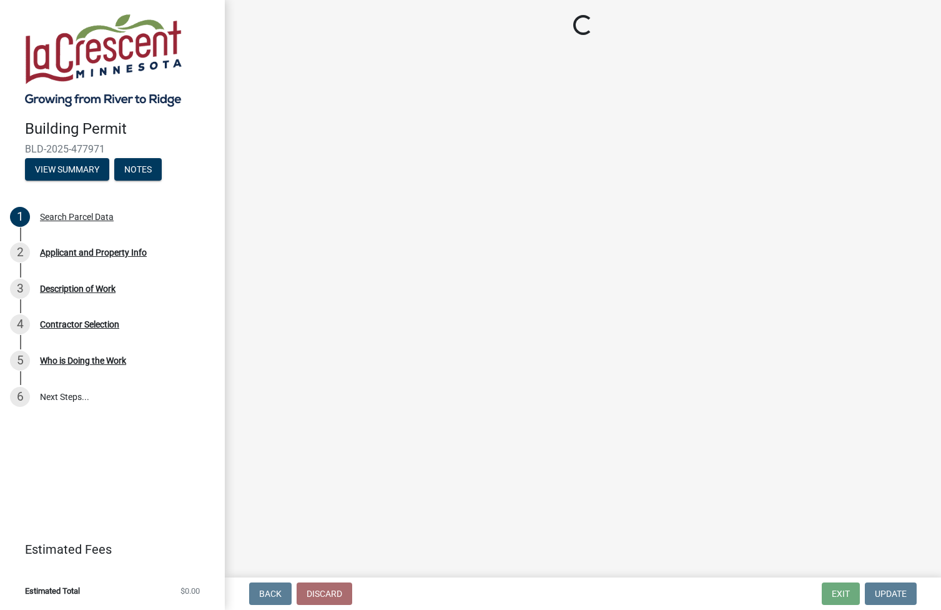
select select "e838c9e2-1e6e-4405-bddc-a3335cd38b08"
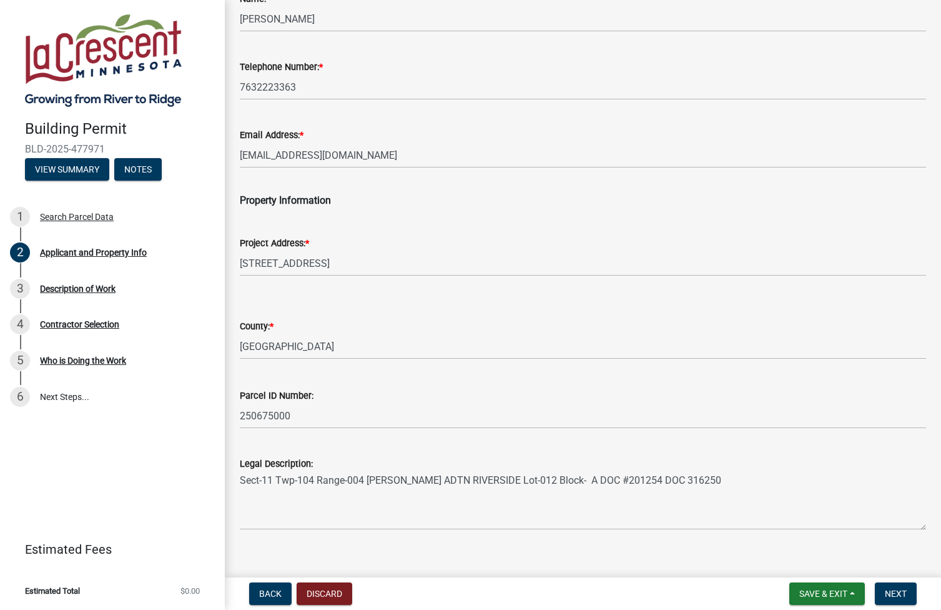
scroll to position [157, 0]
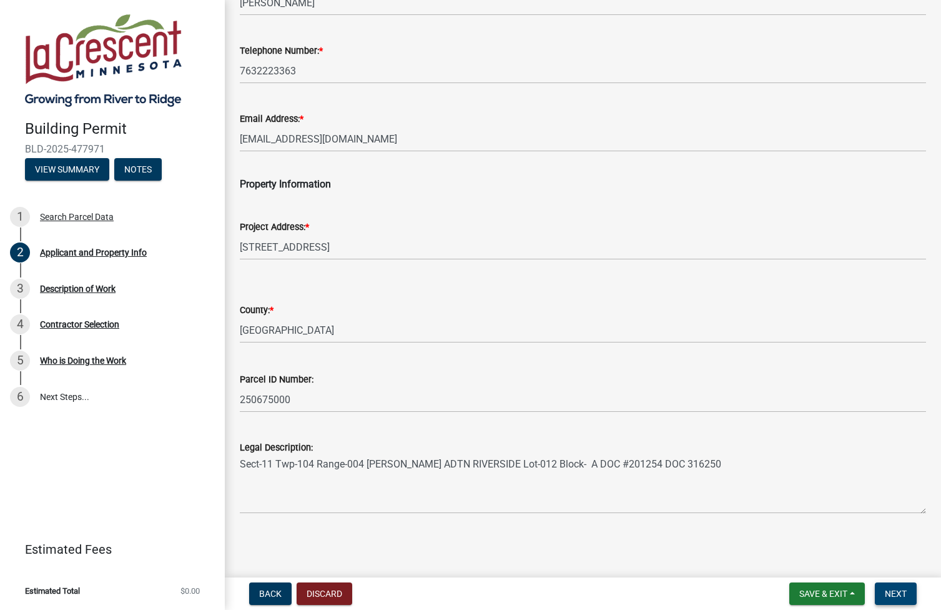
click at [890, 595] on span "Next" at bounding box center [896, 593] width 22 height 10
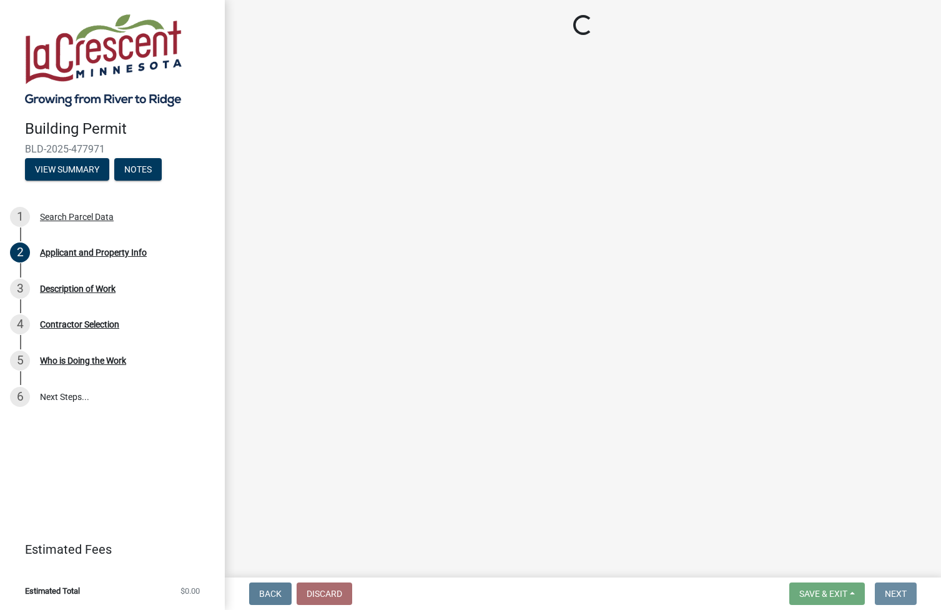
scroll to position [0, 0]
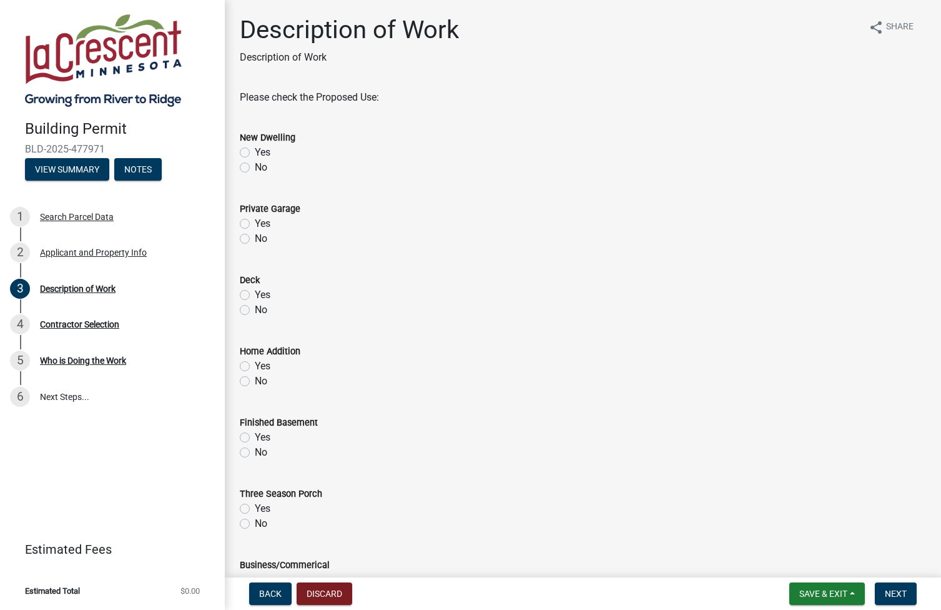
click at [255, 292] on label "Yes" at bounding box center [263, 294] width 16 height 15
click at [255, 292] on input "Yes" at bounding box center [259, 291] width 8 height 8
radio input "true"
click at [255, 166] on label "No" at bounding box center [261, 167] width 12 height 15
click at [255, 166] on input "No" at bounding box center [259, 164] width 8 height 8
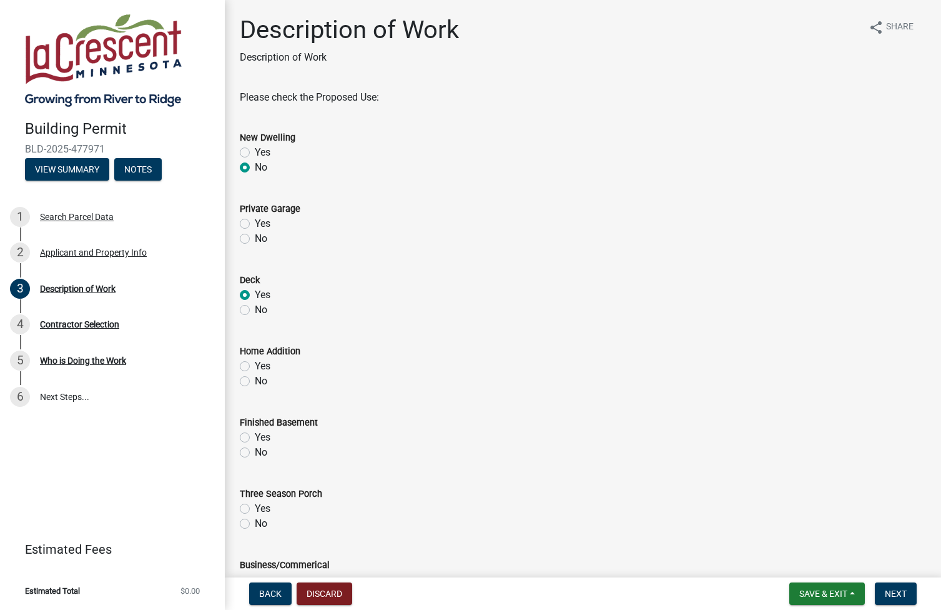
radio input "true"
click at [255, 237] on label "No" at bounding box center [261, 238] width 12 height 15
click at [255, 237] on input "No" at bounding box center [259, 235] width 8 height 8
radio input "true"
click at [255, 383] on label "No" at bounding box center [261, 381] width 12 height 15
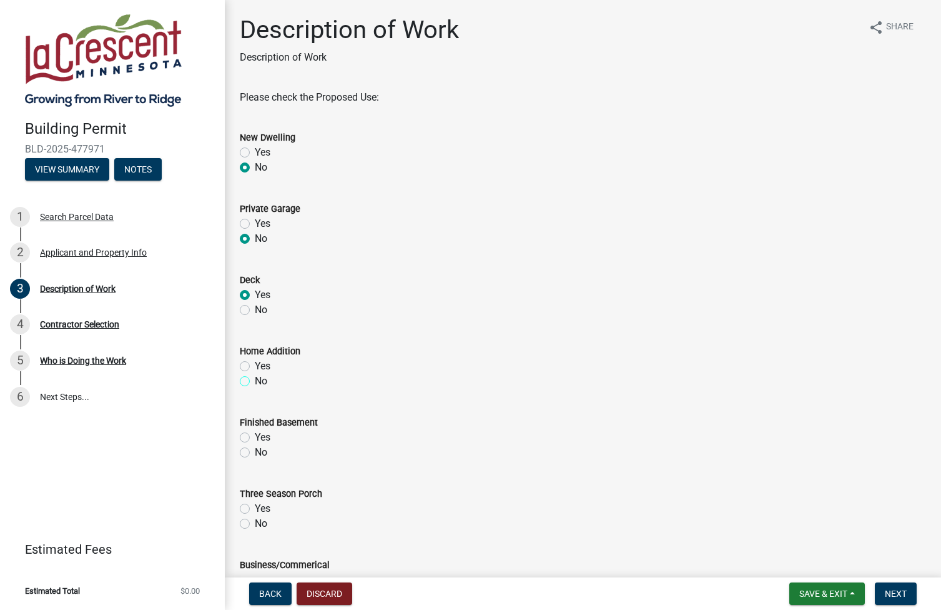
click at [255, 382] on input "No" at bounding box center [259, 378] width 8 height 8
radio input "true"
click at [255, 453] on label "No" at bounding box center [261, 452] width 12 height 15
click at [255, 453] on input "No" at bounding box center [259, 449] width 8 height 8
radio input "true"
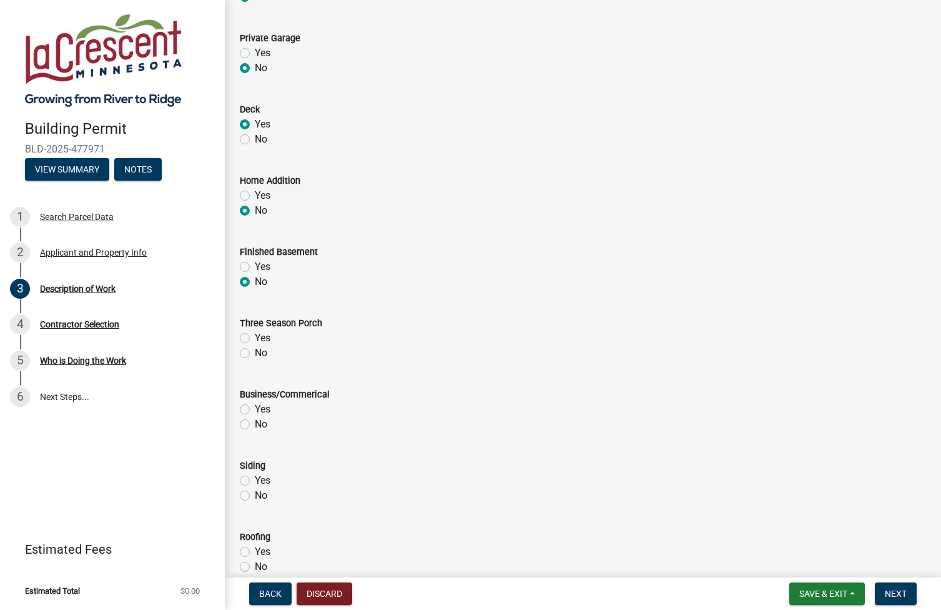
scroll to position [171, 0]
click at [255, 350] on label "No" at bounding box center [261, 352] width 12 height 15
click at [255, 350] on input "No" at bounding box center [259, 349] width 8 height 8
radio input "true"
click at [255, 422] on label "No" at bounding box center [261, 423] width 12 height 15
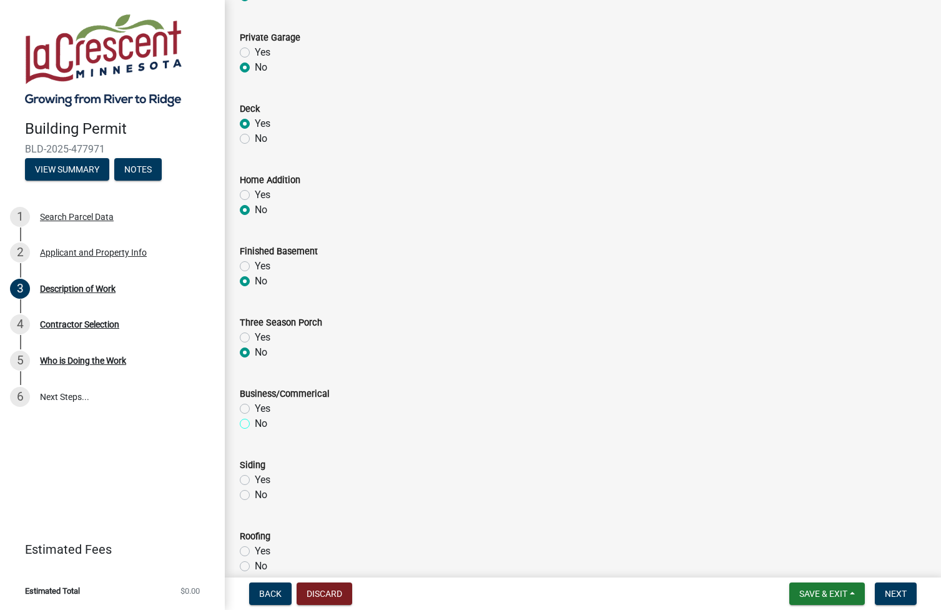
click at [255, 422] on input "No" at bounding box center [259, 420] width 8 height 8
radio input "true"
click at [255, 494] on label "No" at bounding box center [261, 494] width 12 height 15
click at [255, 494] on input "No" at bounding box center [259, 491] width 8 height 8
radio input "true"
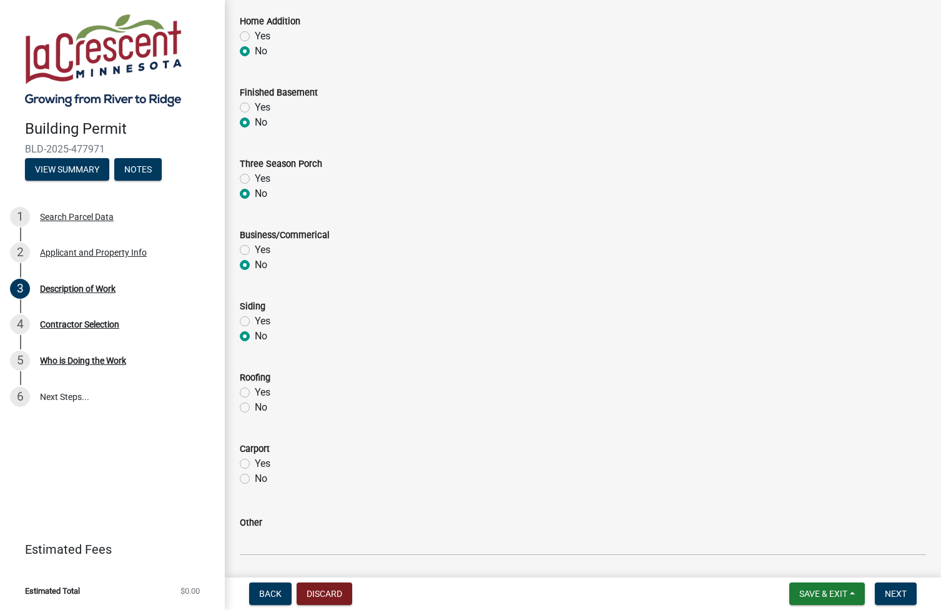
scroll to position [337, 0]
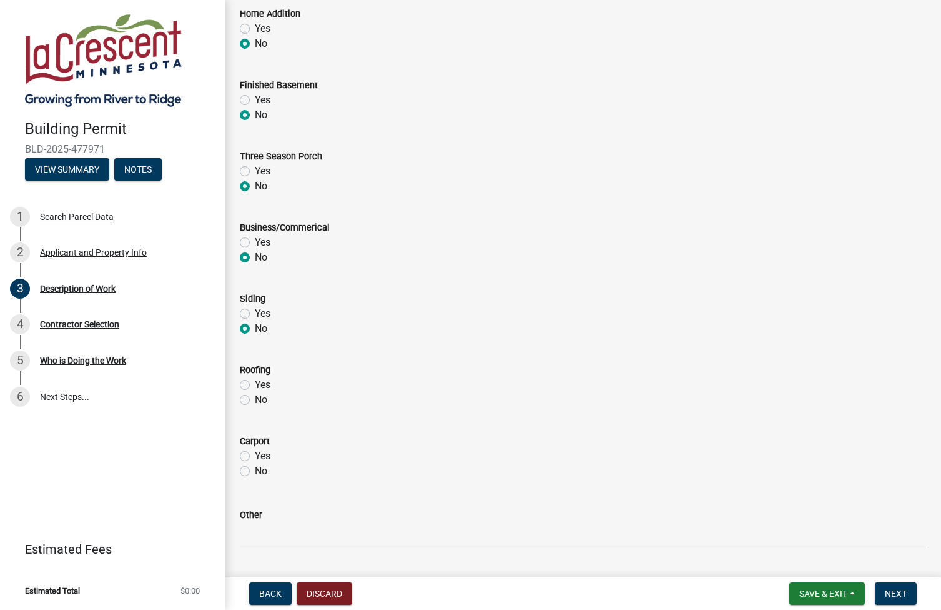
click at [255, 402] on label "No" at bounding box center [261, 399] width 12 height 15
click at [255, 400] on input "No" at bounding box center [259, 396] width 8 height 8
radio input "true"
click at [255, 472] on label "No" at bounding box center [261, 470] width 12 height 15
click at [255, 472] on input "No" at bounding box center [259, 467] width 8 height 8
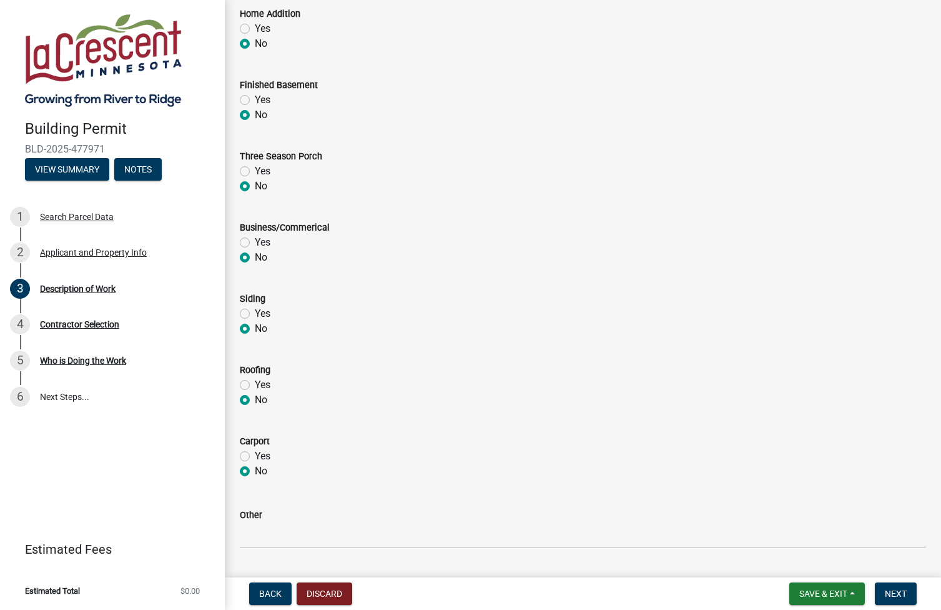
radio input "true"
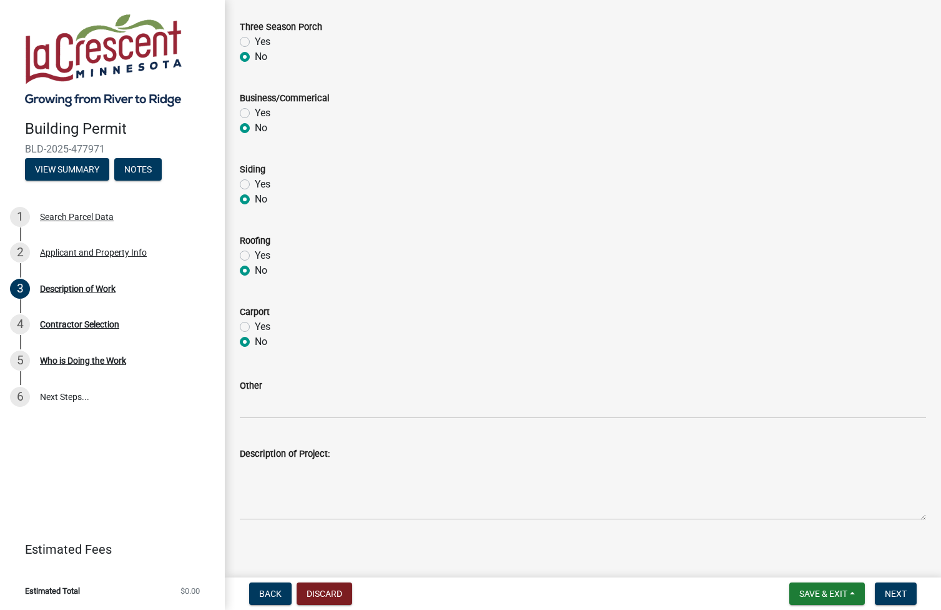
scroll to position [473, 0]
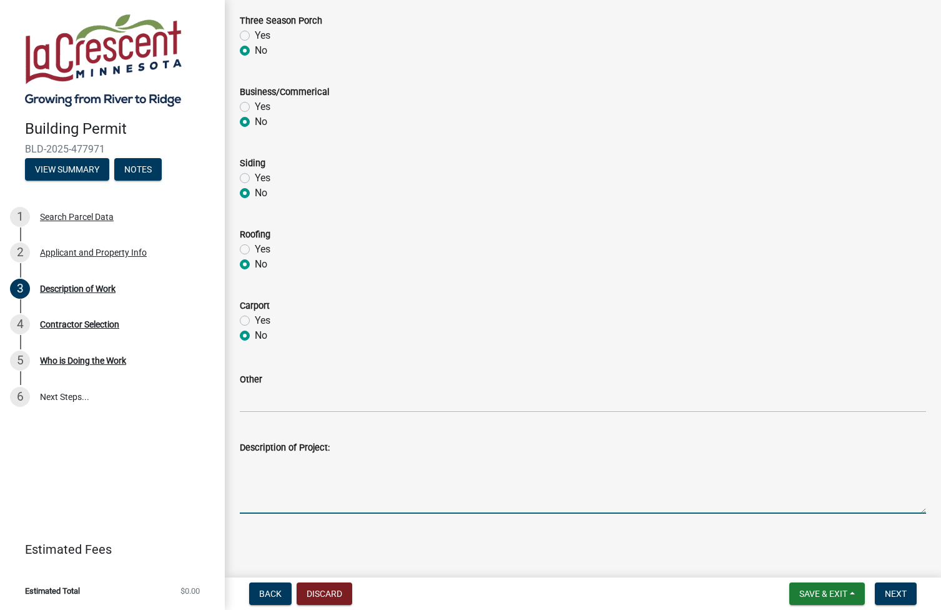
click at [278, 476] on textarea "Description of Project:" at bounding box center [583, 484] width 686 height 59
type textarea "13' x 10' 2nd level deck above existing main level deck walk out from patio doo…"
click at [896, 591] on span "Next" at bounding box center [896, 593] width 22 height 10
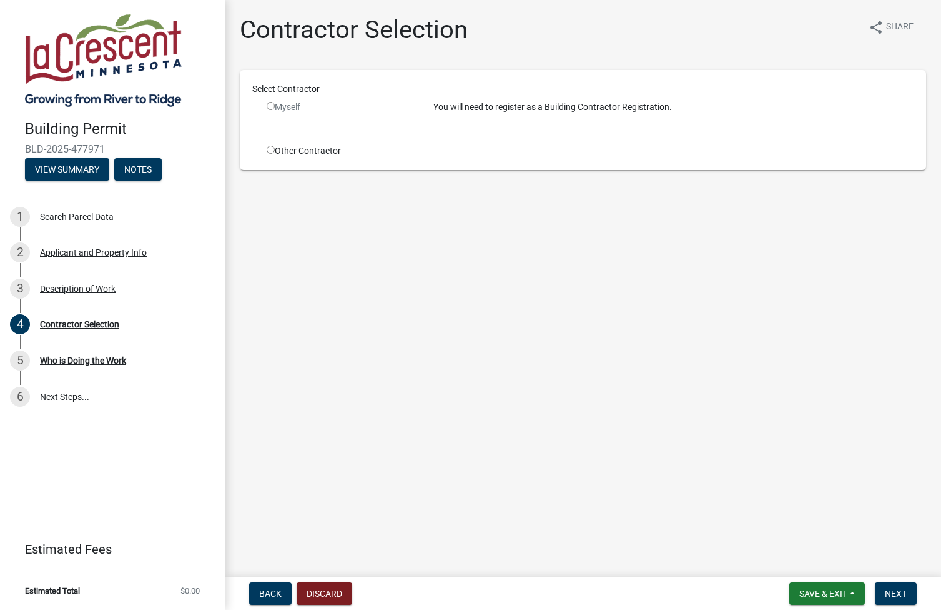
click at [270, 104] on input "radio" at bounding box center [271, 106] width 8 height 8
radio input "false"
click at [274, 151] on input "radio" at bounding box center [271, 150] width 8 height 8
radio input "true"
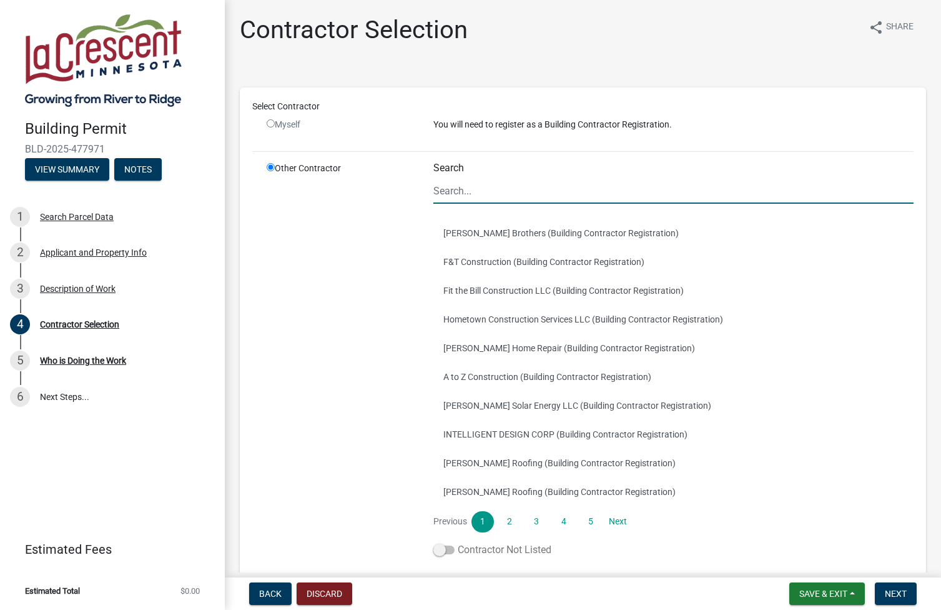
click at [440, 548] on span at bounding box center [444, 549] width 21 height 9
click at [458, 542] on input "Contractor Not Listed" at bounding box center [458, 542] width 0 height 0
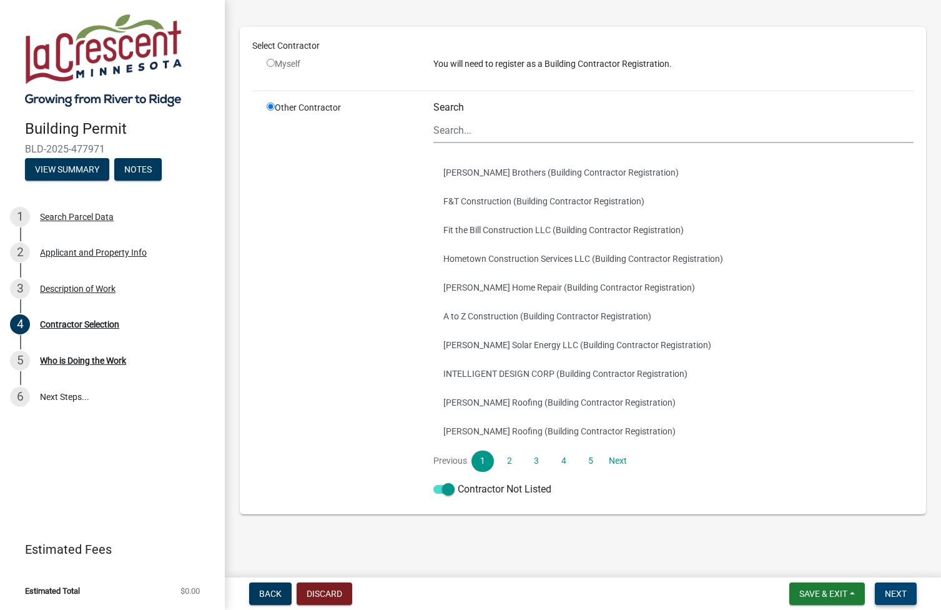
click at [891, 593] on span "Next" at bounding box center [896, 593] width 22 height 10
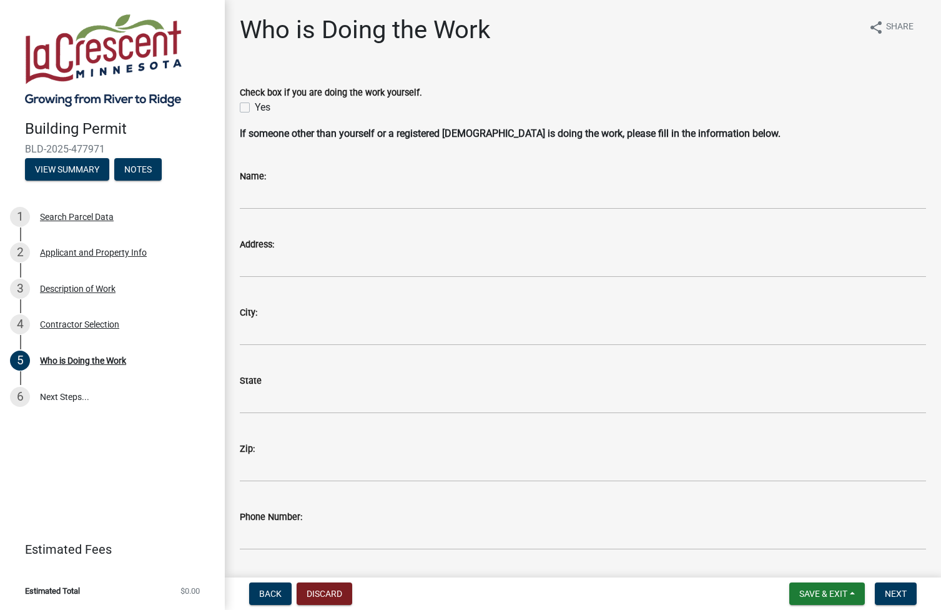
click at [255, 104] on label "Yes" at bounding box center [263, 107] width 16 height 15
click at [255, 104] on input "Yes" at bounding box center [259, 104] width 8 height 8
checkbox input "true"
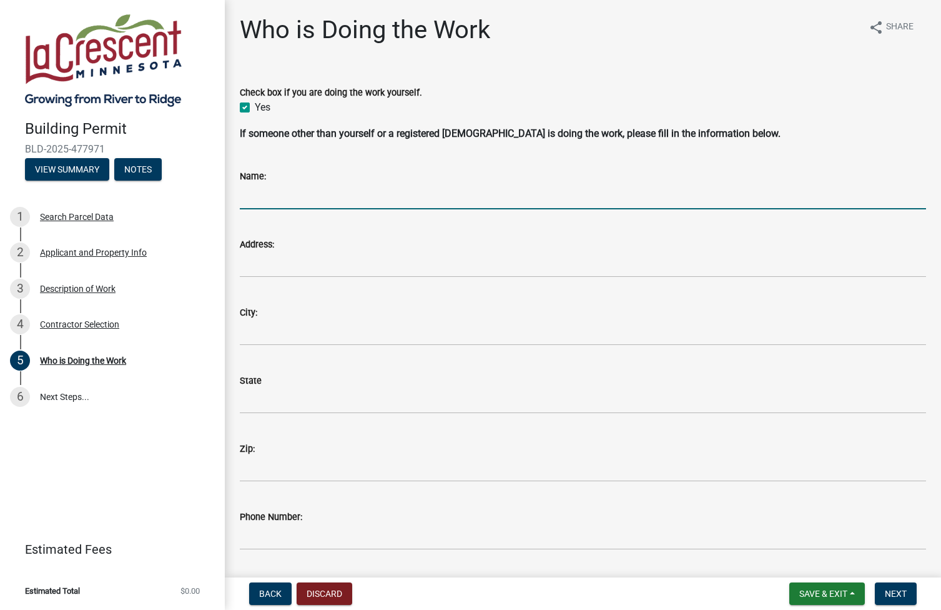
click at [275, 204] on input "Name:" at bounding box center [583, 197] width 686 height 26
type input "[PERSON_NAME]"
type input "[STREET_ADDRESS]"
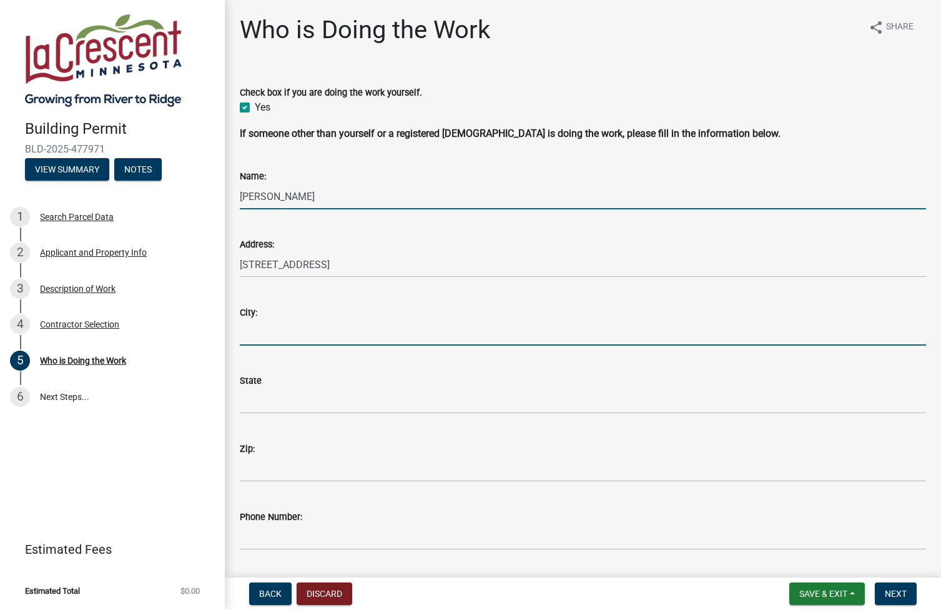
type input "LaCrescent"
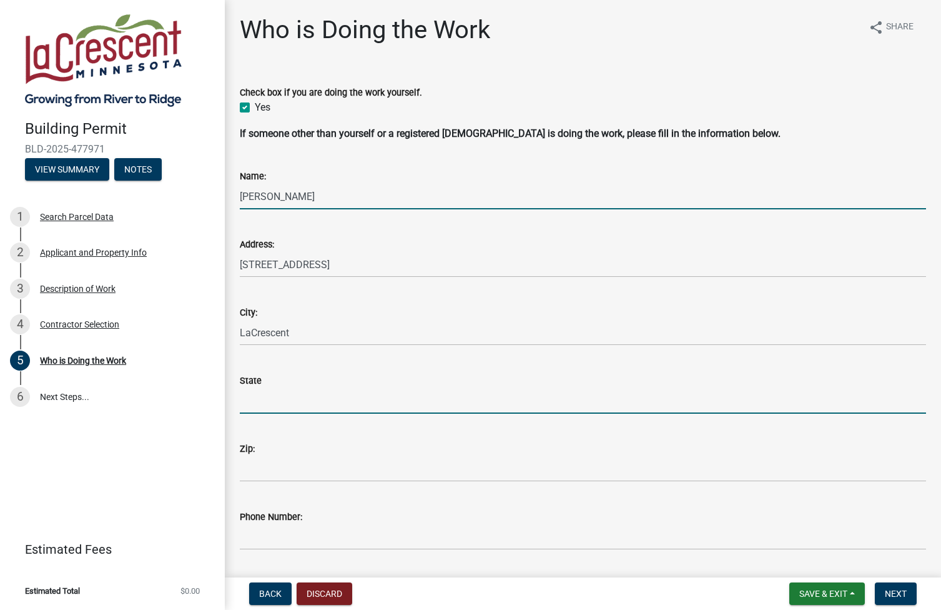
type input "[US_STATE]"
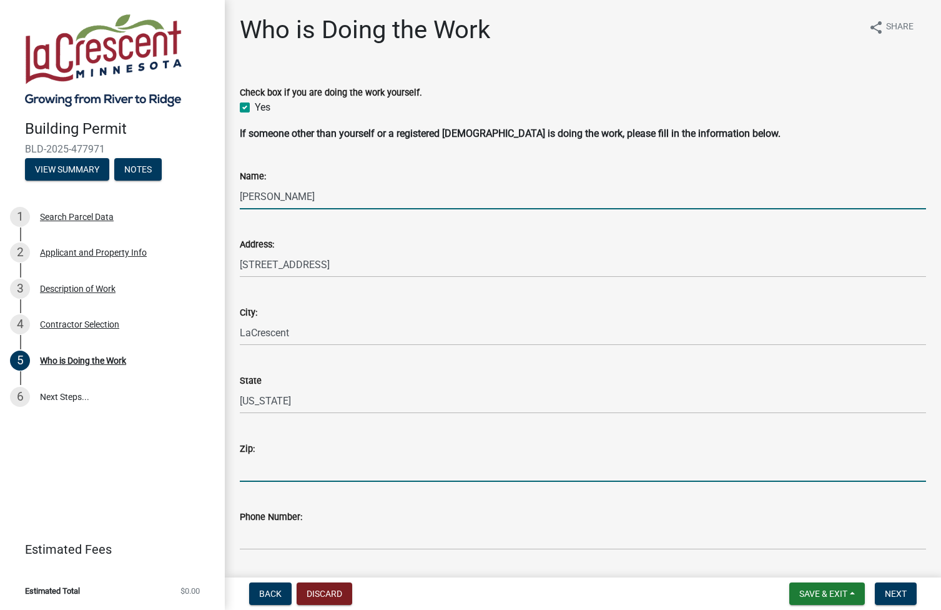
type input "55947"
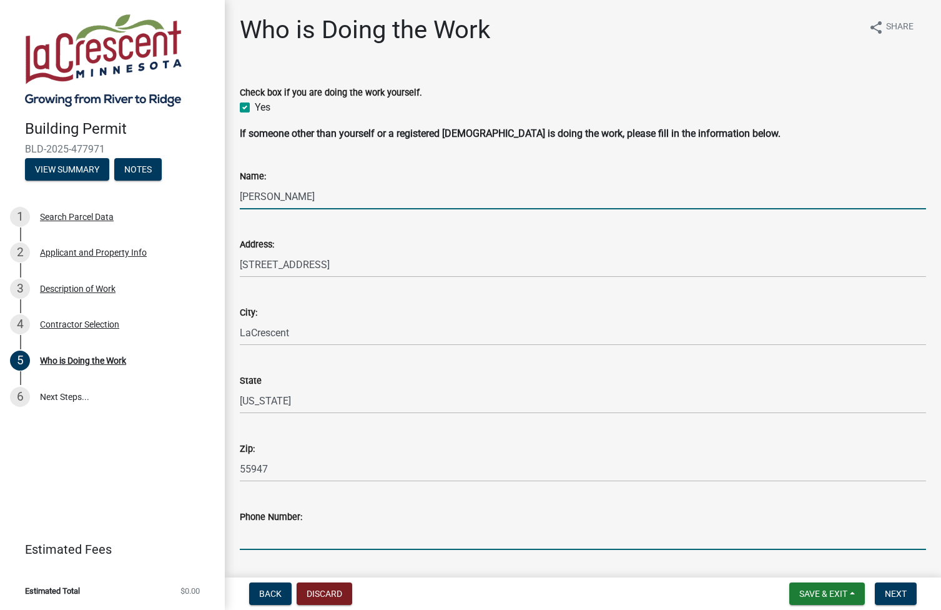
type input "7632223363"
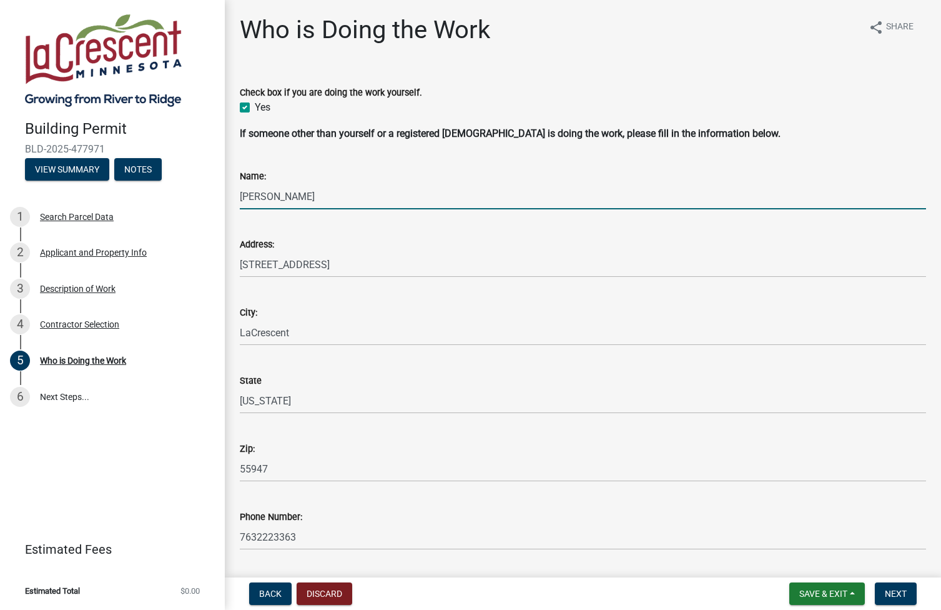
type input "[EMAIL_ADDRESS][DOMAIN_NAME]"
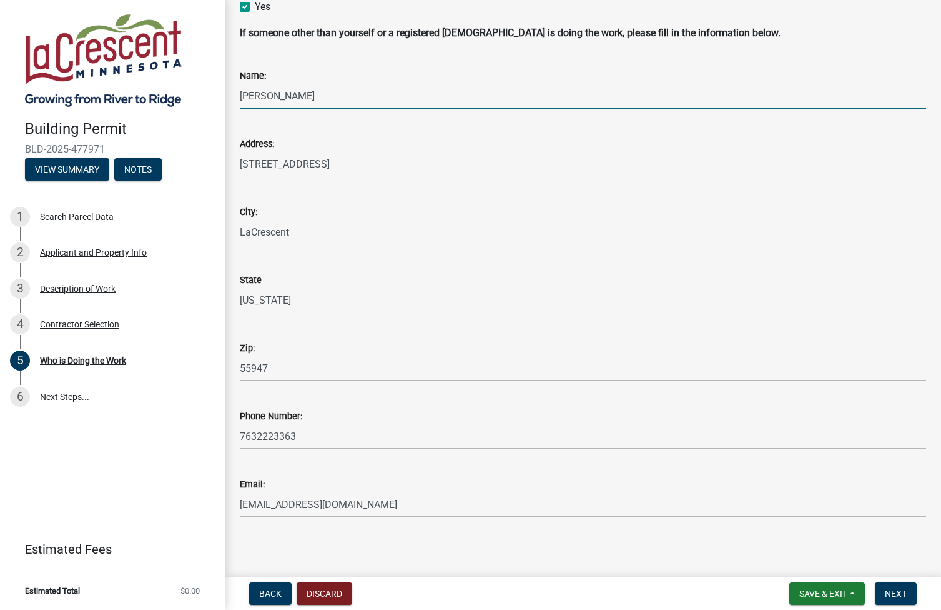
scroll to position [104, 0]
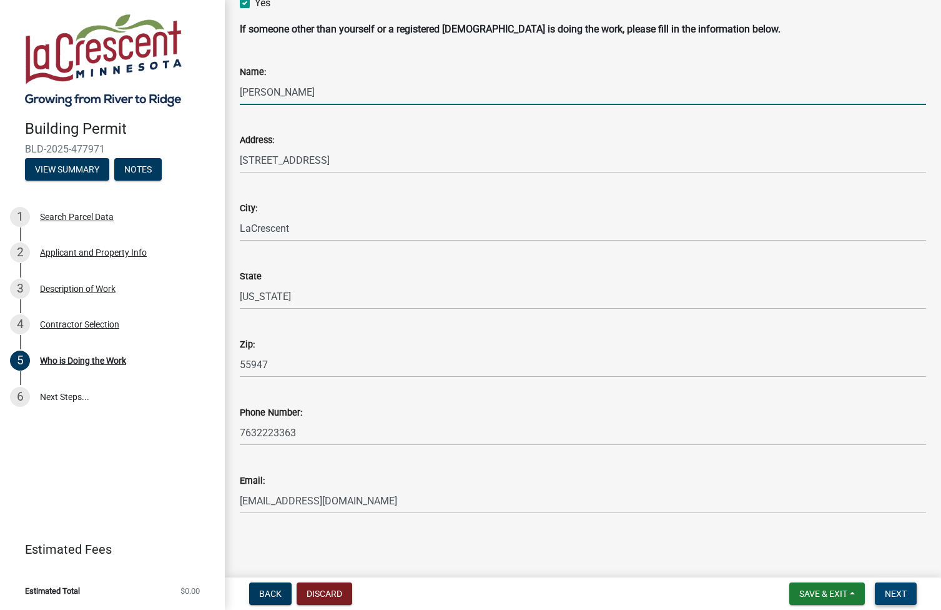
click at [892, 592] on span "Next" at bounding box center [896, 593] width 22 height 10
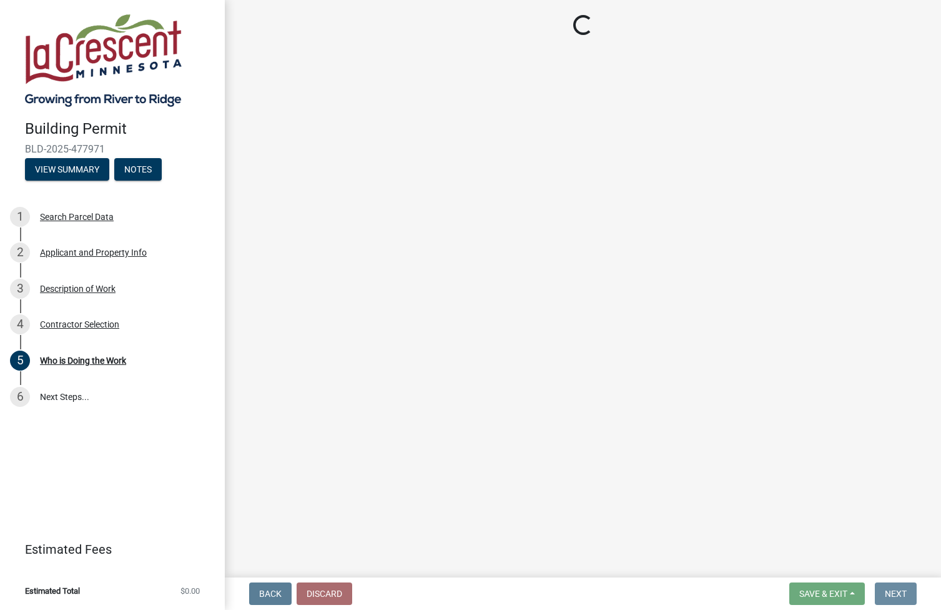
scroll to position [0, 0]
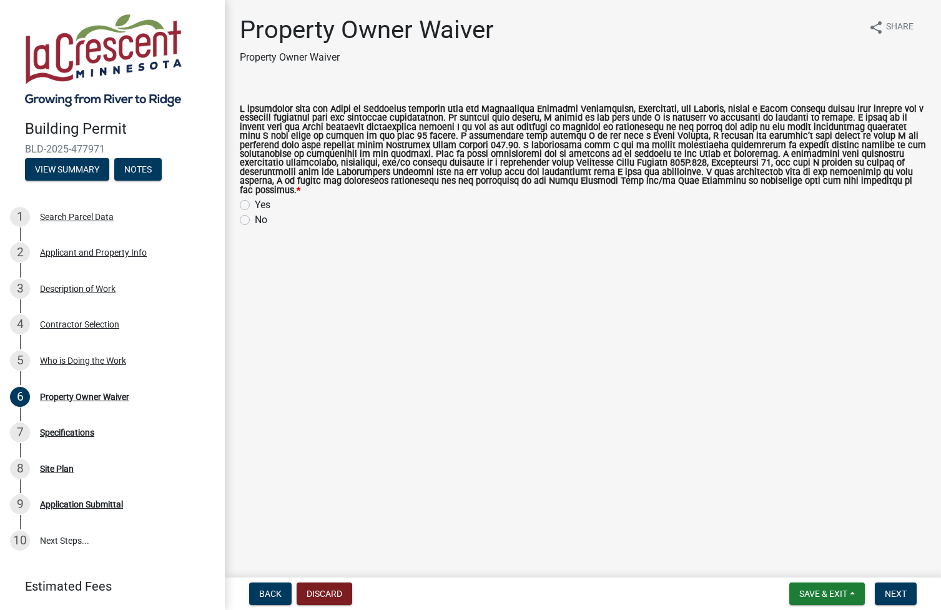
click at [255, 197] on label "Yes" at bounding box center [263, 204] width 16 height 15
click at [255, 197] on input "Yes" at bounding box center [259, 201] width 8 height 8
radio input "true"
click at [896, 593] on span "Next" at bounding box center [896, 593] width 22 height 10
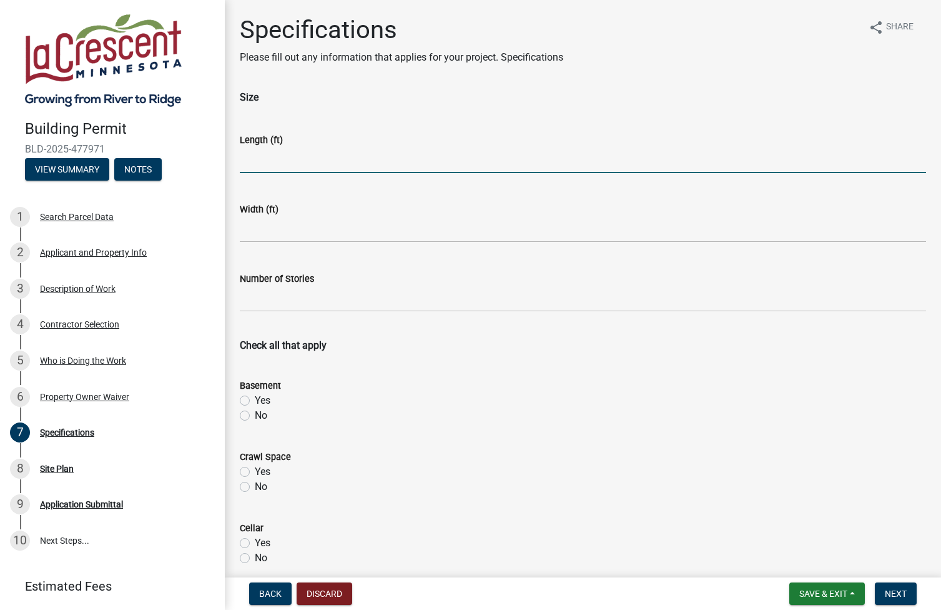
click at [281, 161] on input "text" at bounding box center [583, 160] width 686 height 26
type input "10"
click at [288, 233] on input "text" at bounding box center [583, 230] width 686 height 26
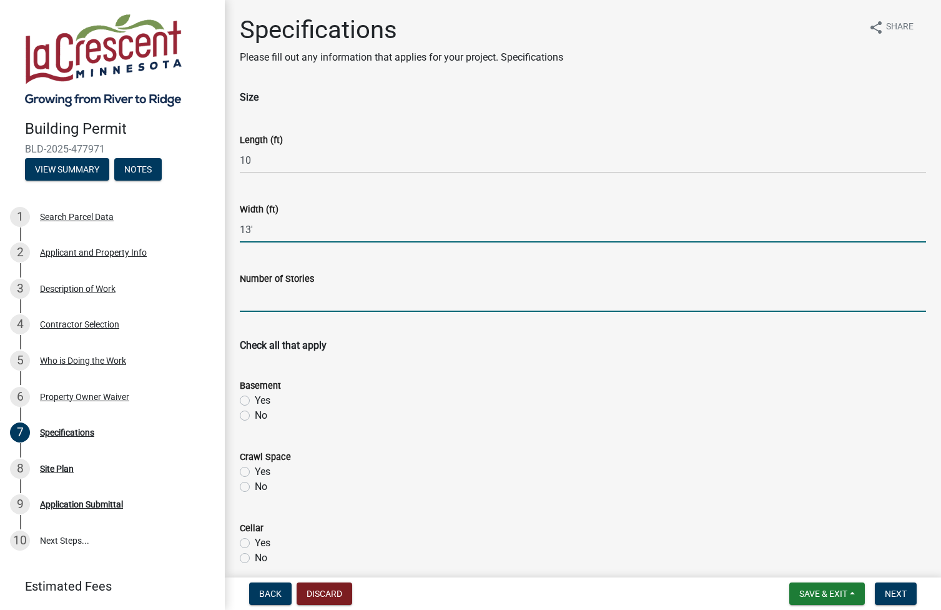
type input "13"
click at [310, 299] on input "text" at bounding box center [583, 299] width 686 height 26
type input "2"
click at [255, 416] on label "No" at bounding box center [261, 415] width 12 height 15
click at [255, 416] on input "No" at bounding box center [259, 412] width 8 height 8
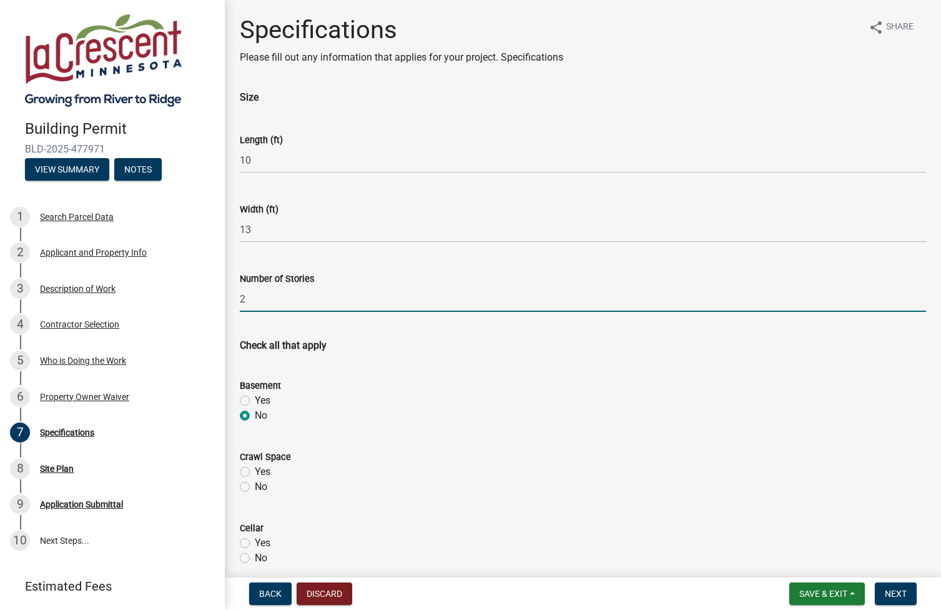
radio input "true"
click at [255, 484] on label "No" at bounding box center [261, 486] width 12 height 15
click at [255, 484] on input "No" at bounding box center [259, 483] width 8 height 8
radio input "true"
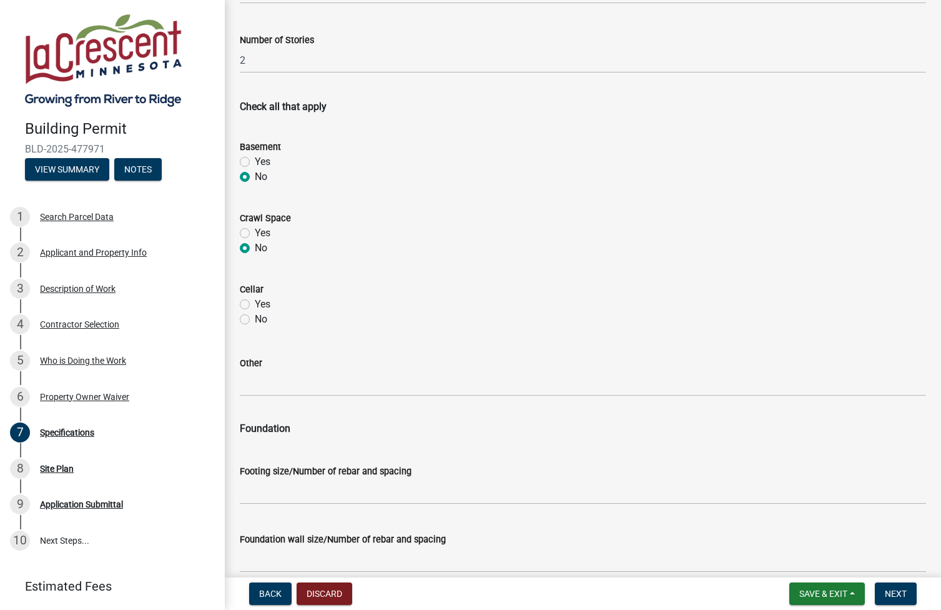
scroll to position [240, 0]
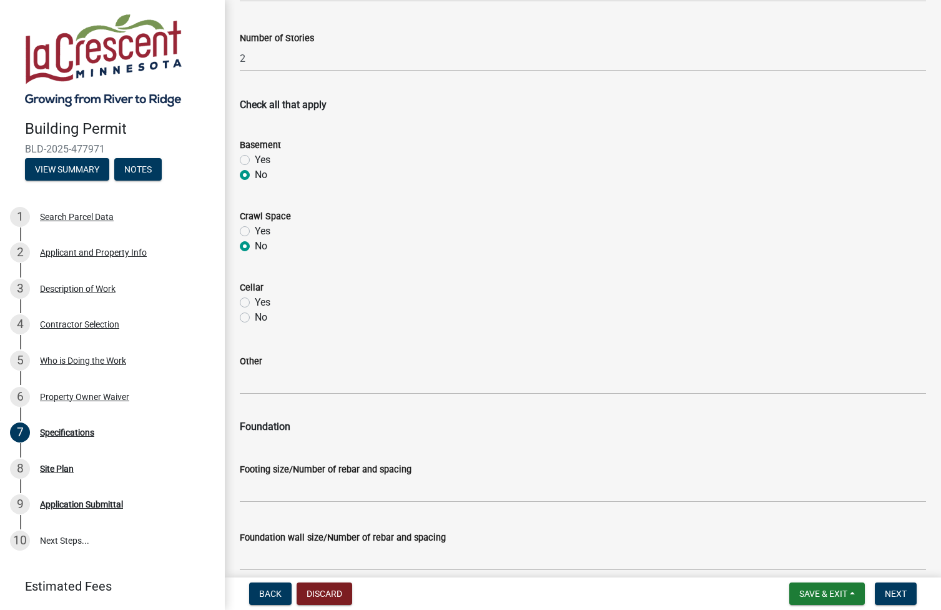
click at [255, 315] on label "No" at bounding box center [261, 317] width 12 height 15
click at [255, 315] on input "No" at bounding box center [259, 314] width 8 height 8
radio input "true"
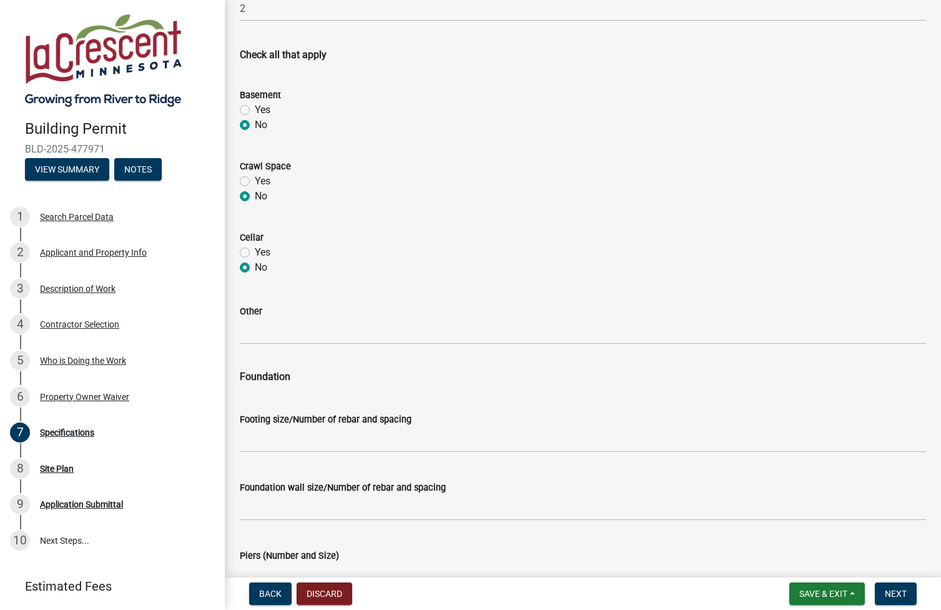
scroll to position [291, 0]
drag, startPoint x: 387, startPoint y: 414, endPoint x: 364, endPoint y: 409, distance: 22.9
click at [387, 415] on label "Footing size/Number of rebar and spacing" at bounding box center [326, 419] width 172 height 9
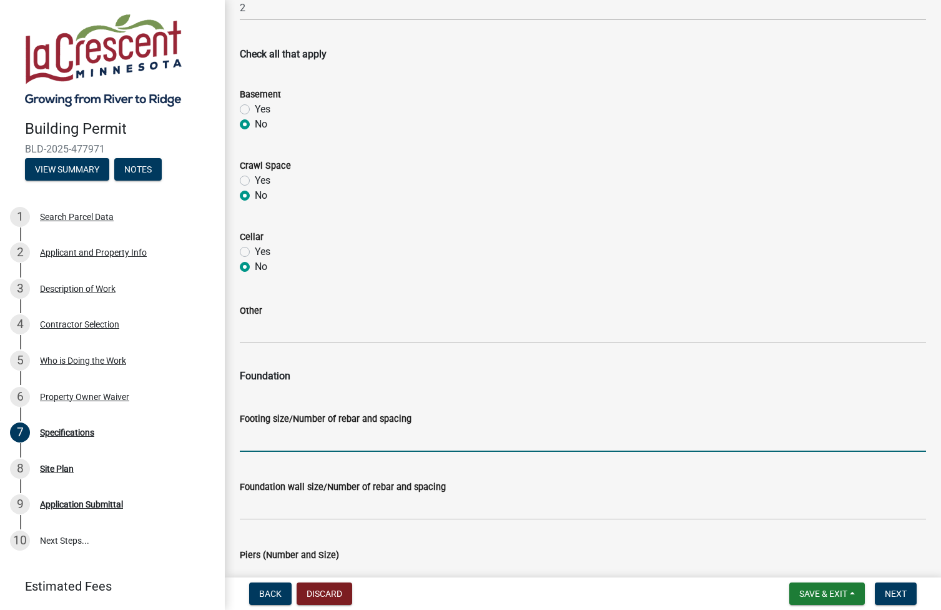
click at [387, 426] on input "Footing size/Number of rebar and spacing" at bounding box center [583, 439] width 686 height 26
click at [357, 437] on input "Footing size/Number of rebar and spacing" at bounding box center [583, 439] width 686 height 26
click at [250, 439] on input "12' x 12' deck size: deck ledger secure to house on one side and two 12" sonos …" at bounding box center [583, 439] width 686 height 26
click at [272, 437] on input "10' x 12' deck size: deck ledger secure to house on one side and two 12" sonos …" at bounding box center [583, 439] width 686 height 26
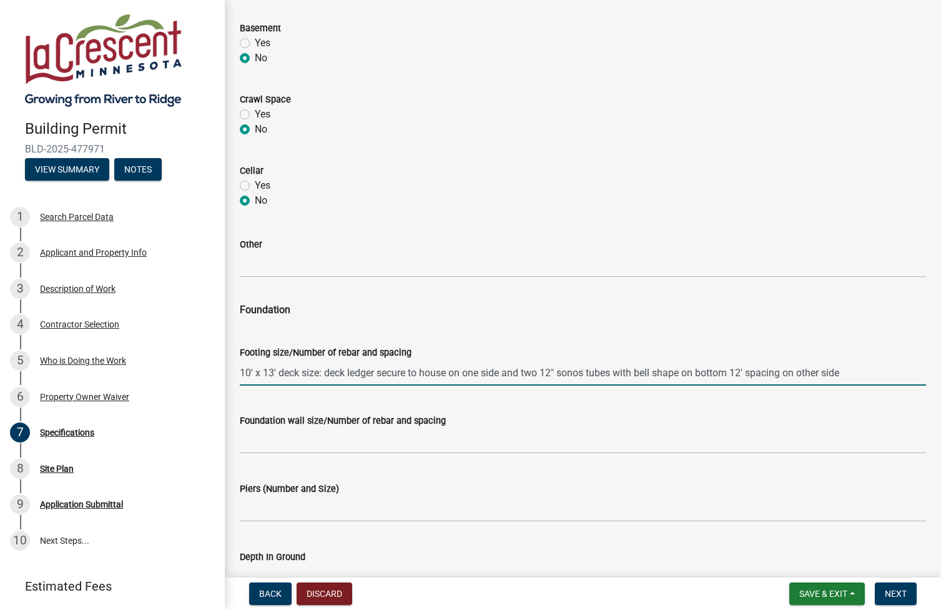
scroll to position [358, 0]
type input "10' x 13' deck size: deck ledger secure to house on one side and two 12" sonos …"
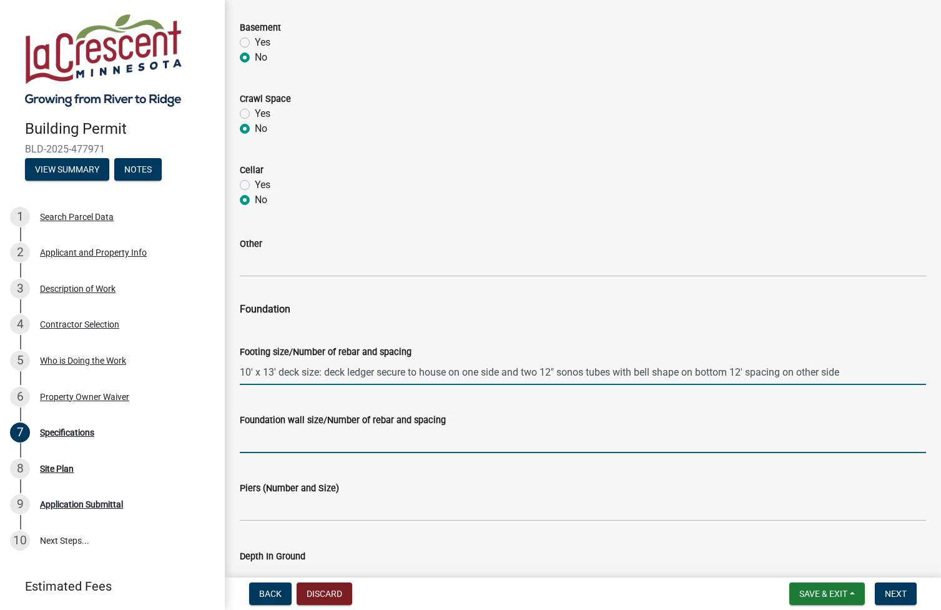
click at [405, 442] on input "Foundation wall size/Number of rebar and spacing" at bounding box center [583, 440] width 686 height 26
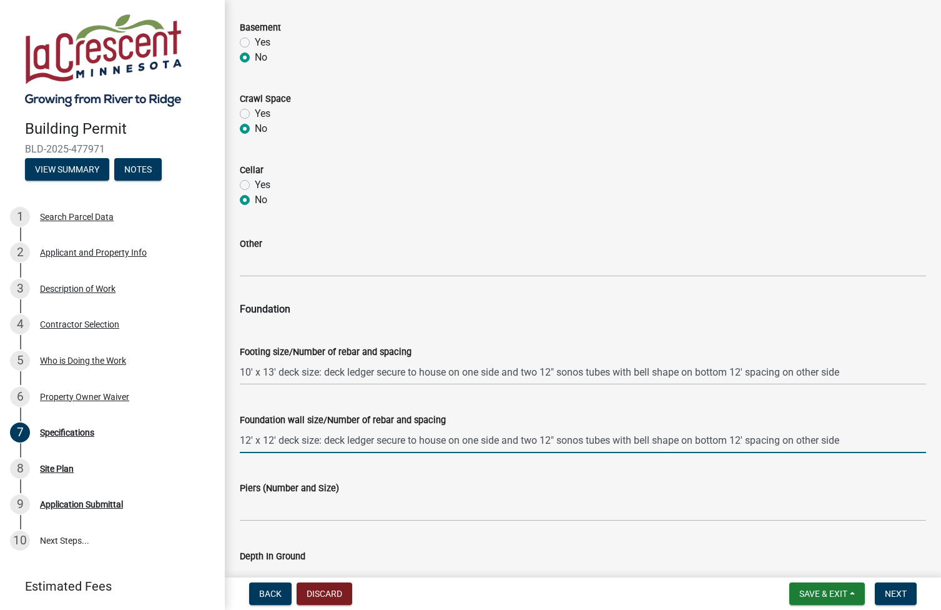
click at [250, 441] on input "12' x 12' deck size: deck ledger secure to house on one side and two 12" sonos …" at bounding box center [583, 440] width 686 height 26
click at [274, 440] on input "10' x 12' deck size: deck ledger secure to house on one side and two 12" sonos …" at bounding box center [583, 440] width 686 height 26
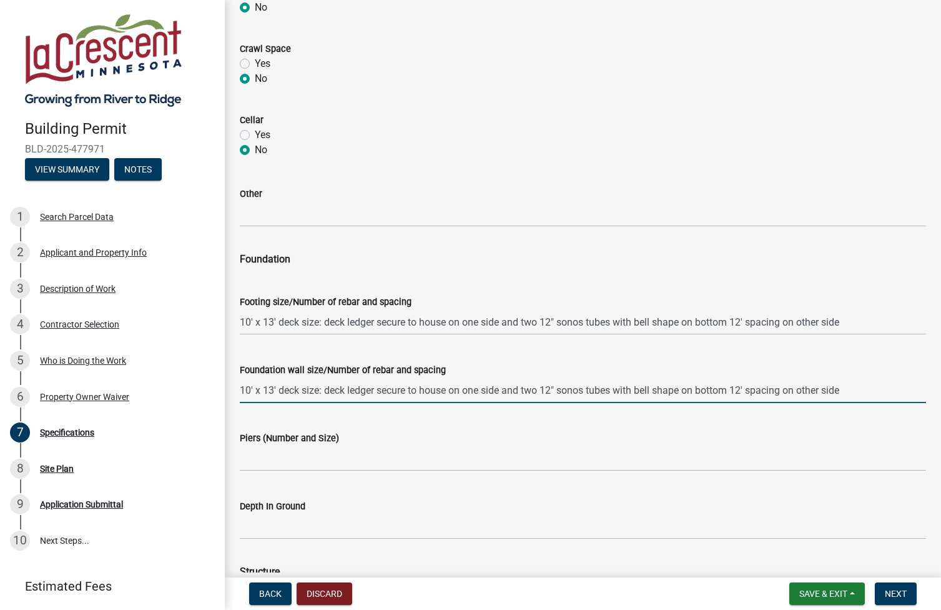
scroll to position [409, 0]
type input "10' x 13' deck size: deck ledger secure to house on one side and two 12" sonos …"
click at [302, 456] on input "Piers (Number and Size)" at bounding box center [583, 457] width 686 height 26
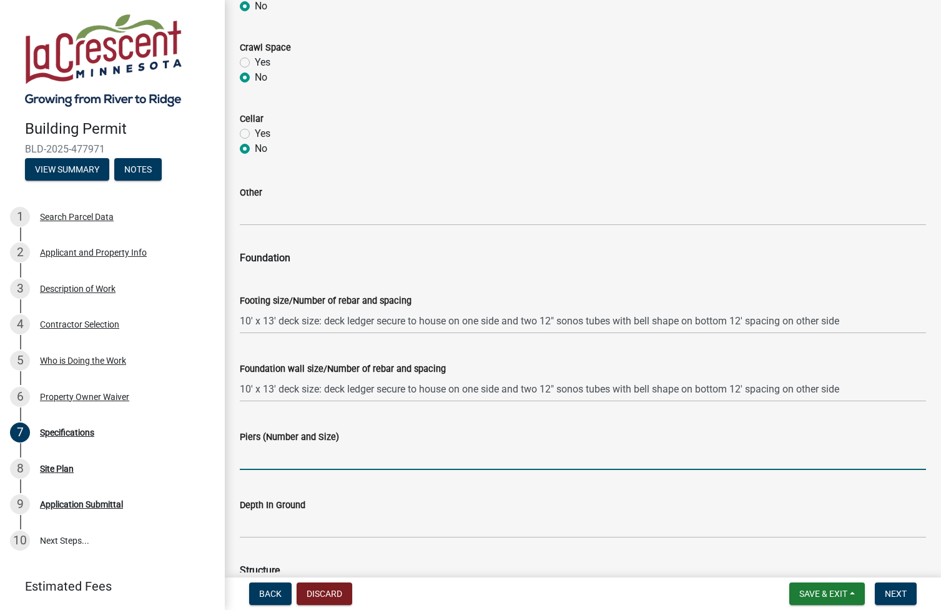
type input "two 12" sonos tubes with bell shape on bottom 12' spacing"
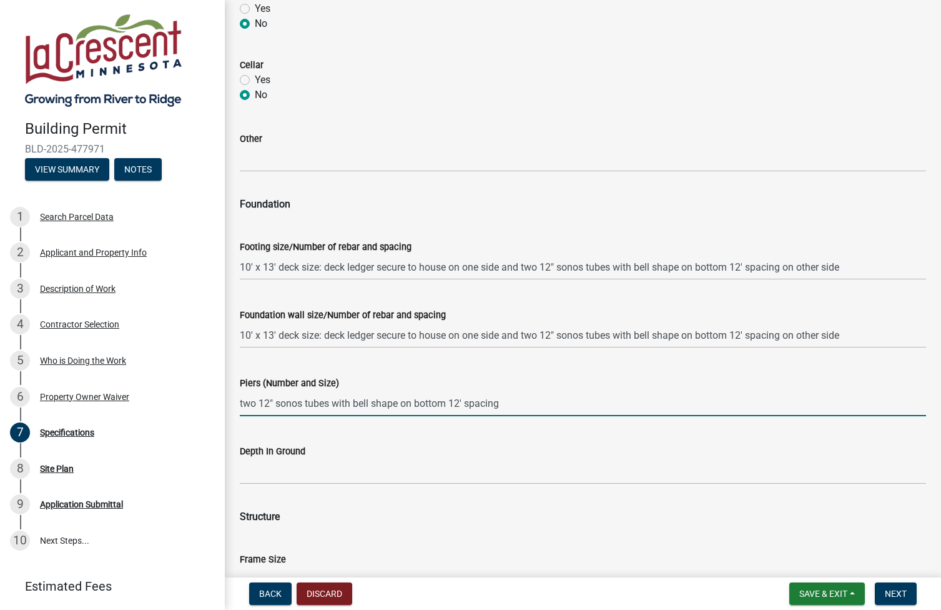
scroll to position [467, 0]
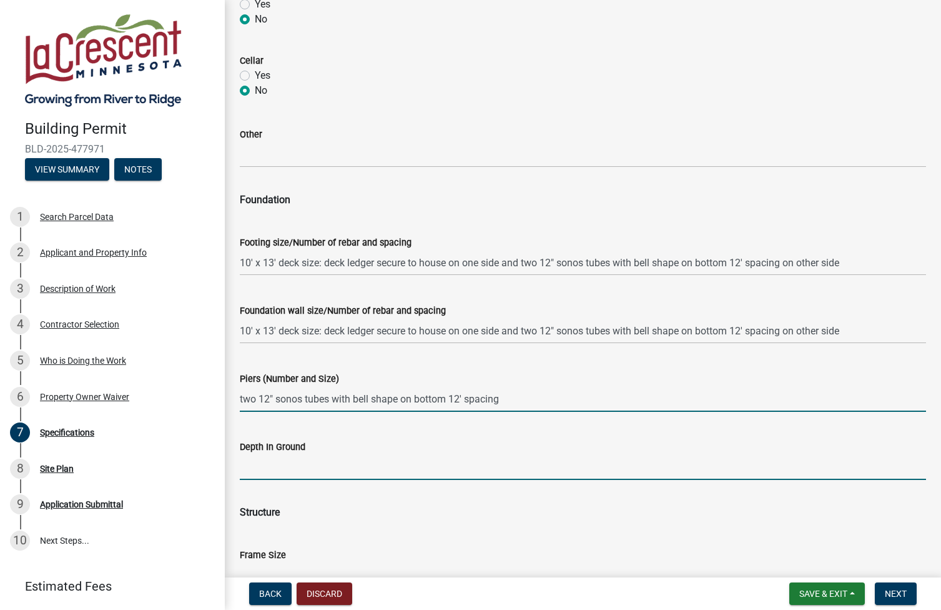
click at [332, 465] on input "Depth In Ground" at bounding box center [583, 467] width 686 height 26
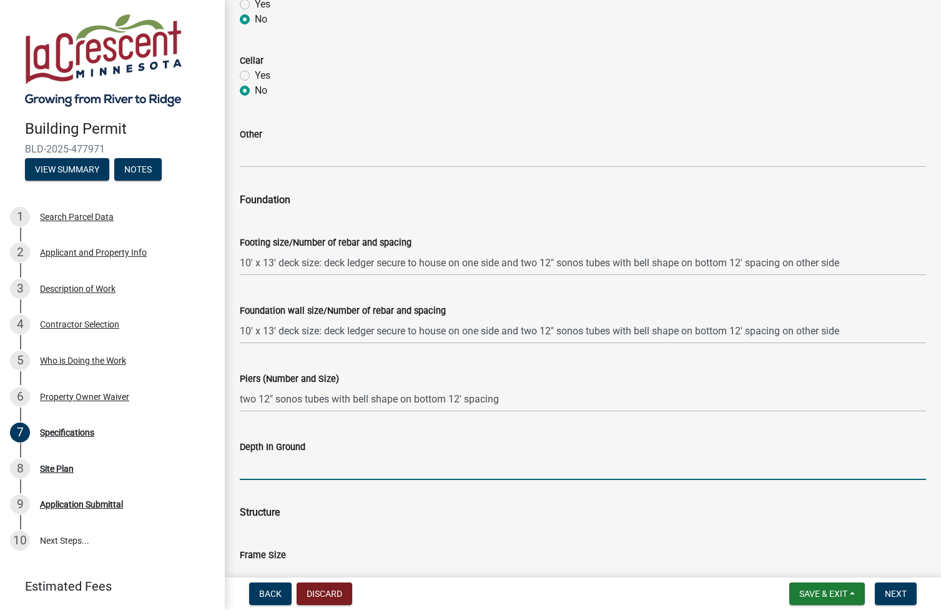
type input "4'"
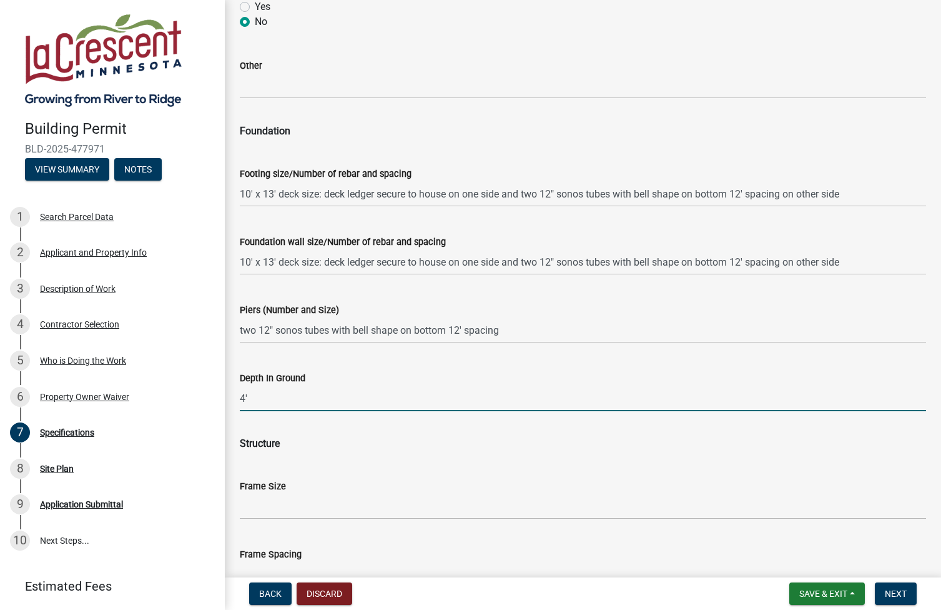
scroll to position [537, 0]
click at [292, 460] on div "Frame Size" at bounding box center [583, 489] width 686 height 58
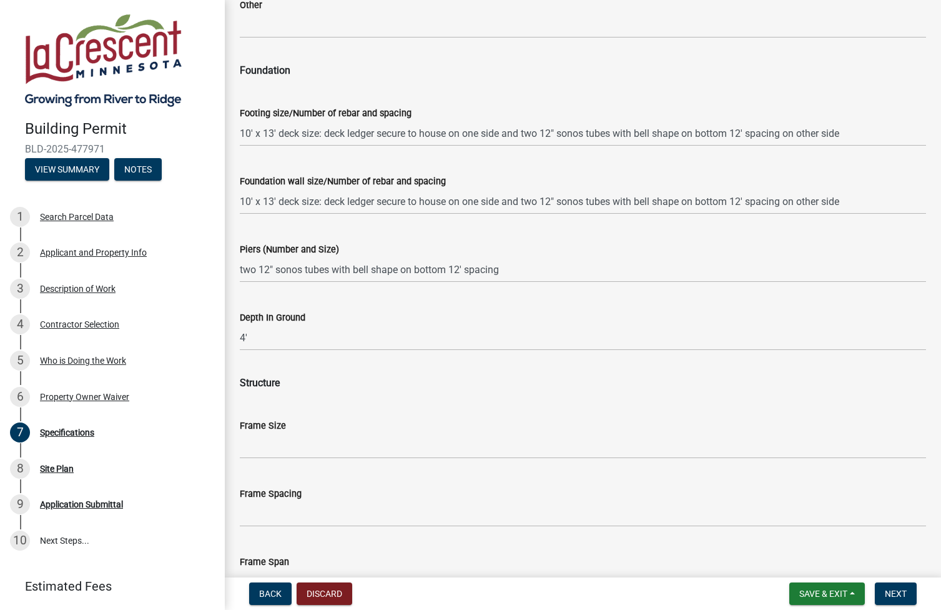
scroll to position [603, 0]
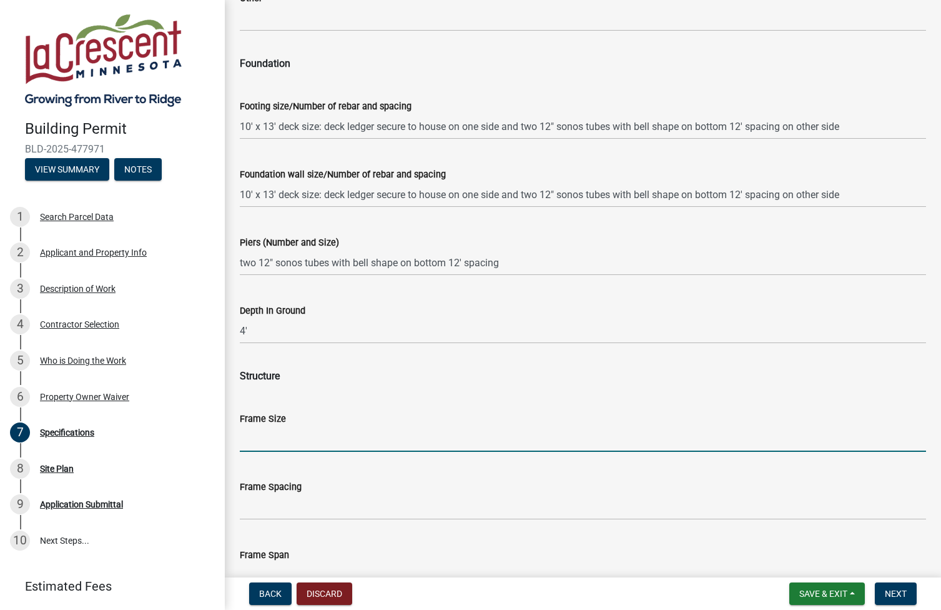
click at [288, 435] on input "Frame Size" at bounding box center [583, 439] width 686 height 26
click at [250, 438] on input "12' x 12'" at bounding box center [583, 439] width 686 height 26
click at [270, 437] on input "10' x 12'" at bounding box center [583, 439] width 686 height 26
type input "10' x 13'"
click at [317, 500] on input "Frame Spacing" at bounding box center [583, 507] width 686 height 26
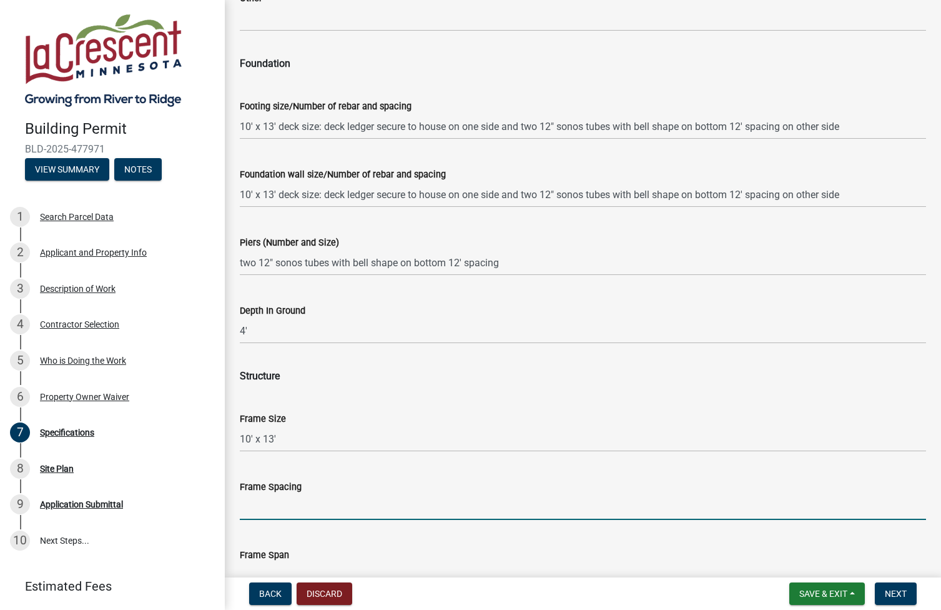
type input "16" on cewnter"
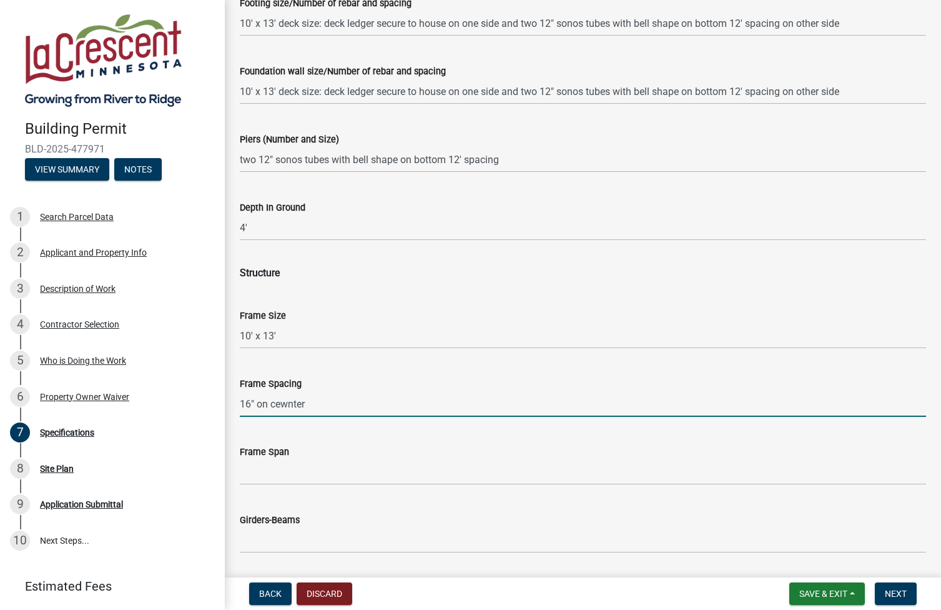
scroll to position [707, 0]
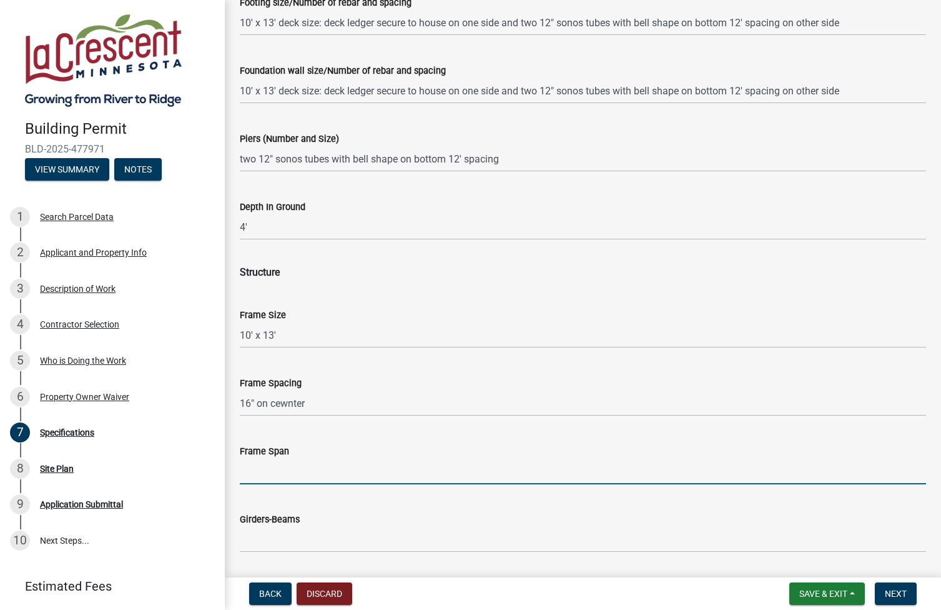
click at [330, 470] on input "Frame Span" at bounding box center [583, 471] width 686 height 26
click at [250, 473] on input "12'" at bounding box center [583, 471] width 686 height 26
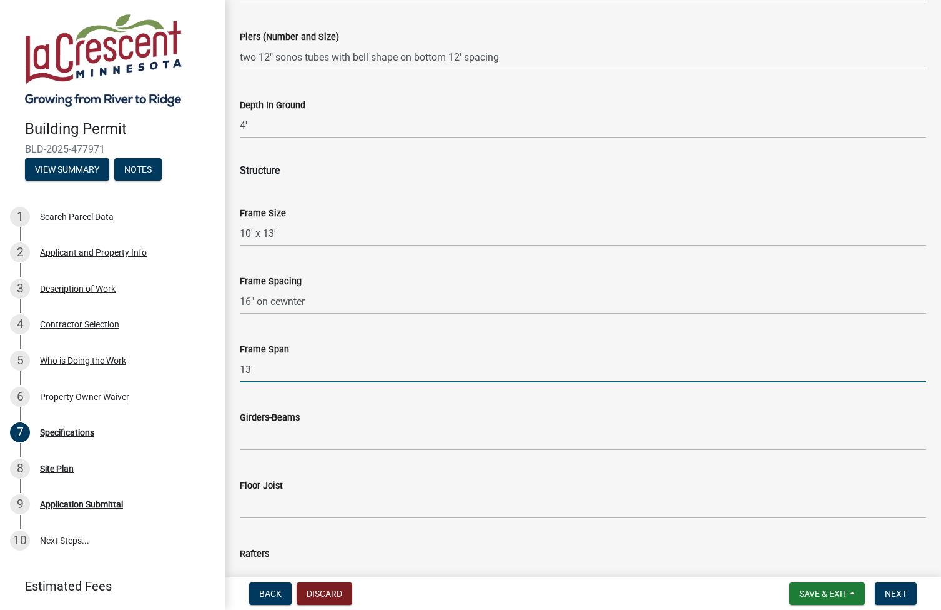
scroll to position [810, 0]
type input "13'"
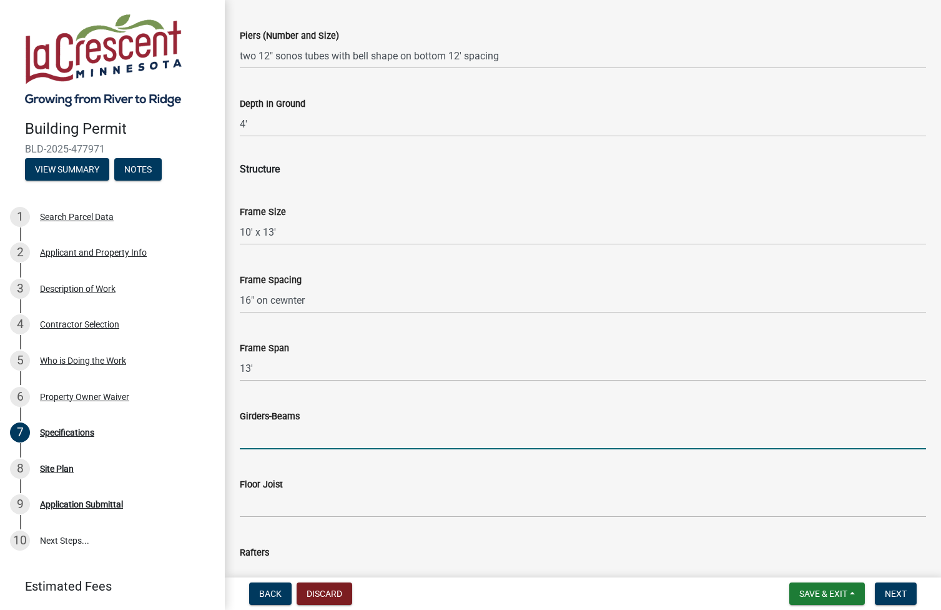
click at [317, 439] on input "Girders-Beams" at bounding box center [583, 437] width 686 height 26
click at [302, 502] on input "Floor Joist" at bounding box center [583, 505] width 686 height 26
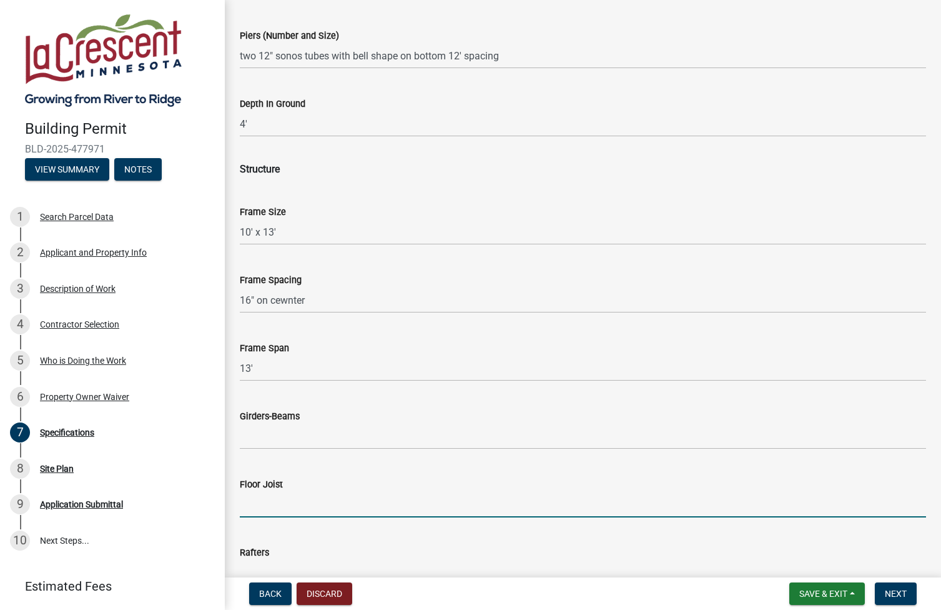
type input "green treat 2" x 12""
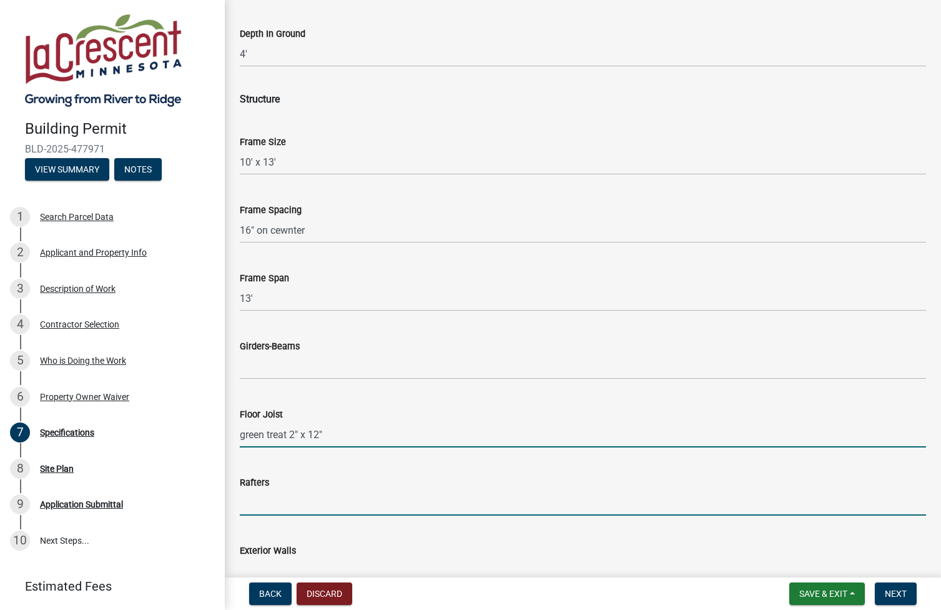
click at [337, 502] on input "Rafters" at bounding box center [583, 503] width 686 height 26
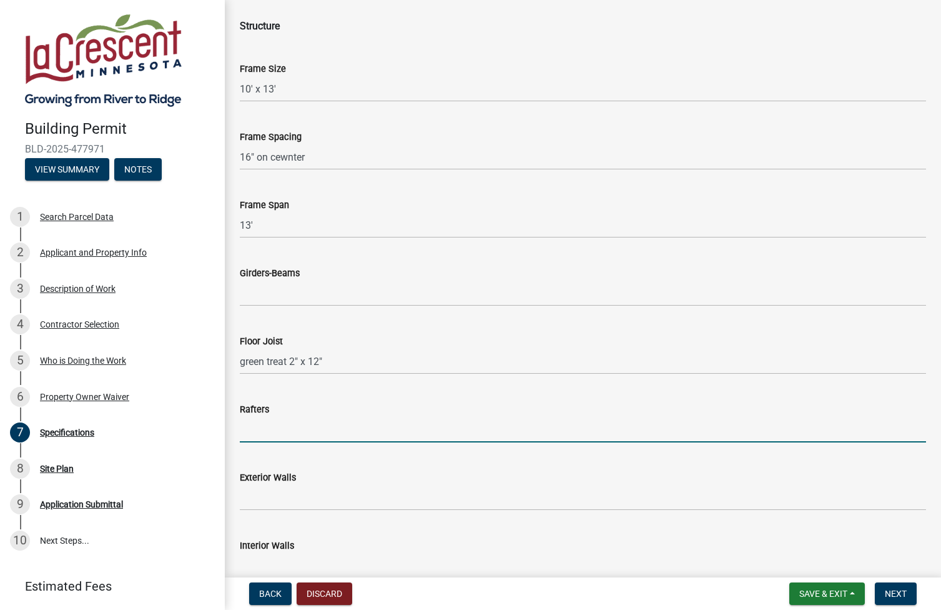
scroll to position [954, 0]
type input "None"
click at [332, 495] on input "Exterior Walls" at bounding box center [583, 497] width 686 height 26
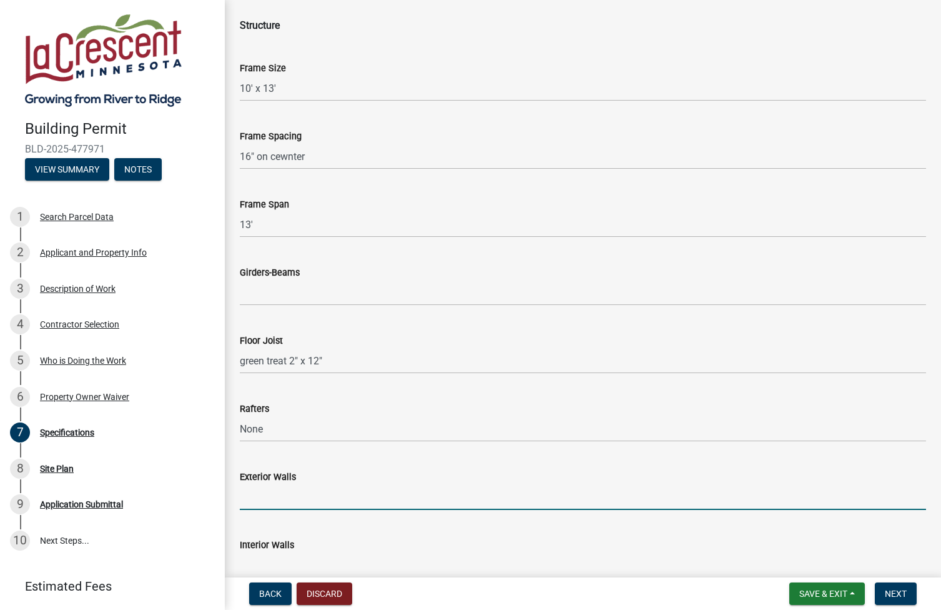
type input "none"
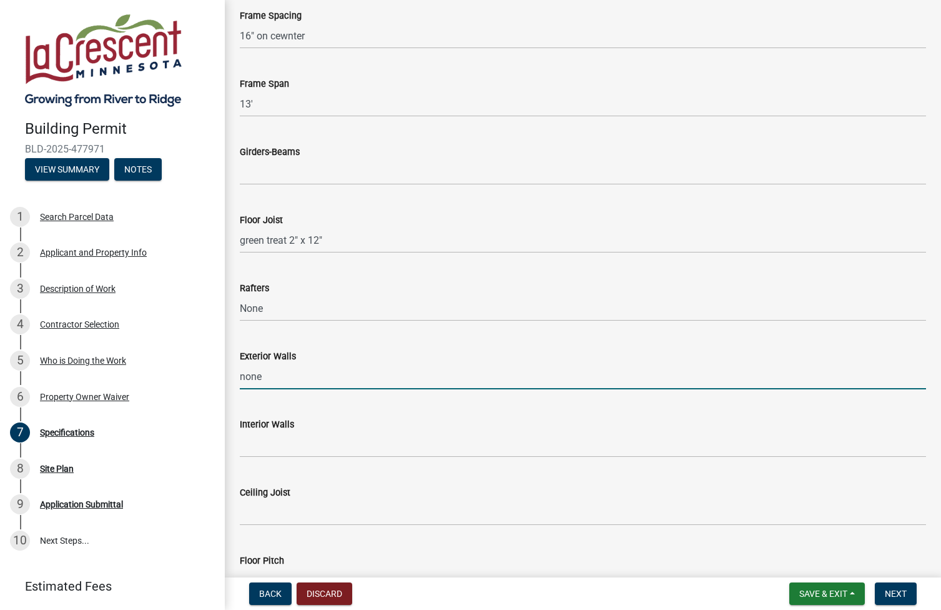
scroll to position [1085, 0]
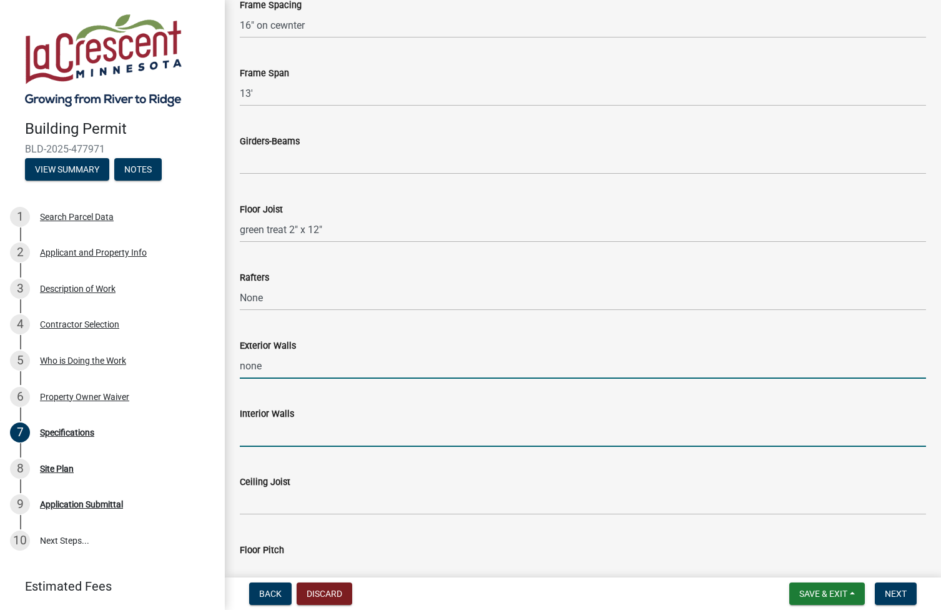
click at [347, 430] on input "Interior Walls" at bounding box center [583, 434] width 686 height 26
type input "None"
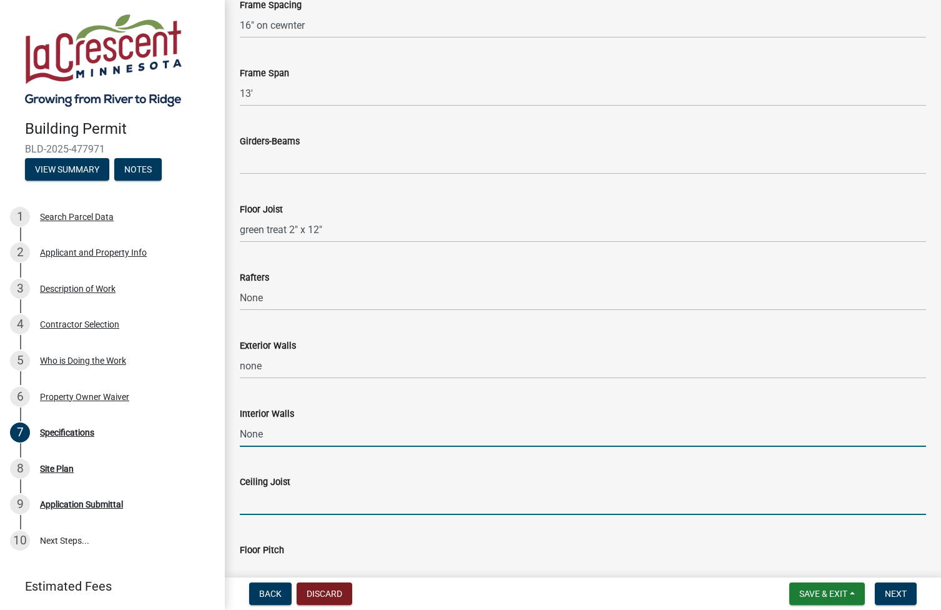
click at [319, 496] on input "Ceiling Joist" at bounding box center [583, 502] width 686 height 26
type input "None"
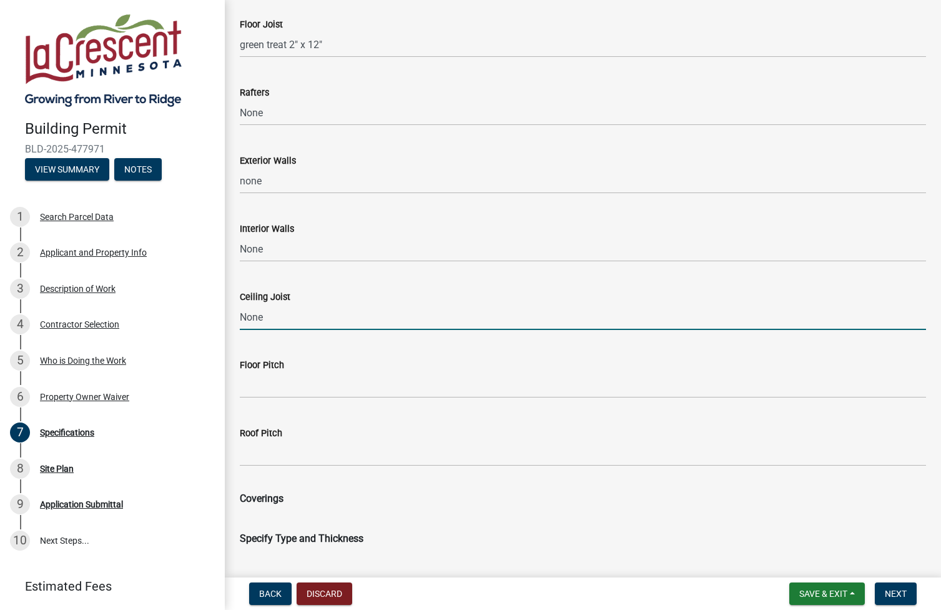
scroll to position [1271, 0]
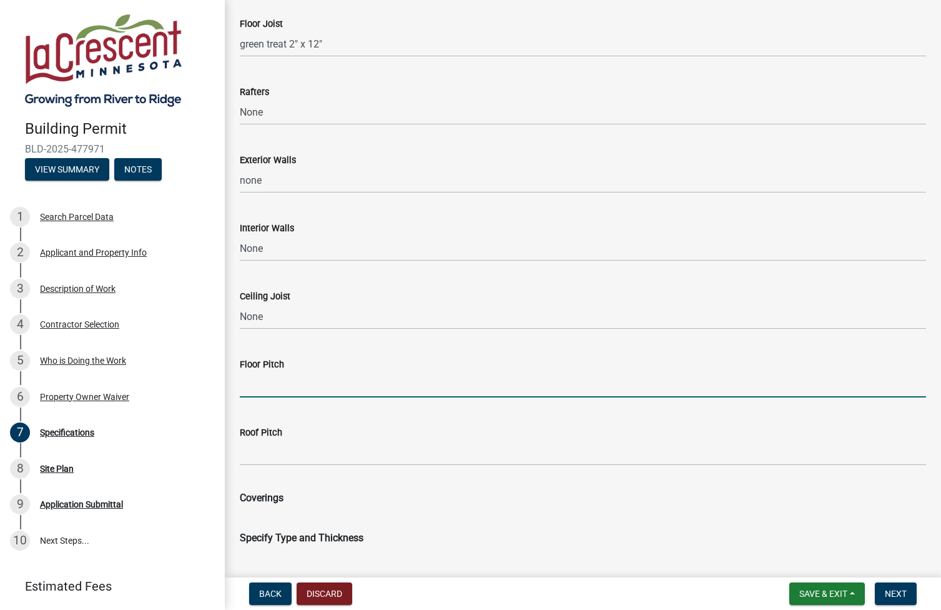
click at [317, 379] on input "Floor Pitch" at bounding box center [583, 385] width 686 height 26
type input "even"
click at [305, 458] on input "Roof Pitch" at bounding box center [583, 453] width 686 height 26
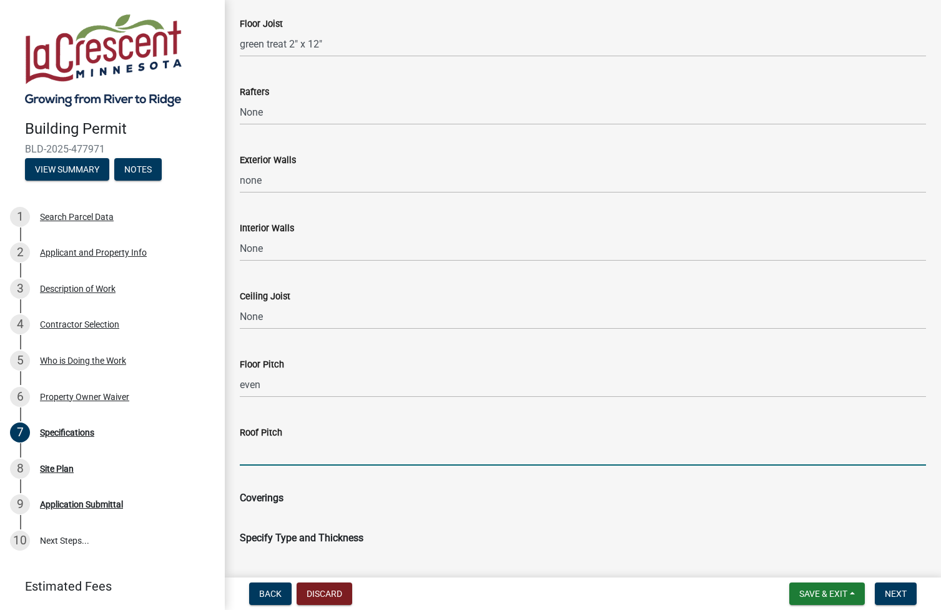
type input "none"
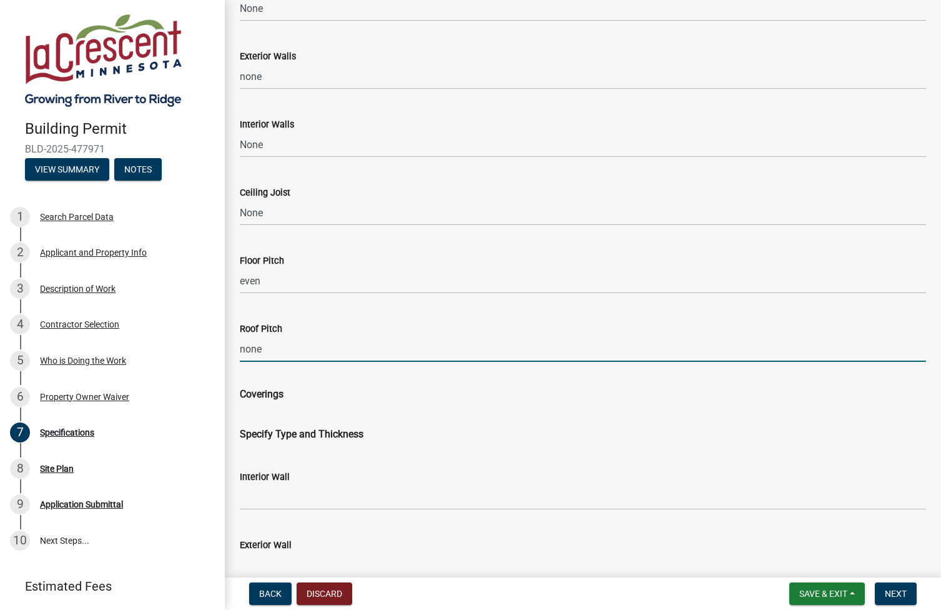
scroll to position [1375, 0]
click at [278, 392] on span "Coverings" at bounding box center [262, 393] width 44 height 12
click at [299, 434] on b "Specify Type and Thickness" at bounding box center [302, 433] width 124 height 12
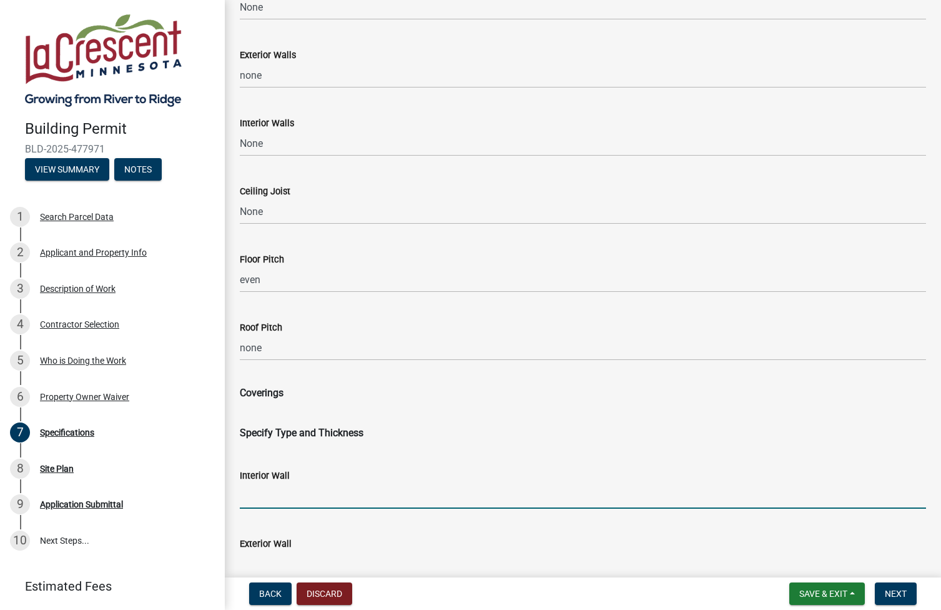
click at [292, 495] on input "Interior Wall" at bounding box center [583, 496] width 686 height 26
type input "none"
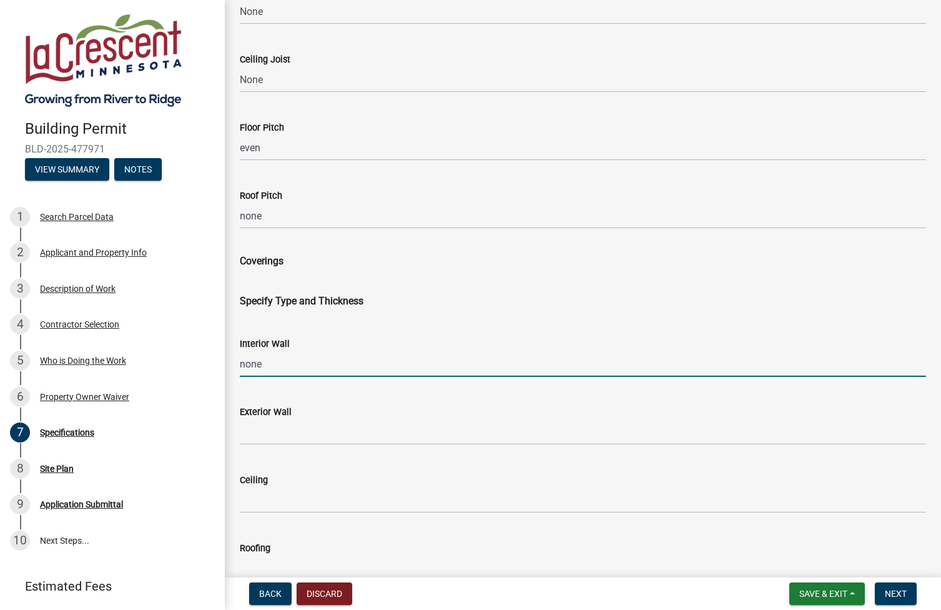
scroll to position [1510, 0]
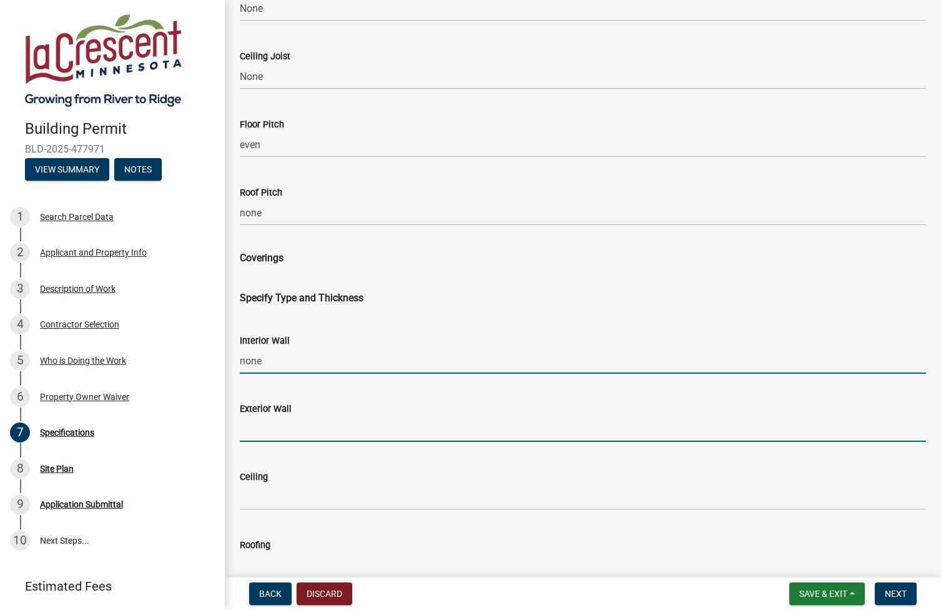
click at [304, 426] on input "Exterior Wall" at bounding box center [583, 429] width 686 height 26
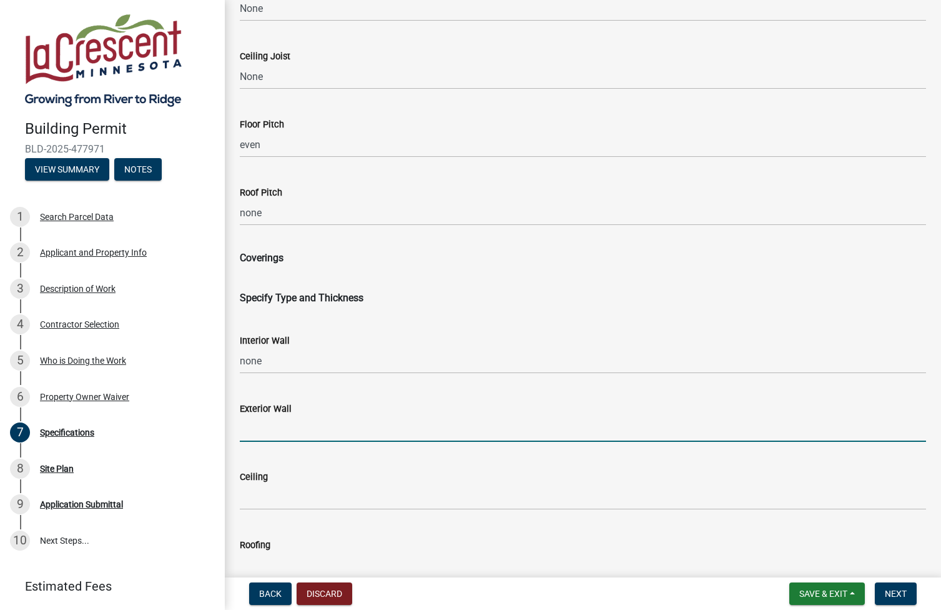
type input "none"
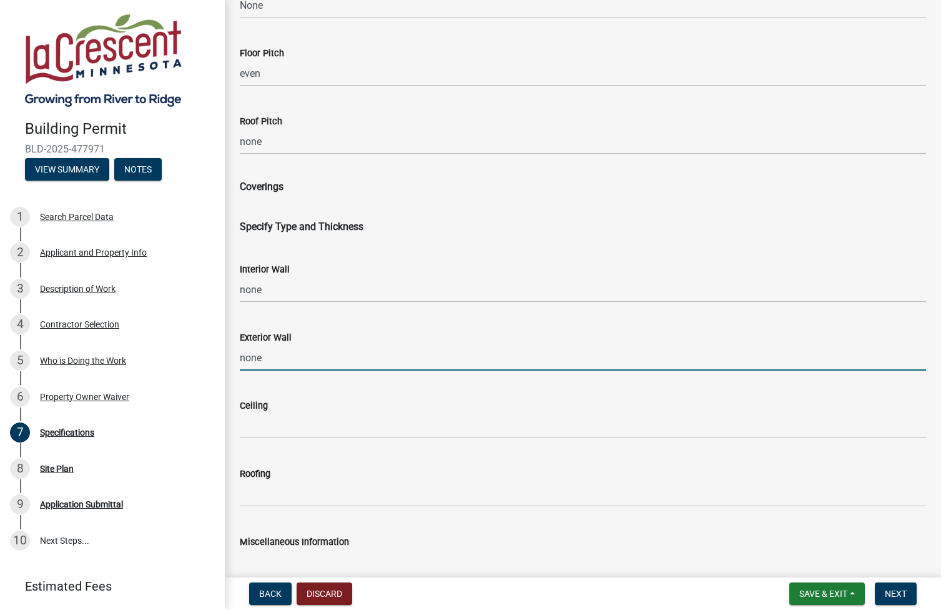
scroll to position [1592, 0]
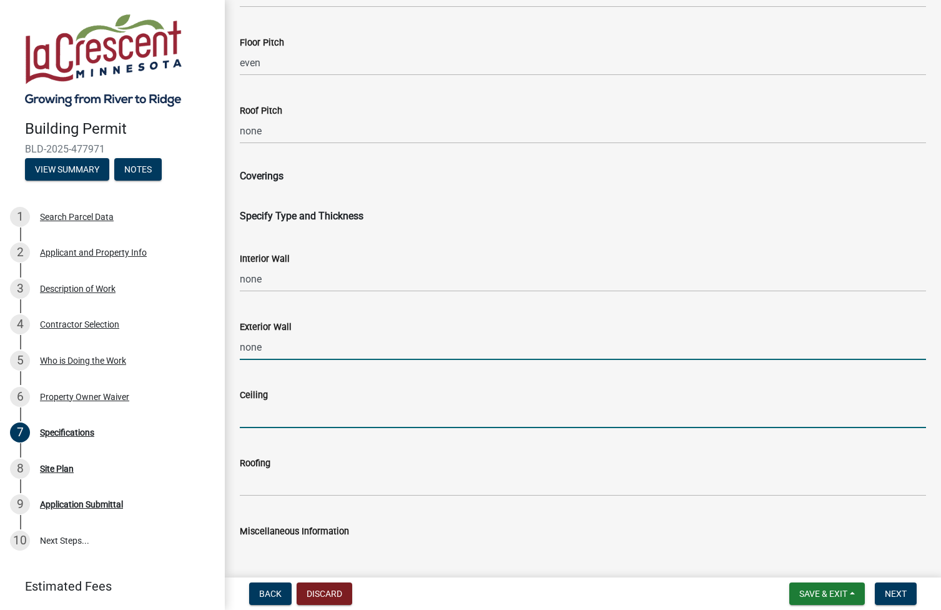
click at [300, 414] on input "Ceiling" at bounding box center [583, 415] width 686 height 26
type input "none"
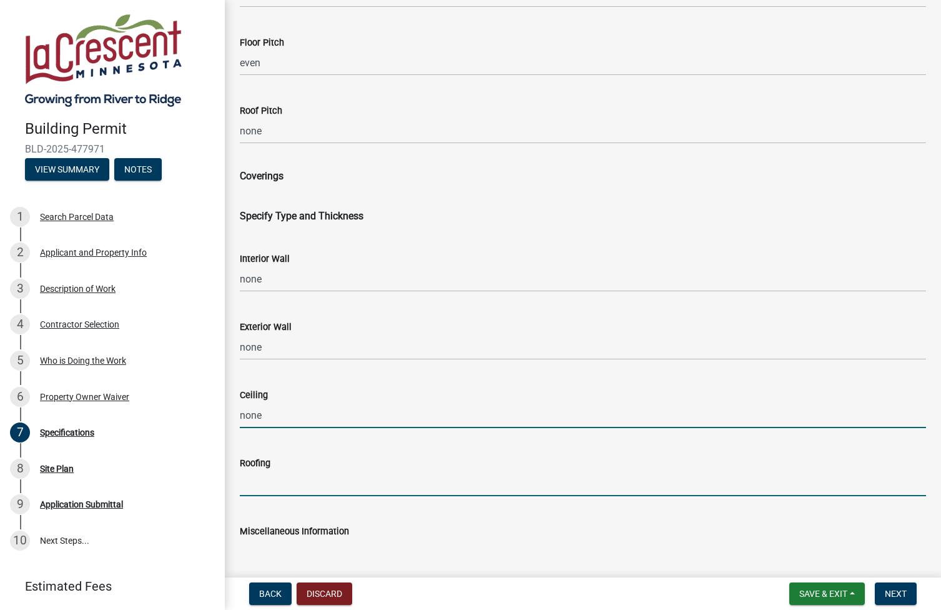
click at [299, 487] on input "Roofing" at bounding box center [583, 483] width 686 height 26
type input "none"
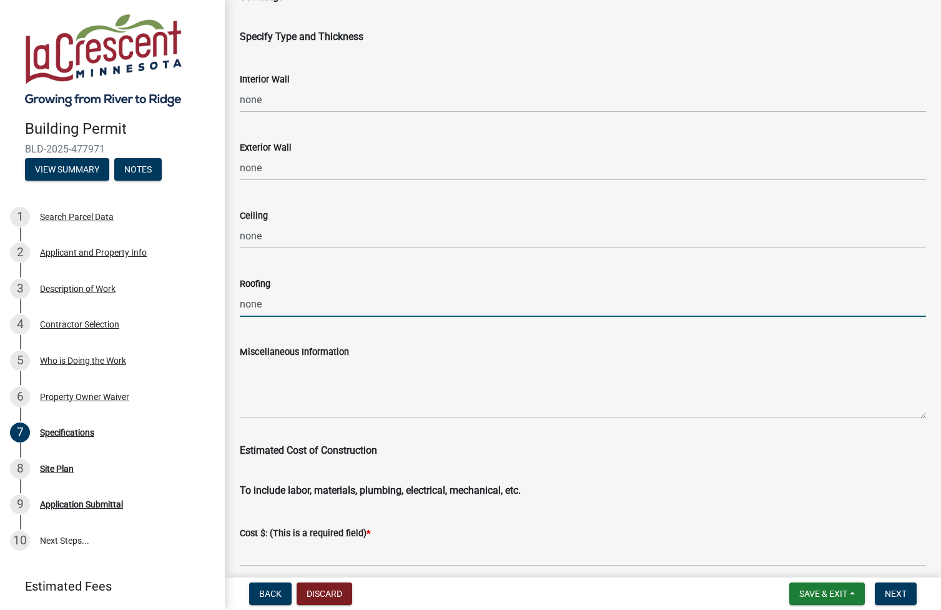
scroll to position [1773, 0]
click at [327, 377] on textarea "Miscellaneous Information" at bounding box center [583, 387] width 686 height 59
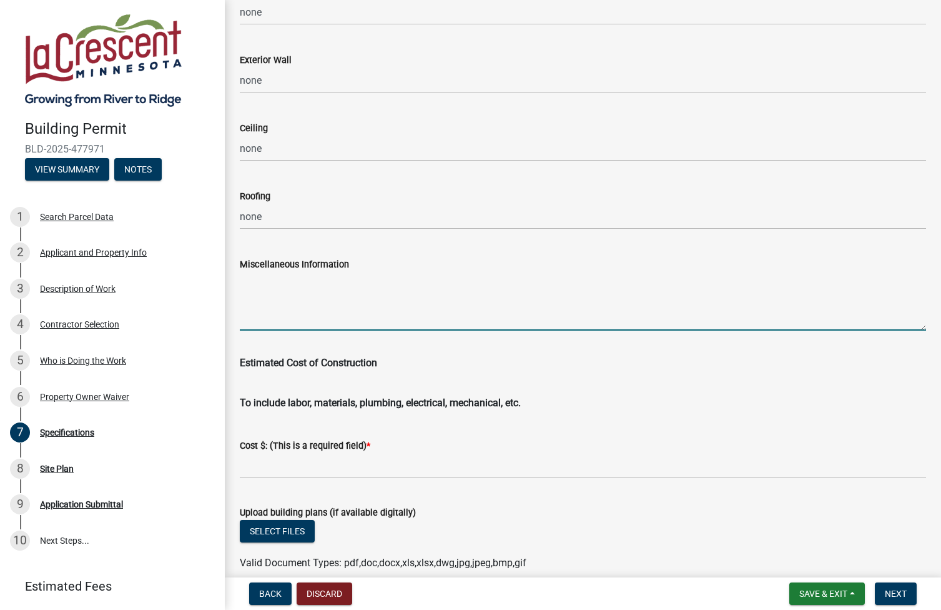
scroll to position [1860, 0]
click at [326, 377] on wm-data-entity-input "Estimated Cost of Construction" at bounding box center [583, 360] width 686 height 40
click at [385, 362] on div "Estimated Cost of Construction" at bounding box center [583, 355] width 686 height 30
click at [373, 386] on div "To include labor, materials, plumbing, electrical, mechanical, etc." at bounding box center [583, 395] width 686 height 30
click at [392, 410] on wm-data-entity-input "To include labor, materials, plumbing, electrical, mechanical, etc." at bounding box center [583, 400] width 686 height 40
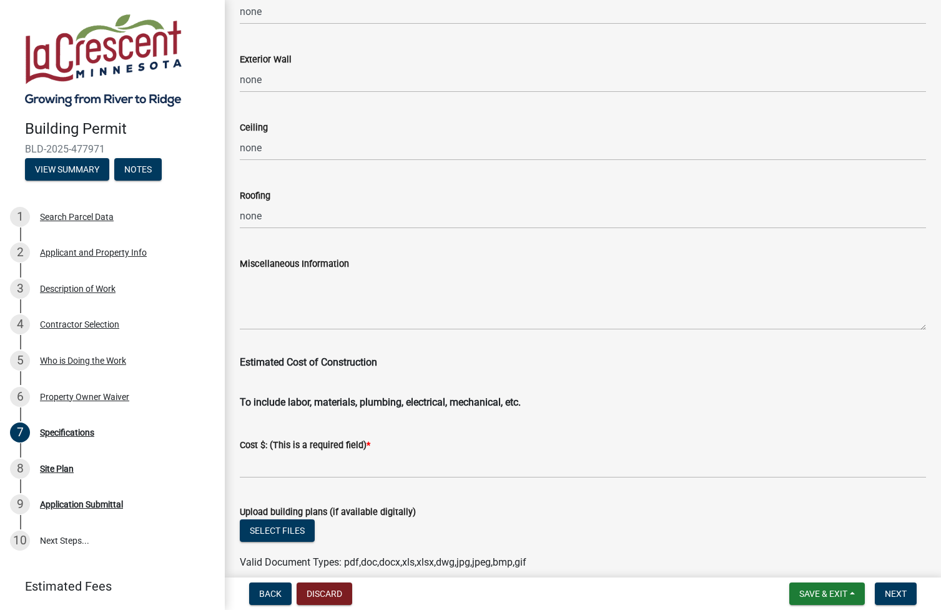
click at [370, 445] on span "*" at bounding box center [369, 445] width 4 height 11
click at [387, 451] on div "Cost $: (This is a required field) *" at bounding box center [583, 444] width 686 height 15
click at [359, 469] on input "text" at bounding box center [583, 465] width 686 height 26
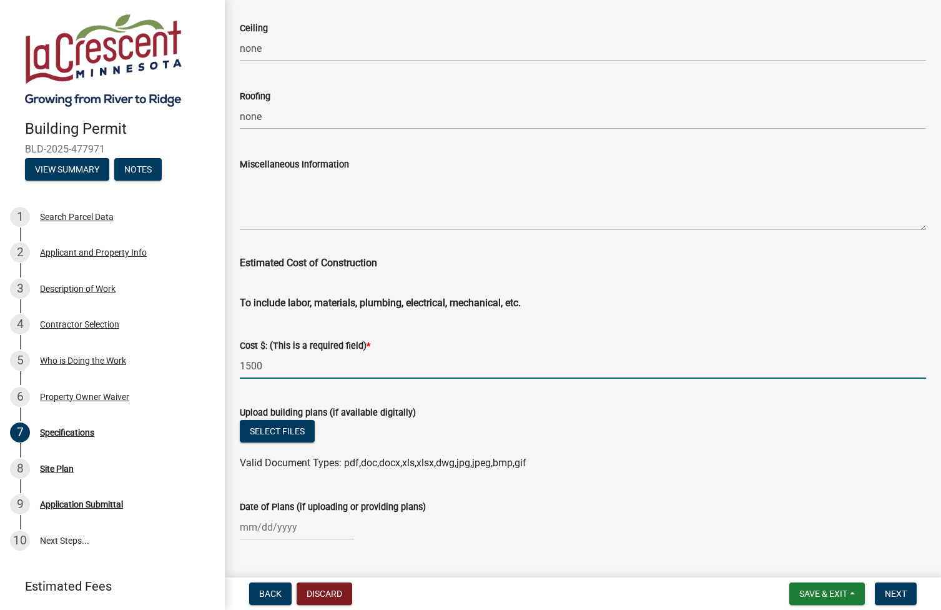
scroll to position [1963, 0]
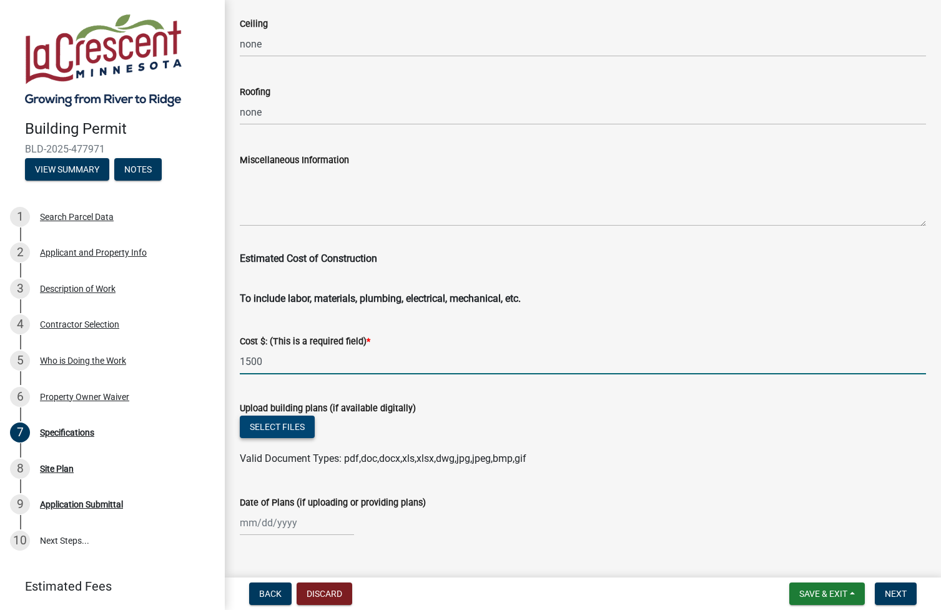
click at [282, 423] on button "Select files" at bounding box center [277, 426] width 75 height 22
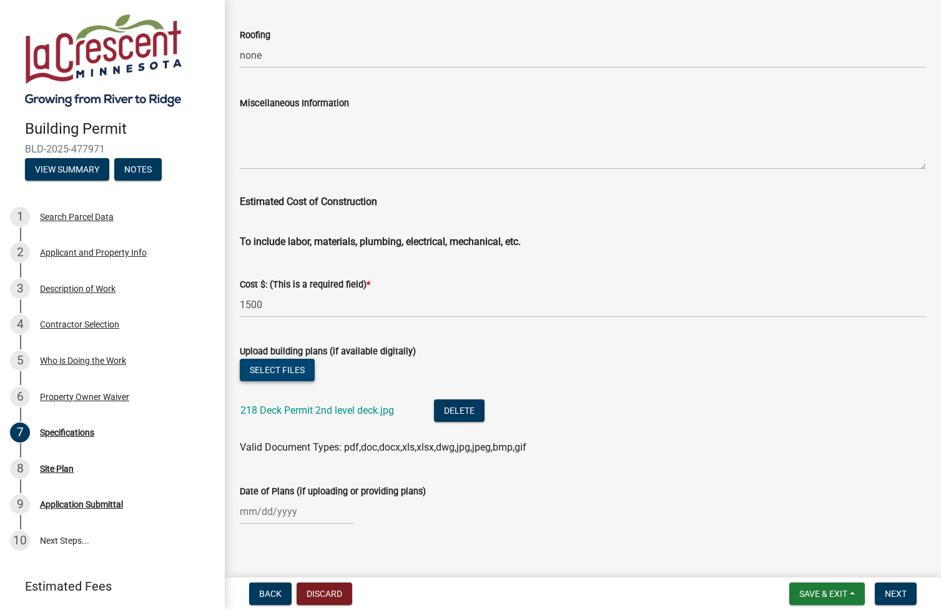
scroll to position [2032, 0]
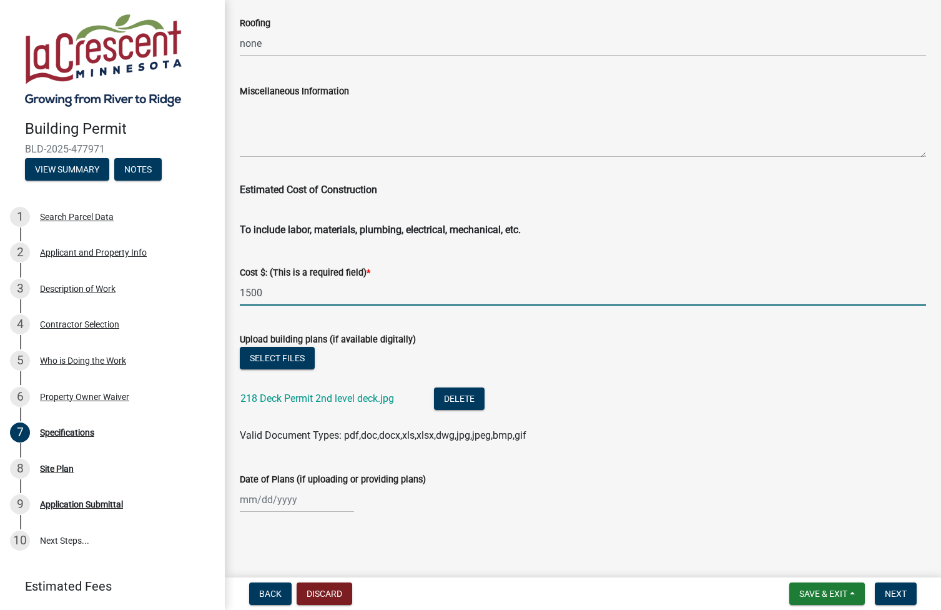
click at [267, 289] on input "1500" at bounding box center [583, 293] width 686 height 26
drag, startPoint x: 268, startPoint y: 291, endPoint x: 231, endPoint y: 290, distance: 36.9
click at [231, 291] on div "Cost $: (This is a required field) * 1500" at bounding box center [582, 276] width 705 height 58
type input "2500"
click at [528, 485] on div "Date of Plans (if uploading or providing plans)" at bounding box center [583, 479] width 686 height 15
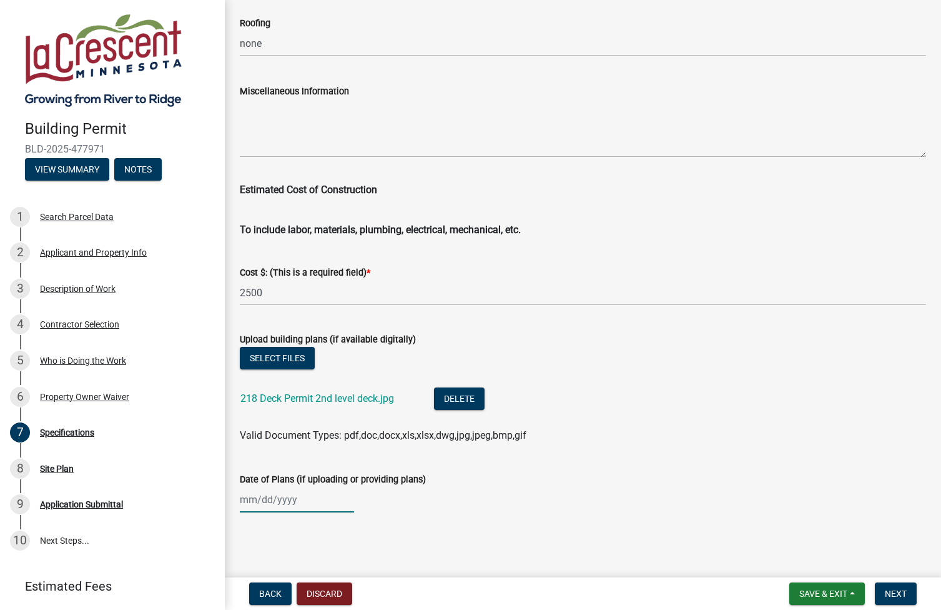
click at [289, 501] on div at bounding box center [297, 500] width 114 height 26
select select "9"
select select "2025"
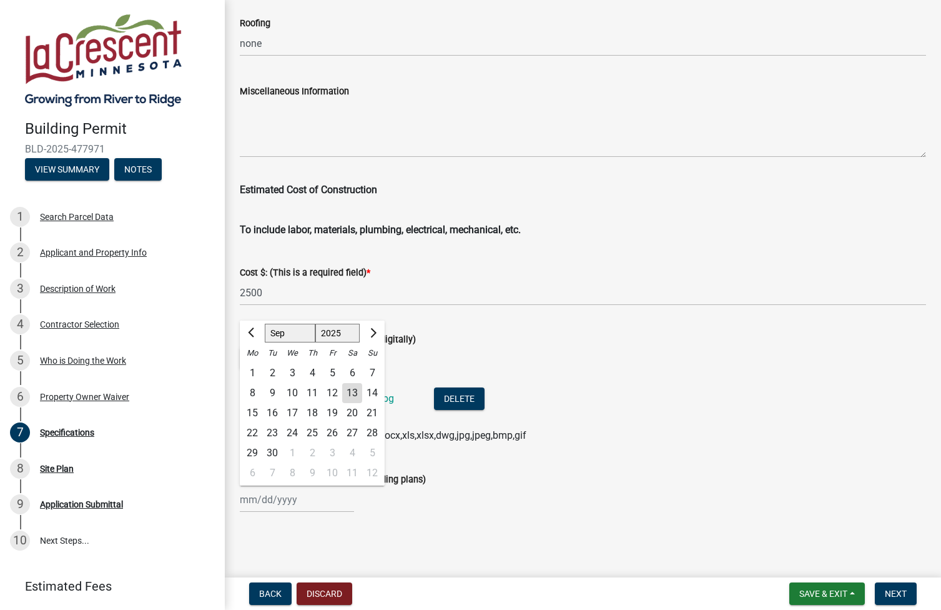
click at [349, 395] on div "13" at bounding box center [352, 393] width 20 height 20
type input "[DATE]"
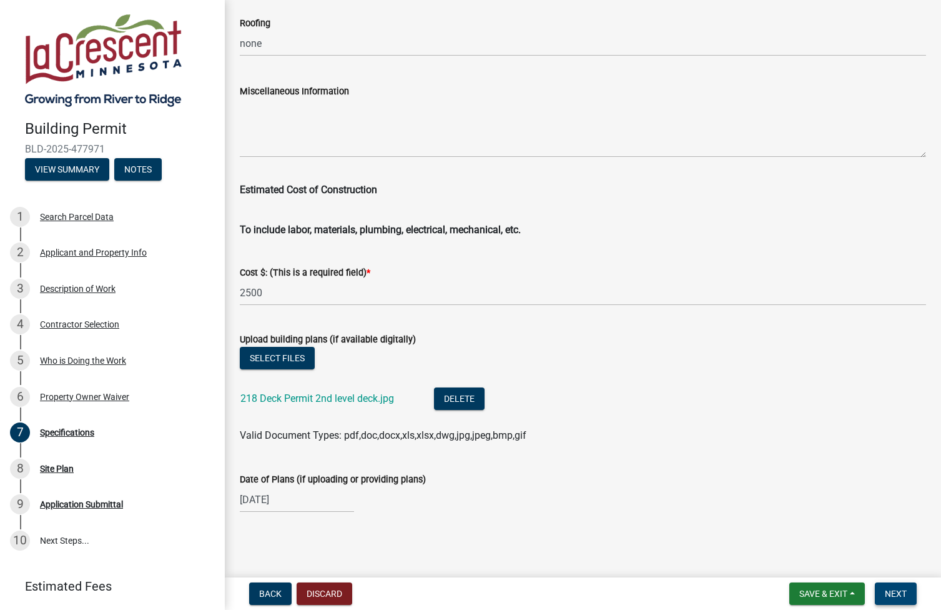
click at [895, 590] on span "Next" at bounding box center [896, 593] width 22 height 10
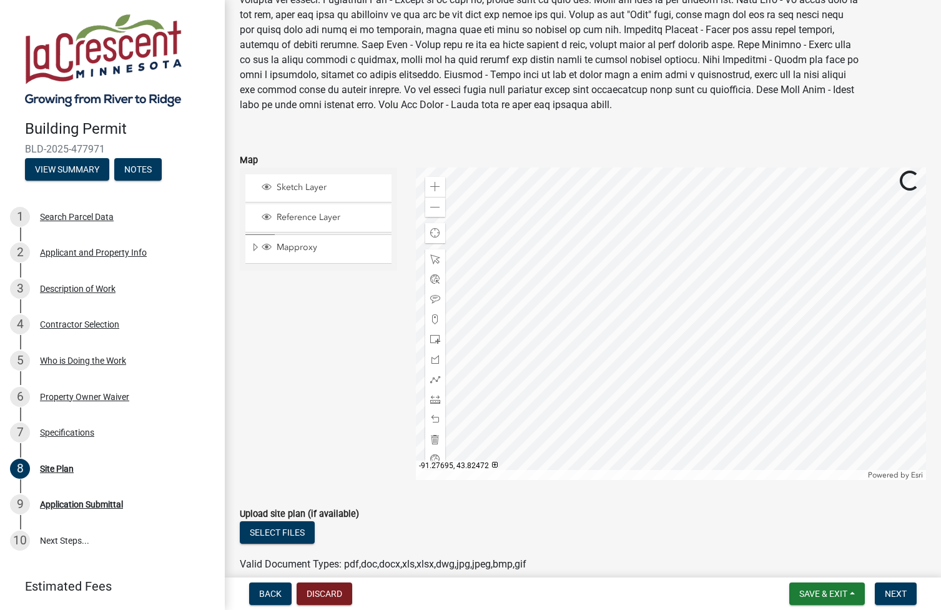
scroll to position [132, 0]
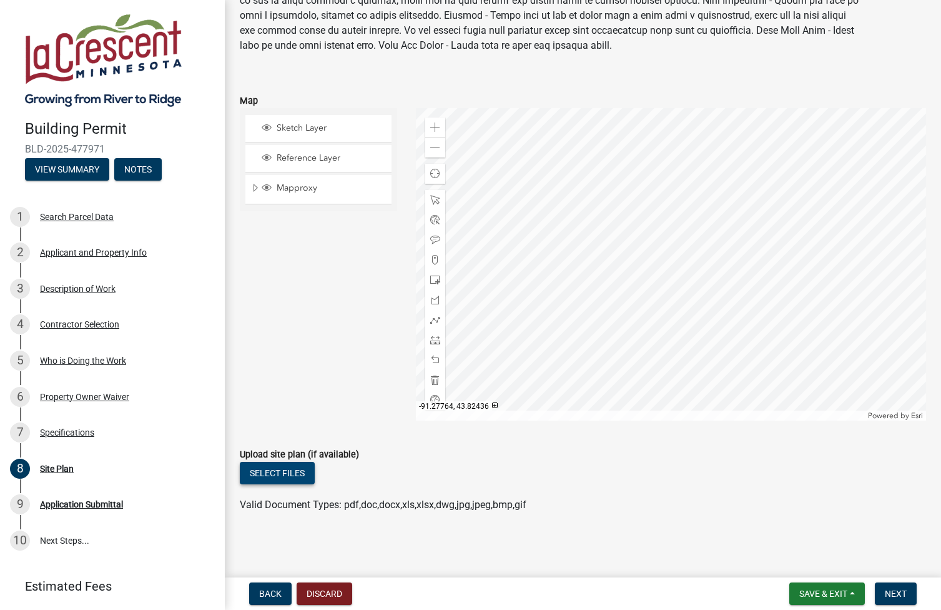
click at [290, 469] on button "Select files" at bounding box center [277, 473] width 75 height 22
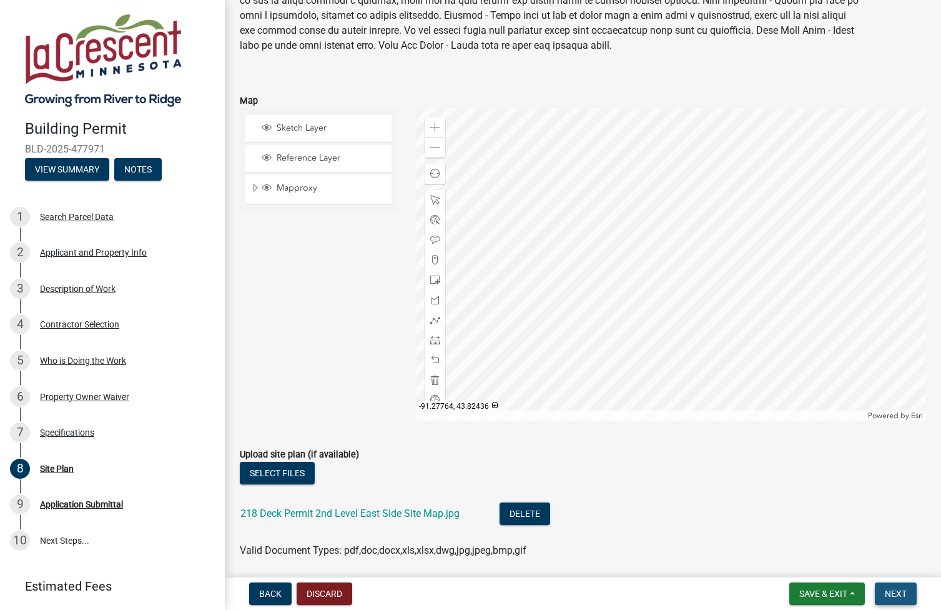
click at [894, 592] on span "Next" at bounding box center [896, 593] width 22 height 10
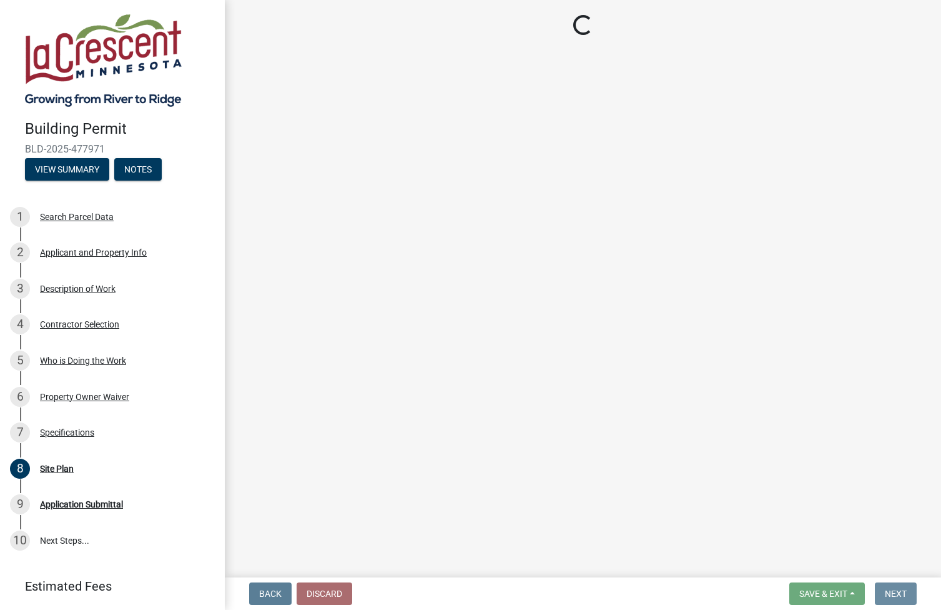
scroll to position [0, 0]
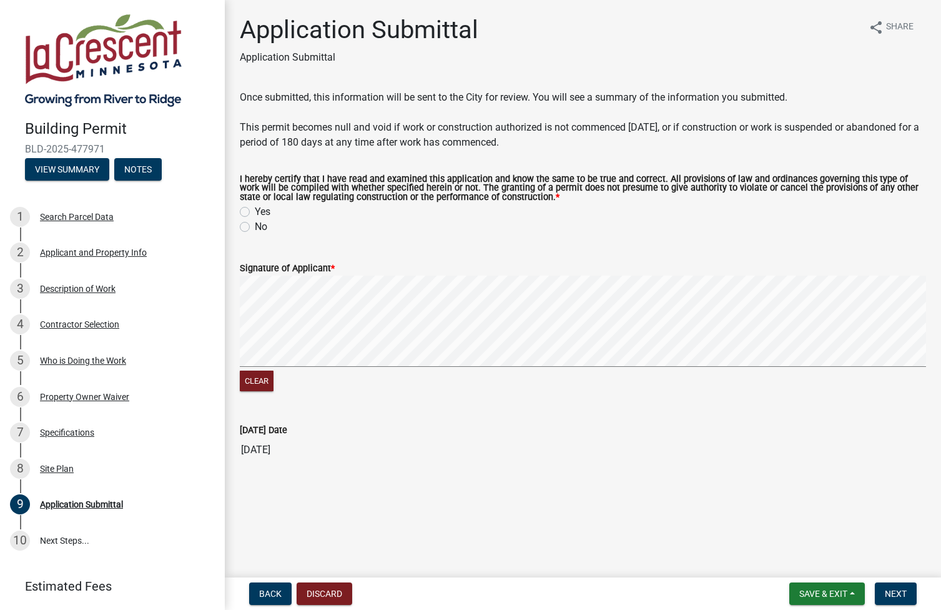
click at [255, 210] on label "Yes" at bounding box center [263, 211] width 16 height 15
click at [255, 210] on input "Yes" at bounding box center [259, 208] width 8 height 8
radio input "true"
click at [783, 419] on wm-data-entity-input-list "Once submitted, this information will be sent to the City for review. You will …" at bounding box center [583, 281] width 686 height 382
click at [906, 592] on span "Next" at bounding box center [896, 593] width 22 height 10
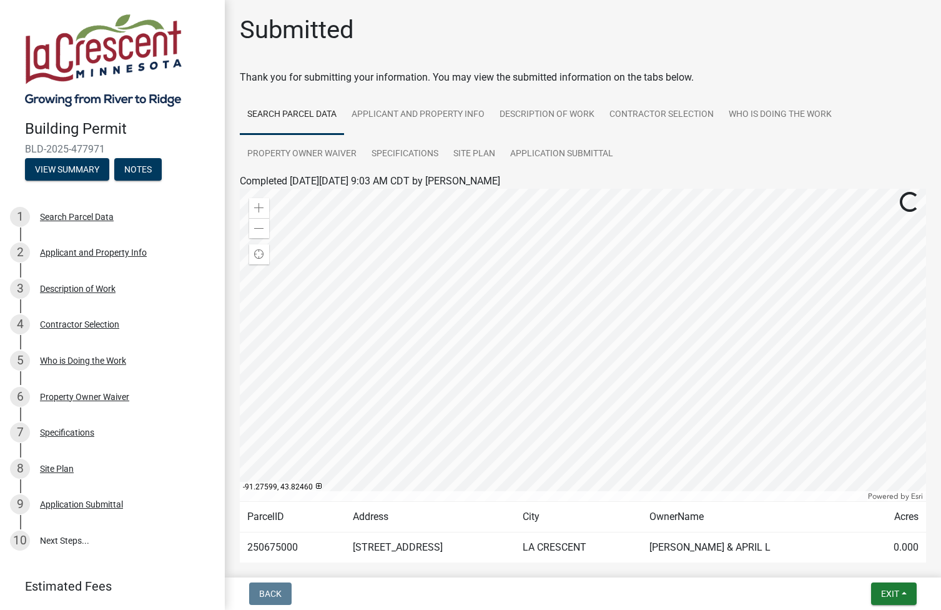
scroll to position [64, 0]
